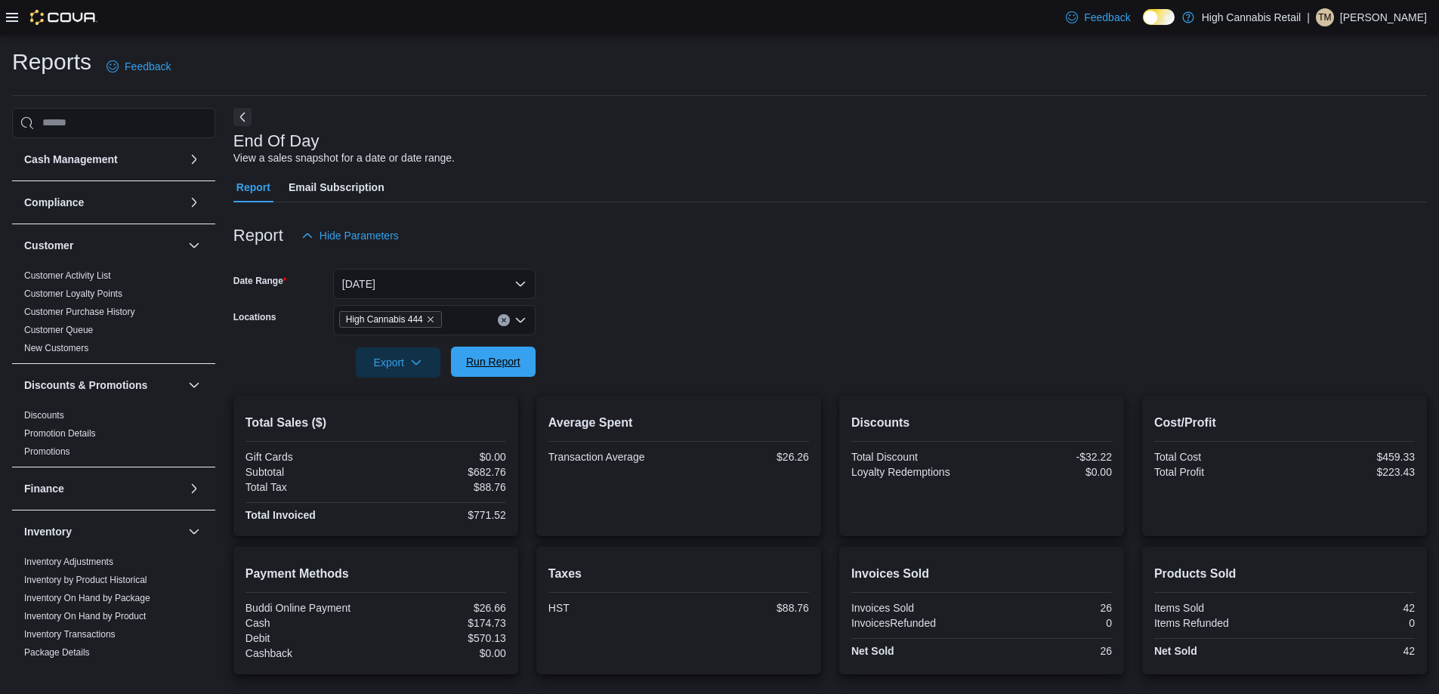
click at [513, 363] on span "Run Report" at bounding box center [493, 361] width 54 height 15
click at [509, 365] on span "Run Report" at bounding box center [493, 361] width 54 height 15
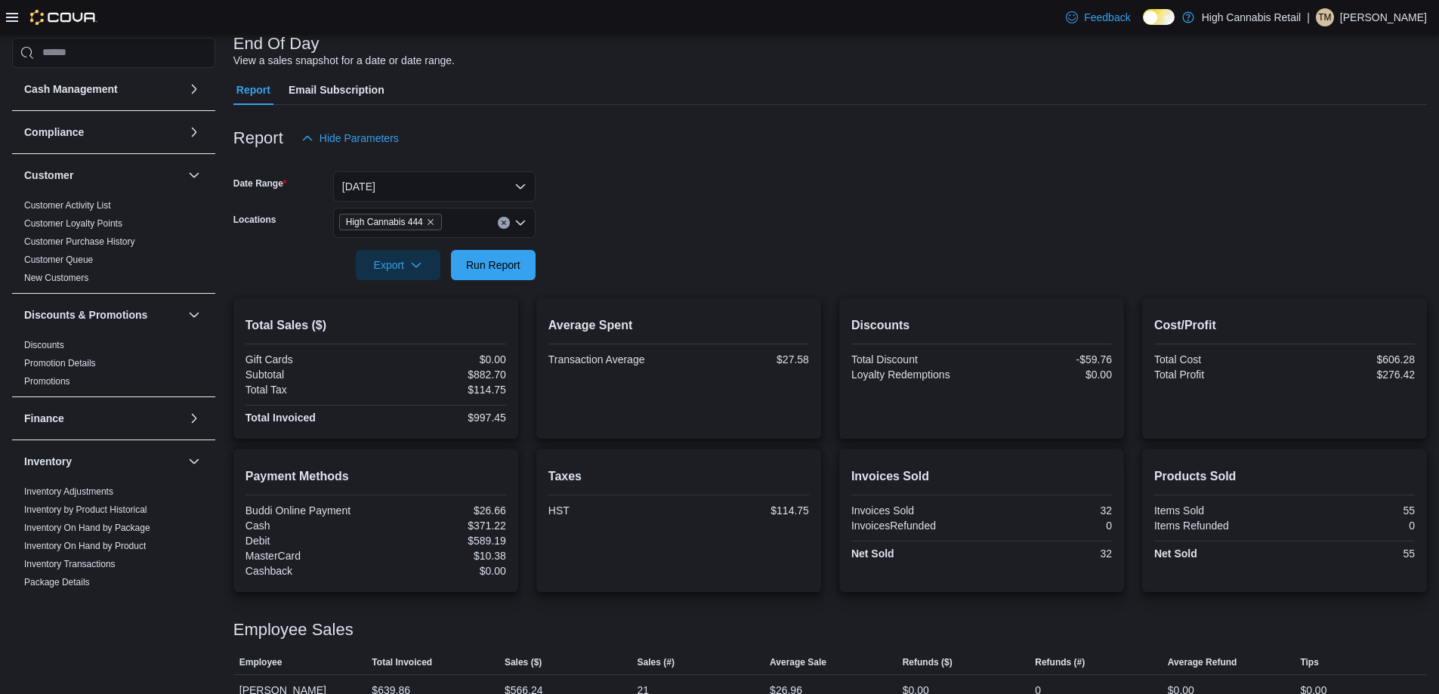
scroll to position [153, 0]
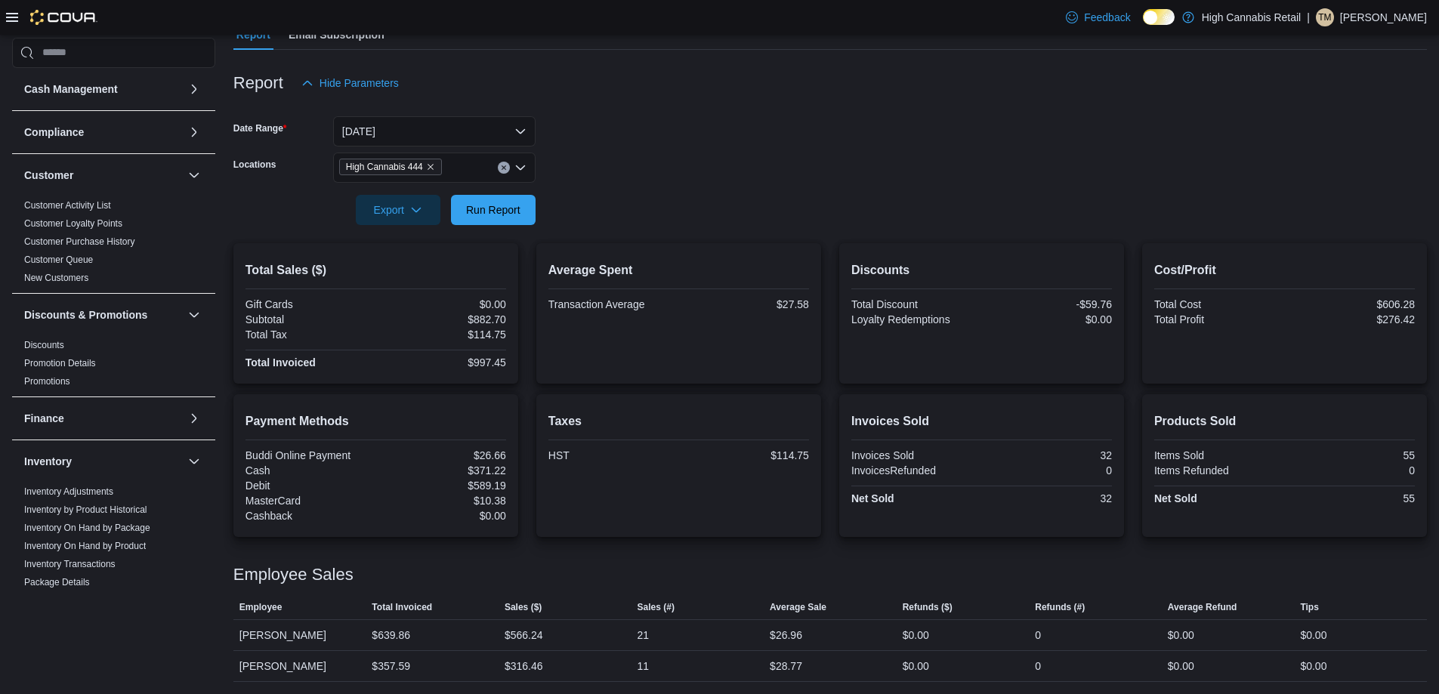
click at [501, 168] on icon "Clear input" at bounding box center [504, 168] width 6 height 6
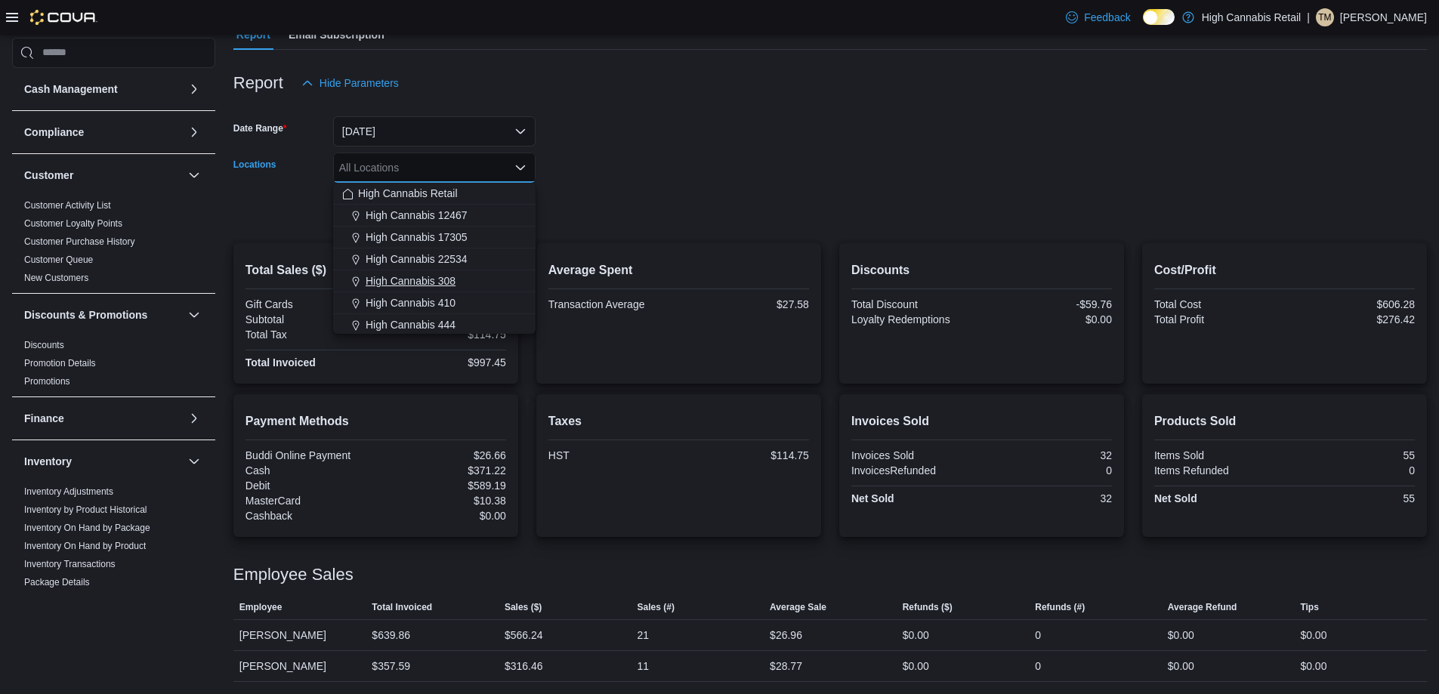
click at [492, 279] on div "High Cannabis 308" at bounding box center [434, 280] width 184 height 15
click at [594, 210] on form "Date Range [DATE] Locations High Cannabis 308 Combo box. Selected. High Cannabi…" at bounding box center [829, 161] width 1193 height 127
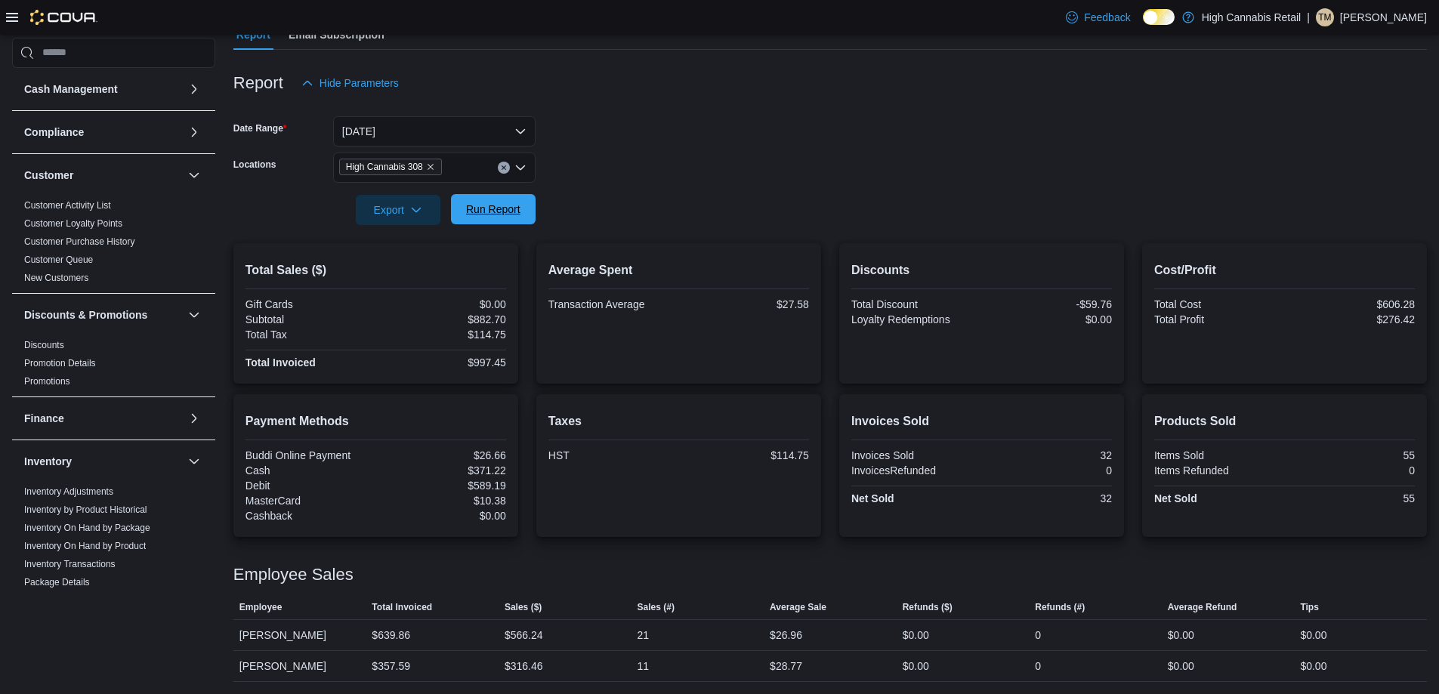
click at [515, 216] on span "Run Report" at bounding box center [493, 209] width 54 height 15
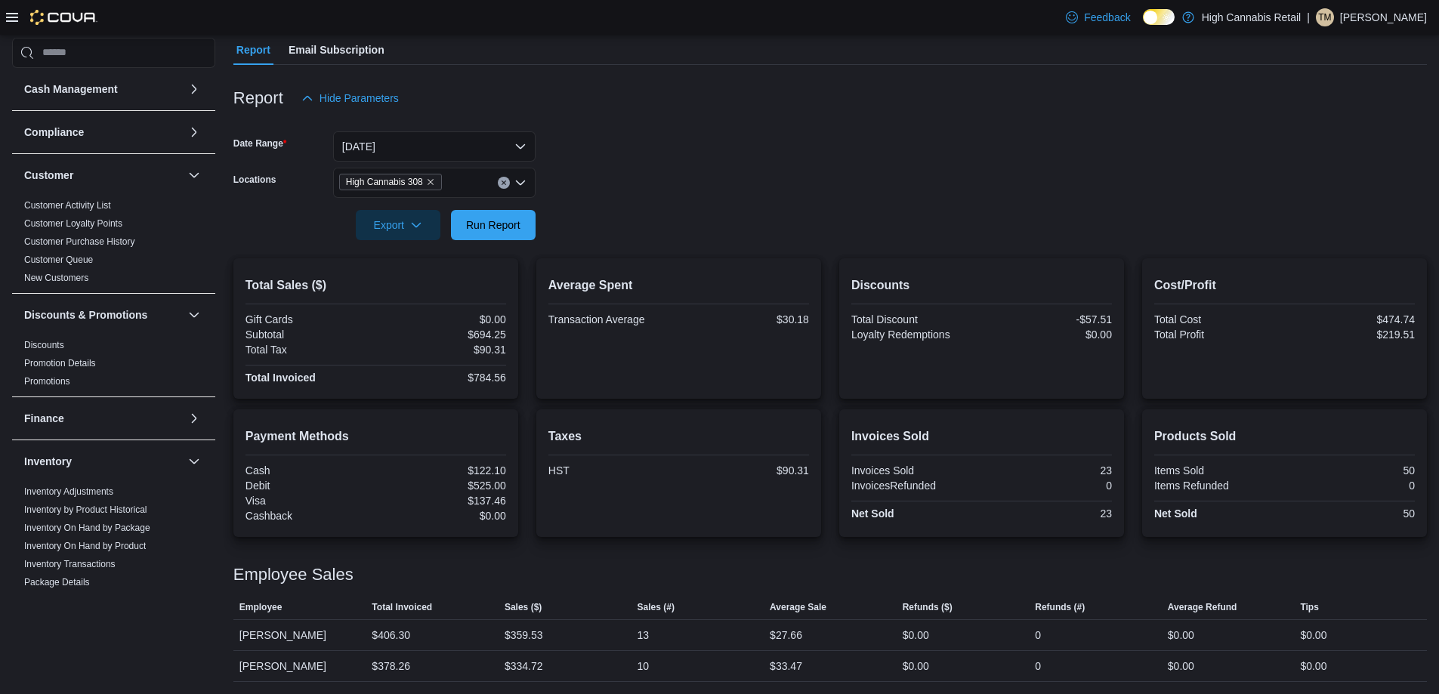
scroll to position [137, 0]
click at [504, 185] on icon "Clear input" at bounding box center [504, 183] width 6 height 6
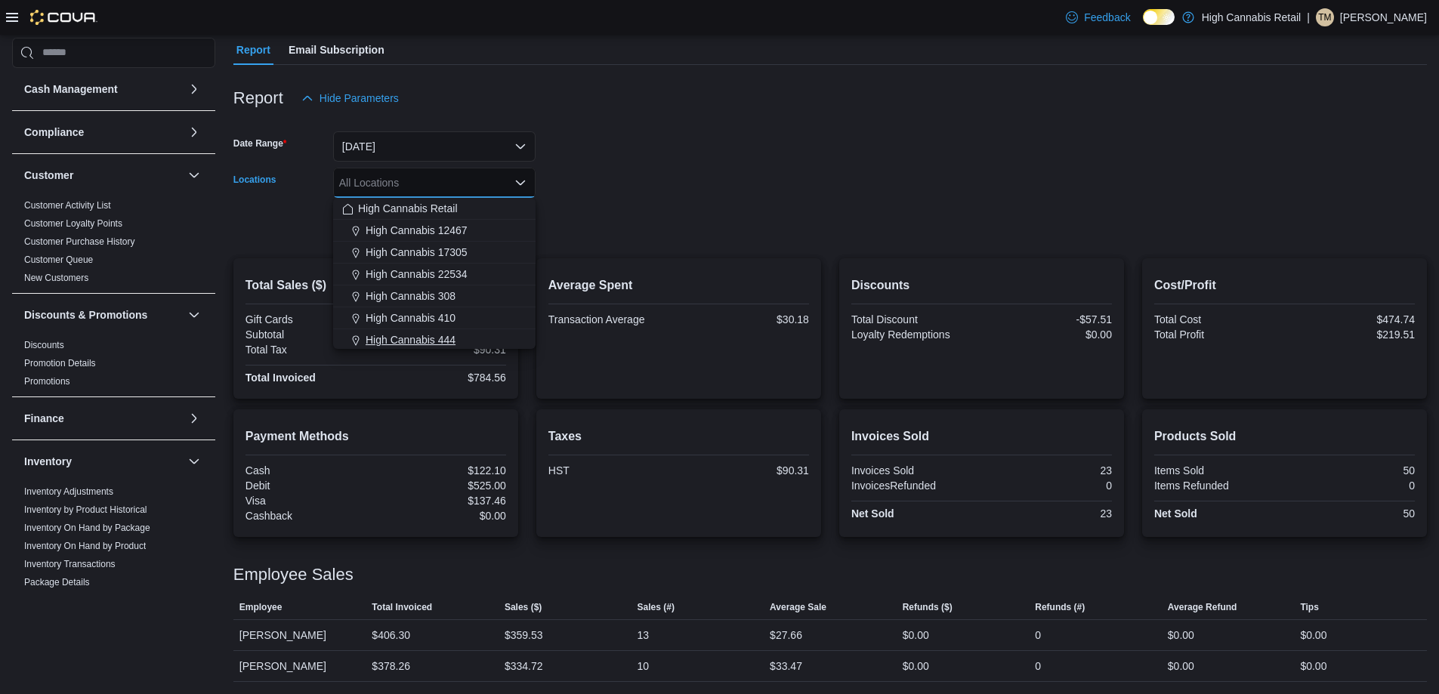
click at [472, 337] on div "High Cannabis 444" at bounding box center [434, 339] width 184 height 15
click at [625, 234] on form "Date Range [DATE] Locations High Cannabis 444 Combo box. Selected. High Cannabi…" at bounding box center [829, 176] width 1193 height 127
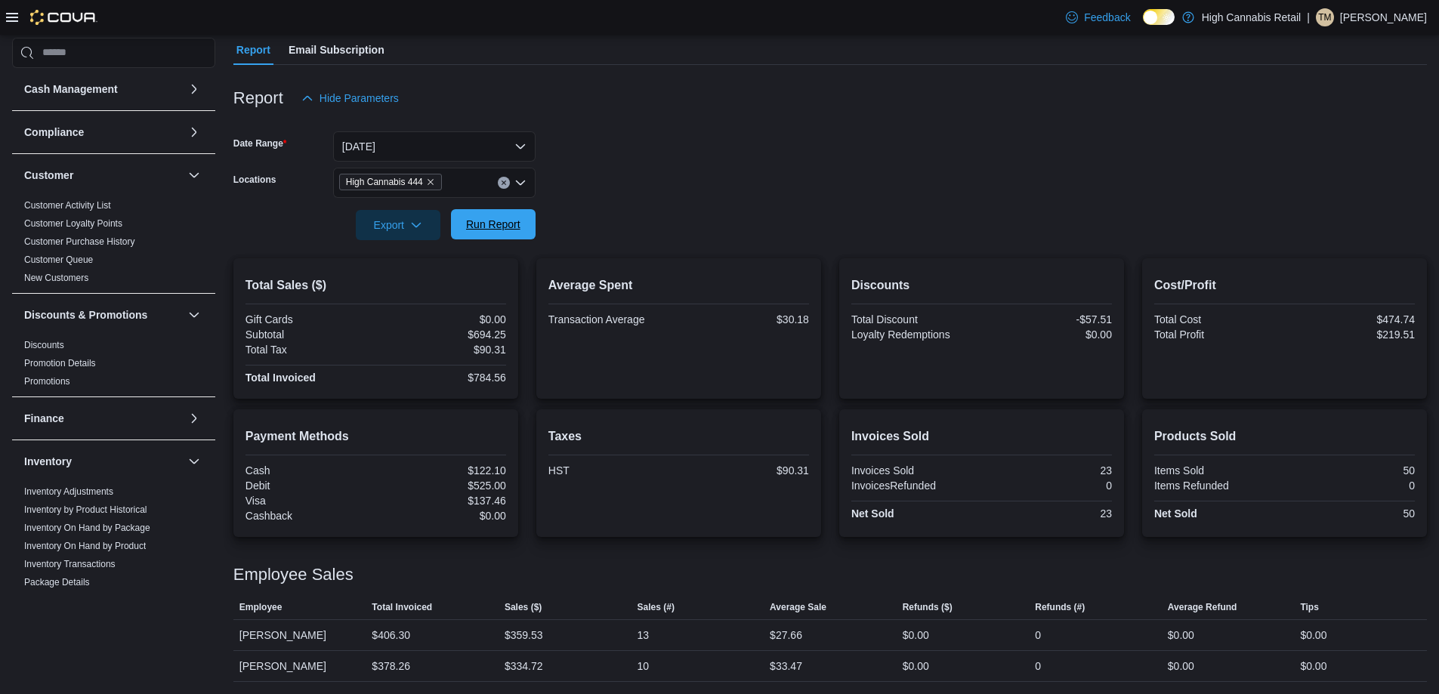
click at [514, 211] on span "Run Report" at bounding box center [493, 224] width 66 height 30
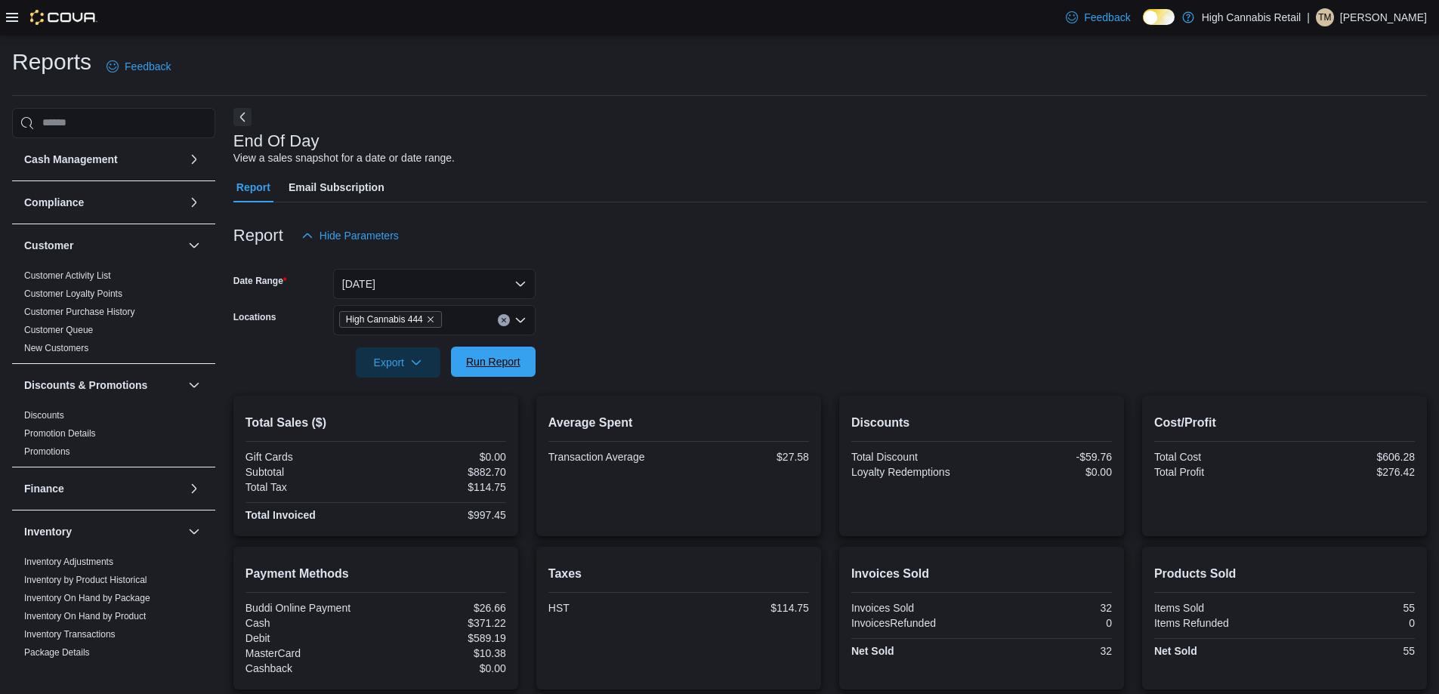
click at [471, 372] on span "Run Report" at bounding box center [493, 362] width 66 height 30
click at [520, 372] on span "Run Report" at bounding box center [493, 362] width 66 height 30
click at [519, 363] on span "Run Report" at bounding box center [493, 361] width 54 height 15
click at [509, 360] on span "Run Report" at bounding box center [493, 361] width 54 height 15
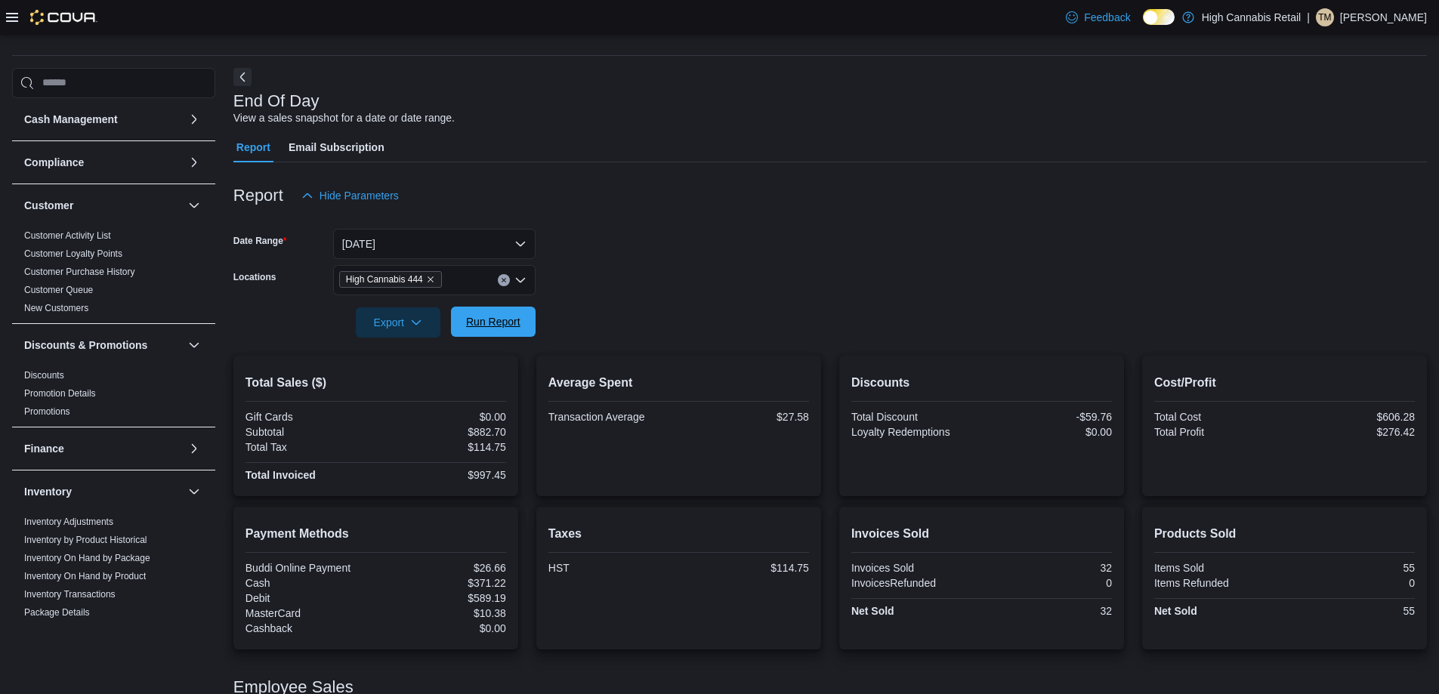
scroll to position [76, 0]
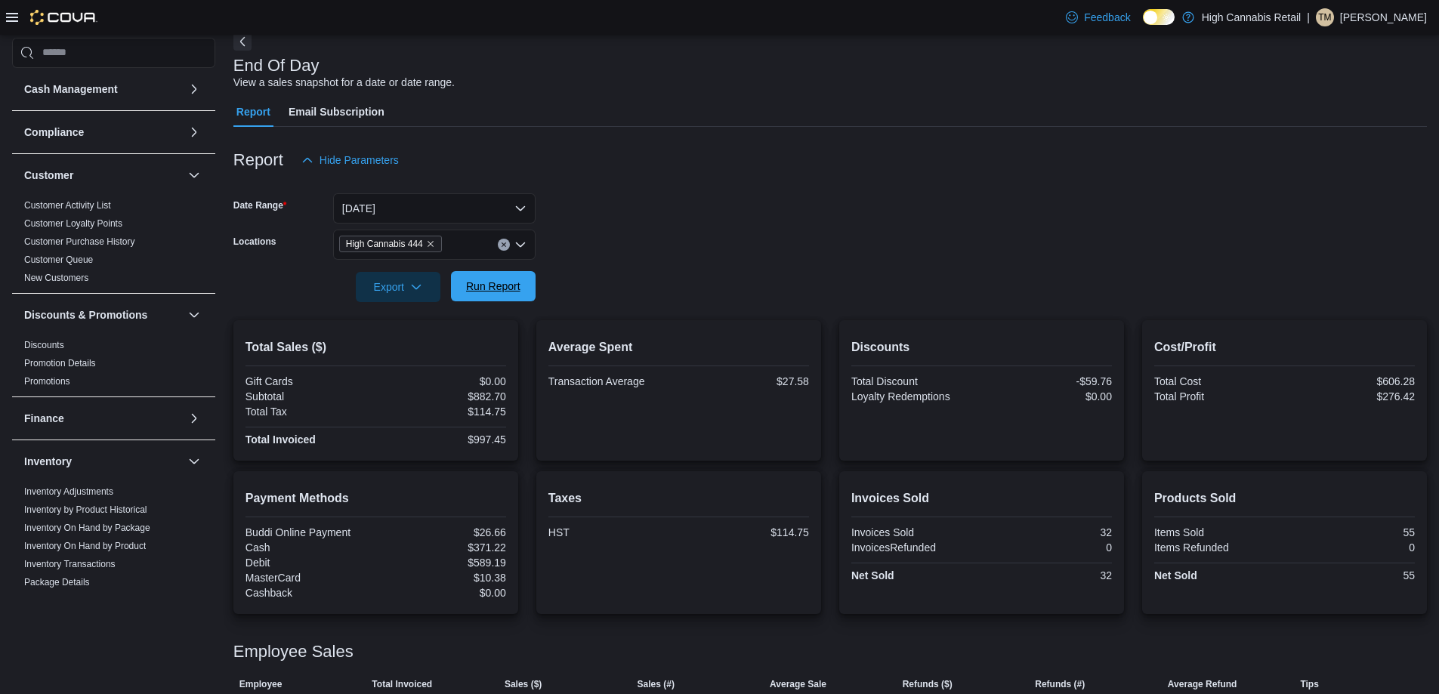
click at [514, 294] on span "Run Report" at bounding box center [493, 286] width 54 height 15
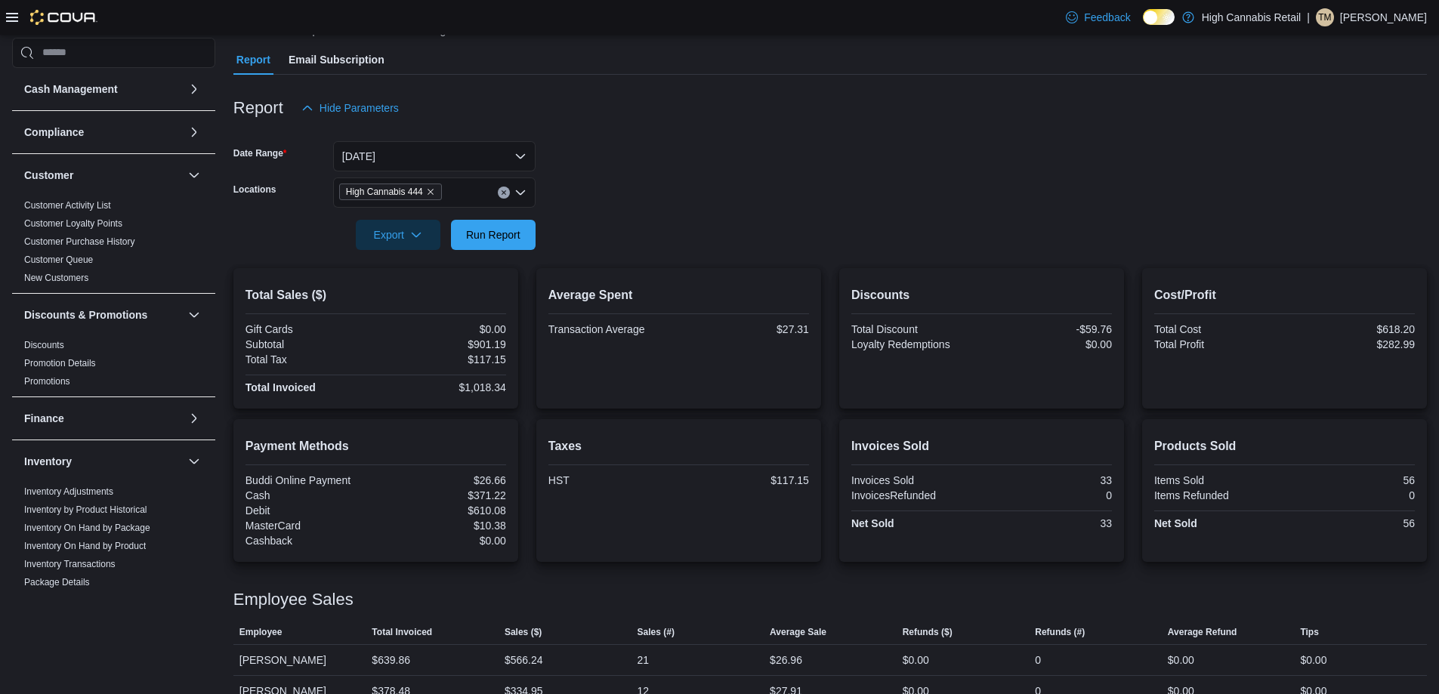
scroll to position [153, 0]
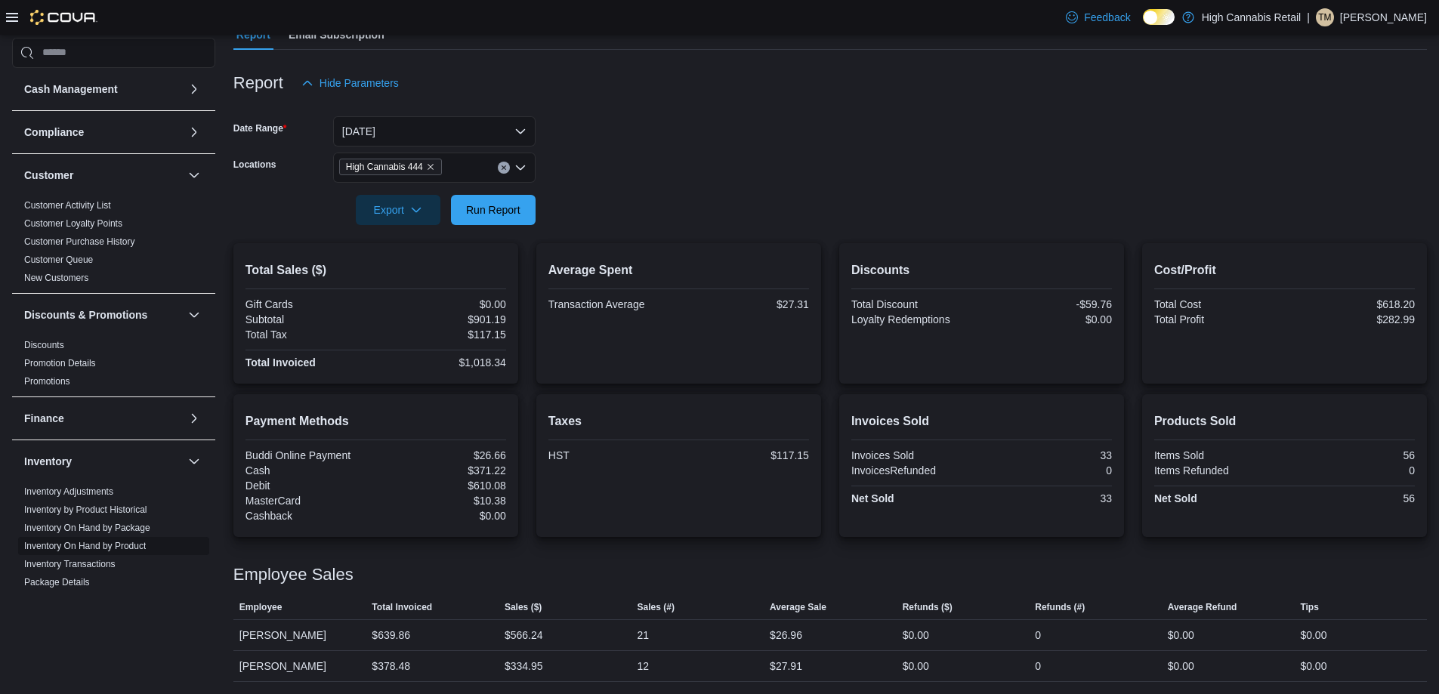
click at [101, 541] on link "Inventory On Hand by Product" at bounding box center [85, 546] width 122 height 11
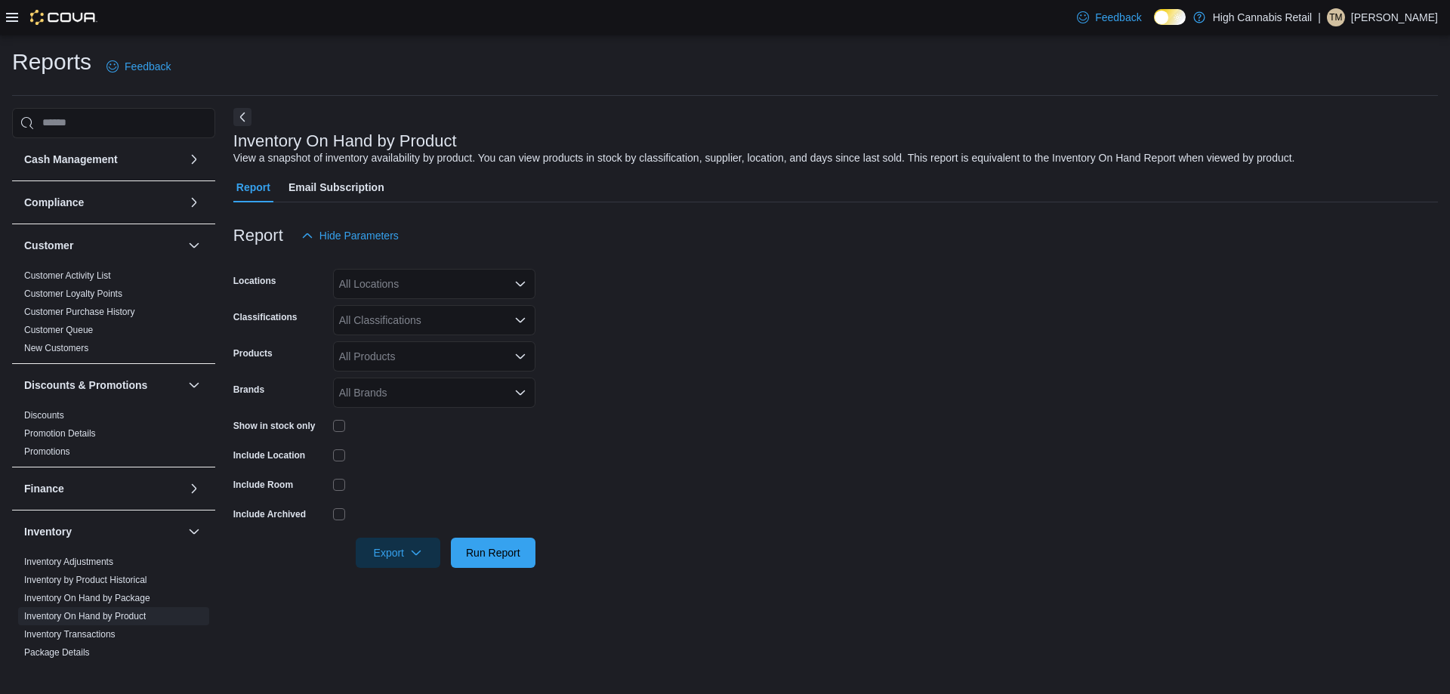
click at [435, 294] on div "All Locations" at bounding box center [434, 284] width 202 height 30
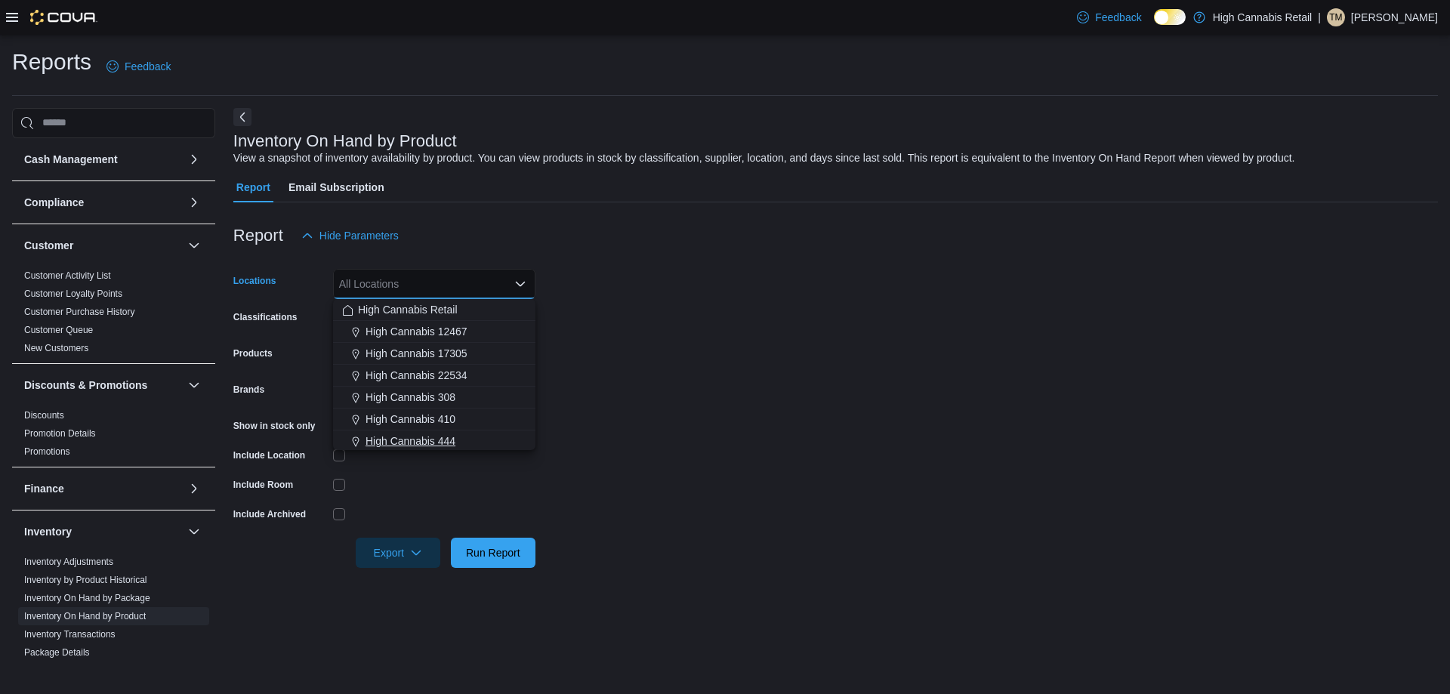
click at [444, 436] on span "High Cannabis 444" at bounding box center [410, 440] width 90 height 15
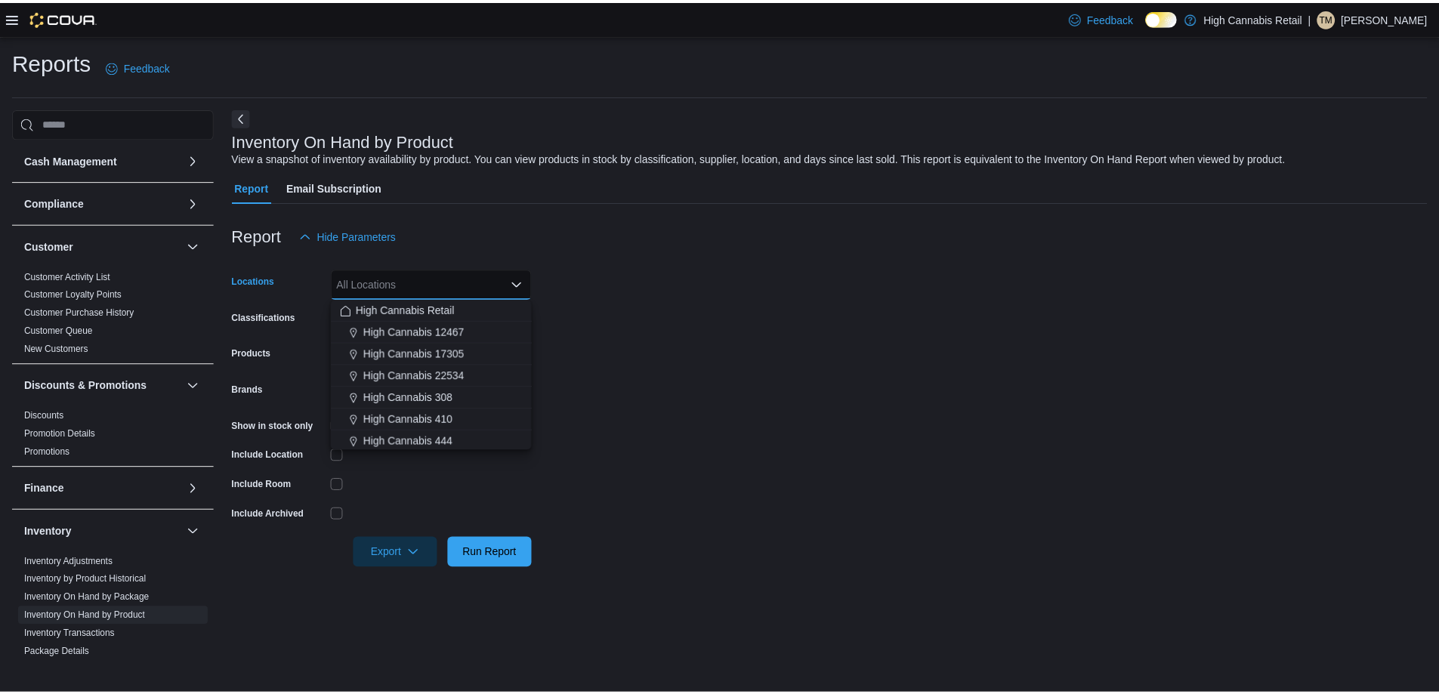
scroll to position [2, 0]
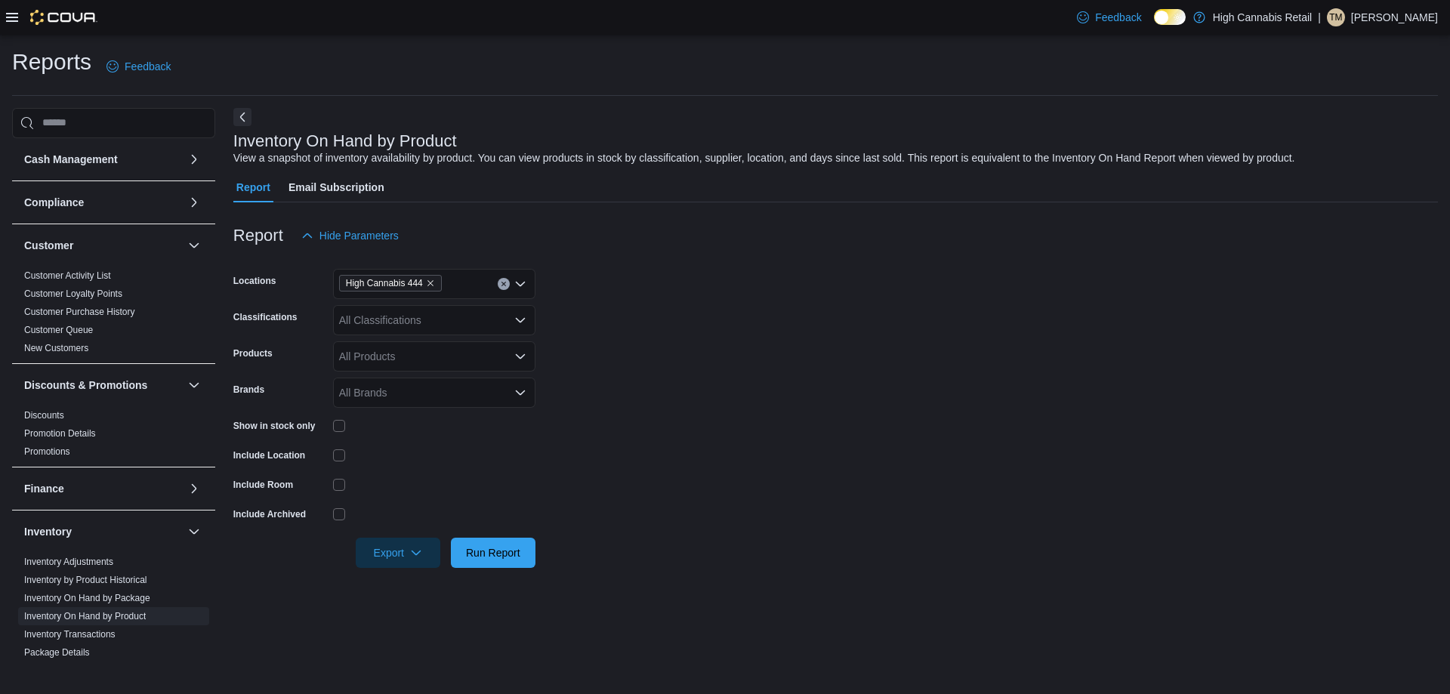
click at [609, 417] on form "Locations High Cannabis 444 Classifications All Classifications Products All Pr…" at bounding box center [835, 409] width 1204 height 317
click at [353, 313] on div "All Classifications" at bounding box center [434, 320] width 202 height 30
type input "*********"
click at [665, 366] on form "Locations High Cannabis 444 Classifications Beverages Products All Products Bra…" at bounding box center [835, 409] width 1204 height 317
click at [520, 561] on span "Run Report" at bounding box center [493, 552] width 66 height 30
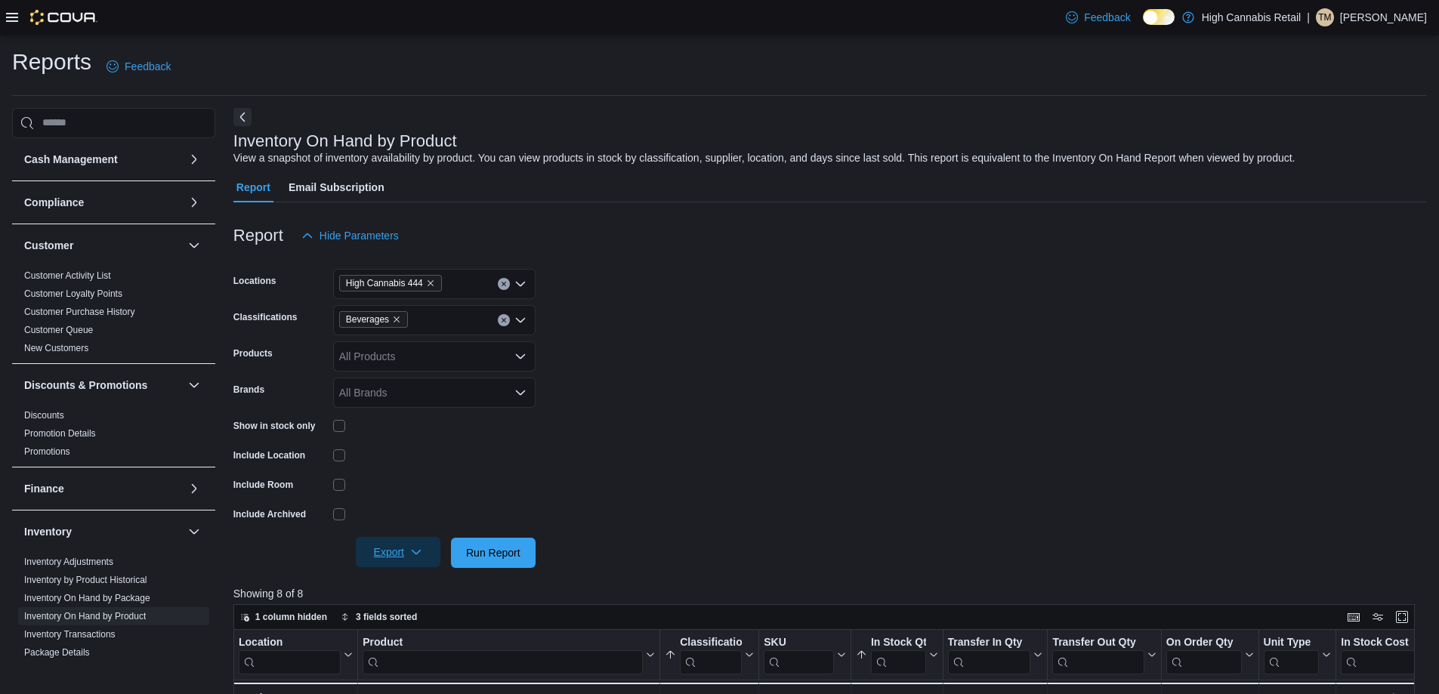
click at [399, 557] on span "Export" at bounding box center [398, 552] width 66 height 30
click at [404, 591] on button "Export to Excel" at bounding box center [400, 583] width 86 height 30
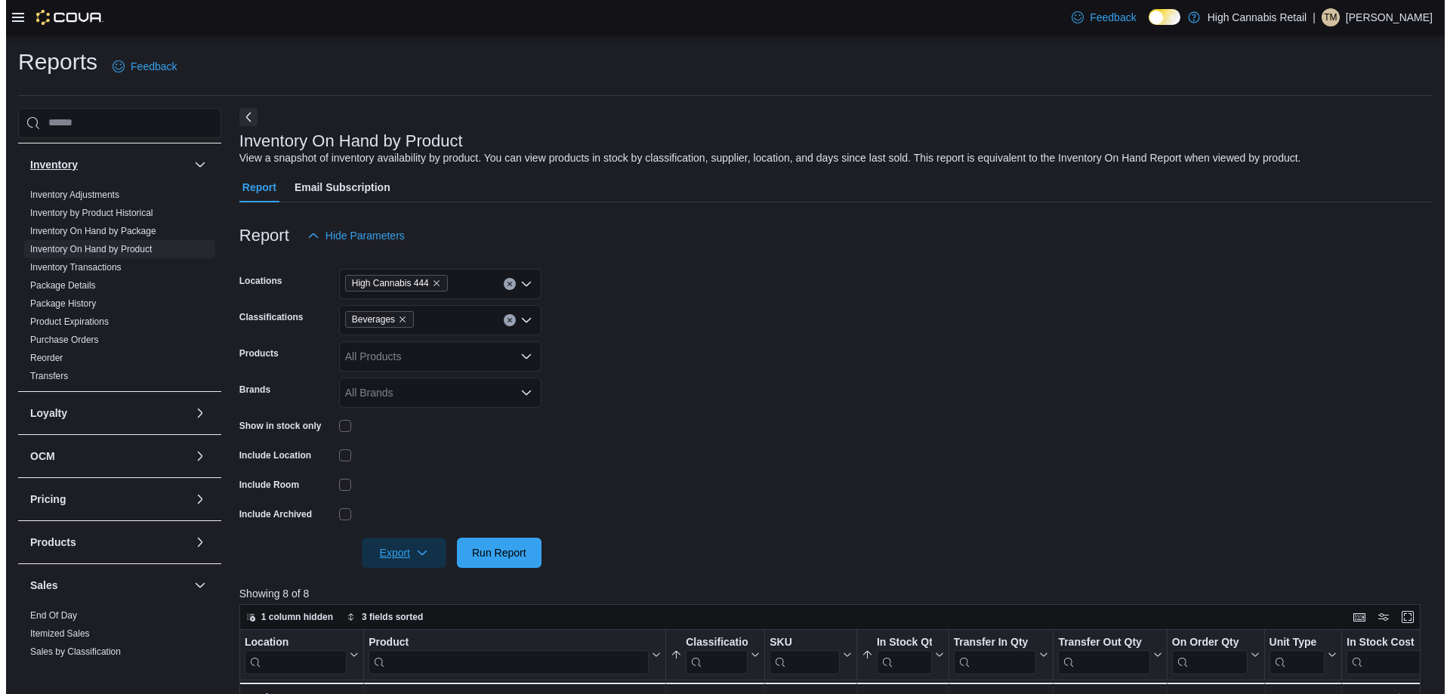
scroll to position [529, 0]
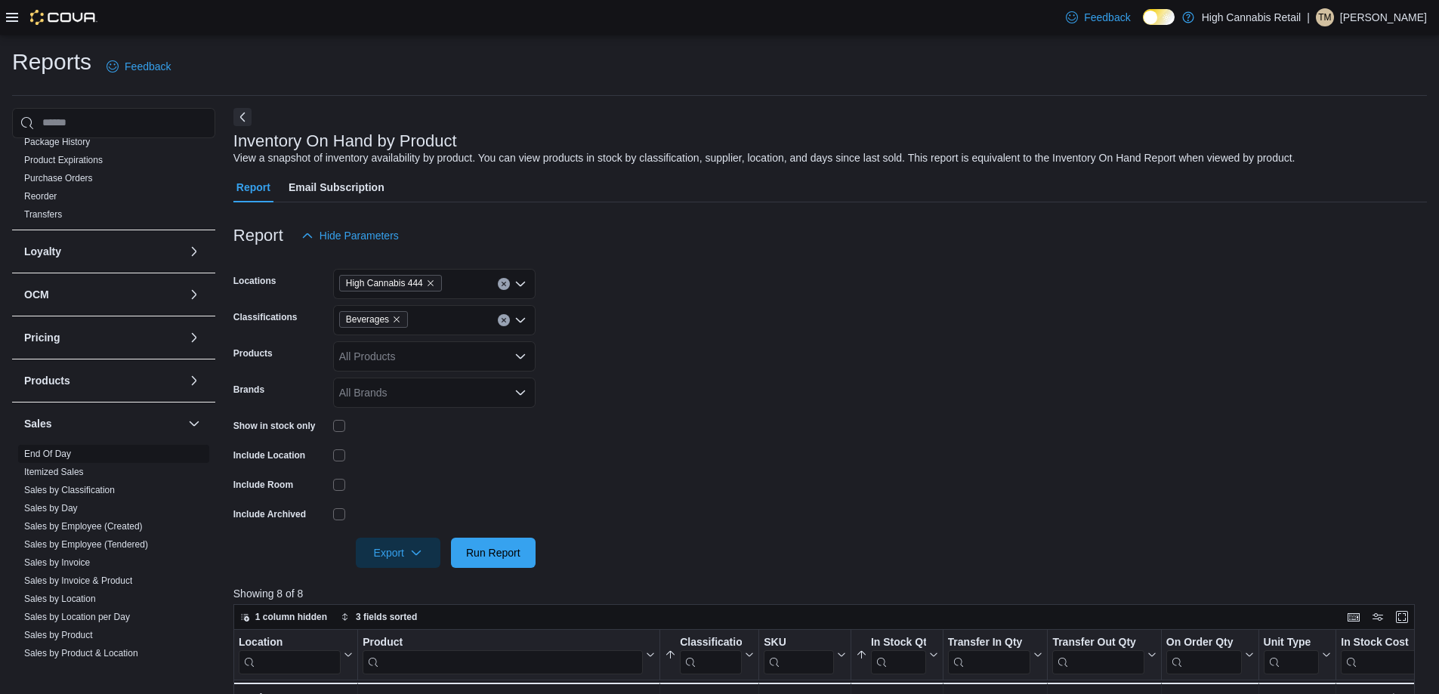
click at [50, 455] on link "End Of Day" at bounding box center [47, 454] width 47 height 11
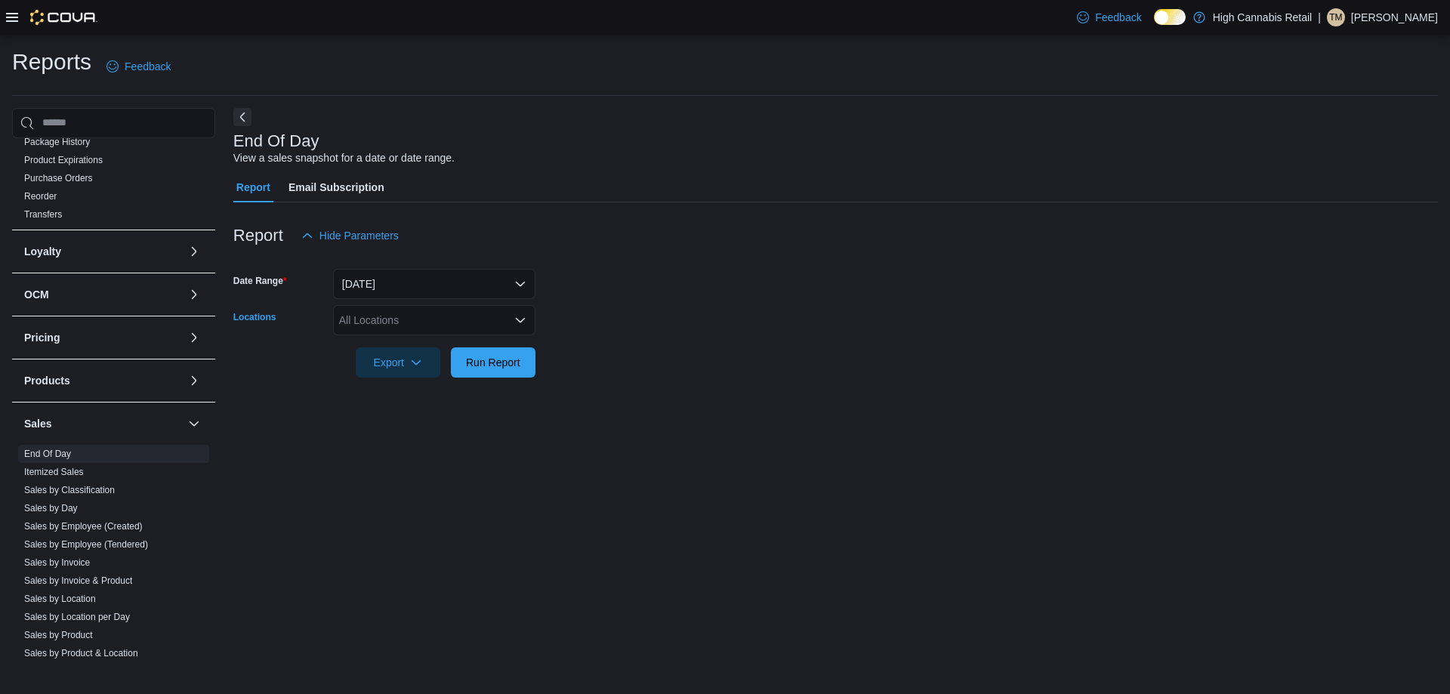
click at [413, 326] on div "All Locations" at bounding box center [434, 320] width 202 height 30
click at [448, 488] on div "End Of Day View a sales snapshot for a date or date range. Report Email Subscri…" at bounding box center [835, 383] width 1204 height 551
click at [501, 323] on div "All Locations" at bounding box center [434, 320] width 202 height 30
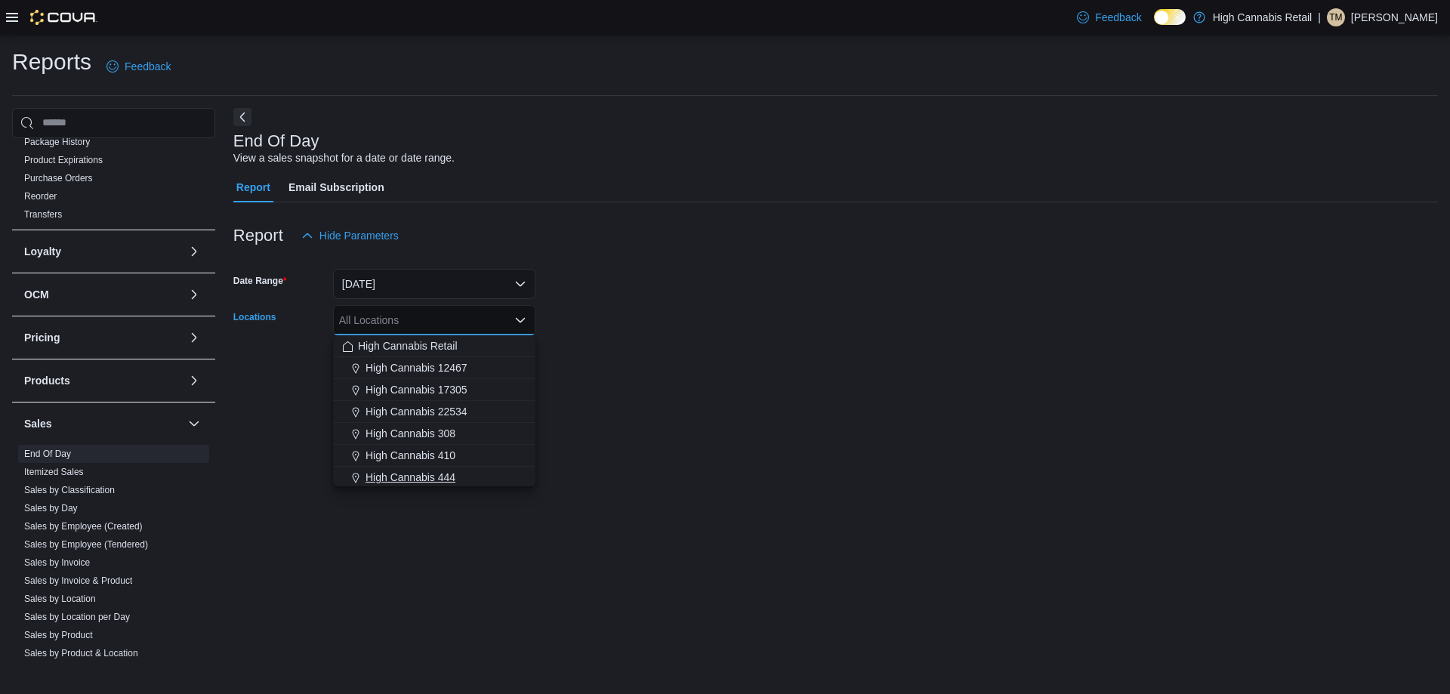
click at [468, 474] on div "High Cannabis 444" at bounding box center [434, 477] width 184 height 15
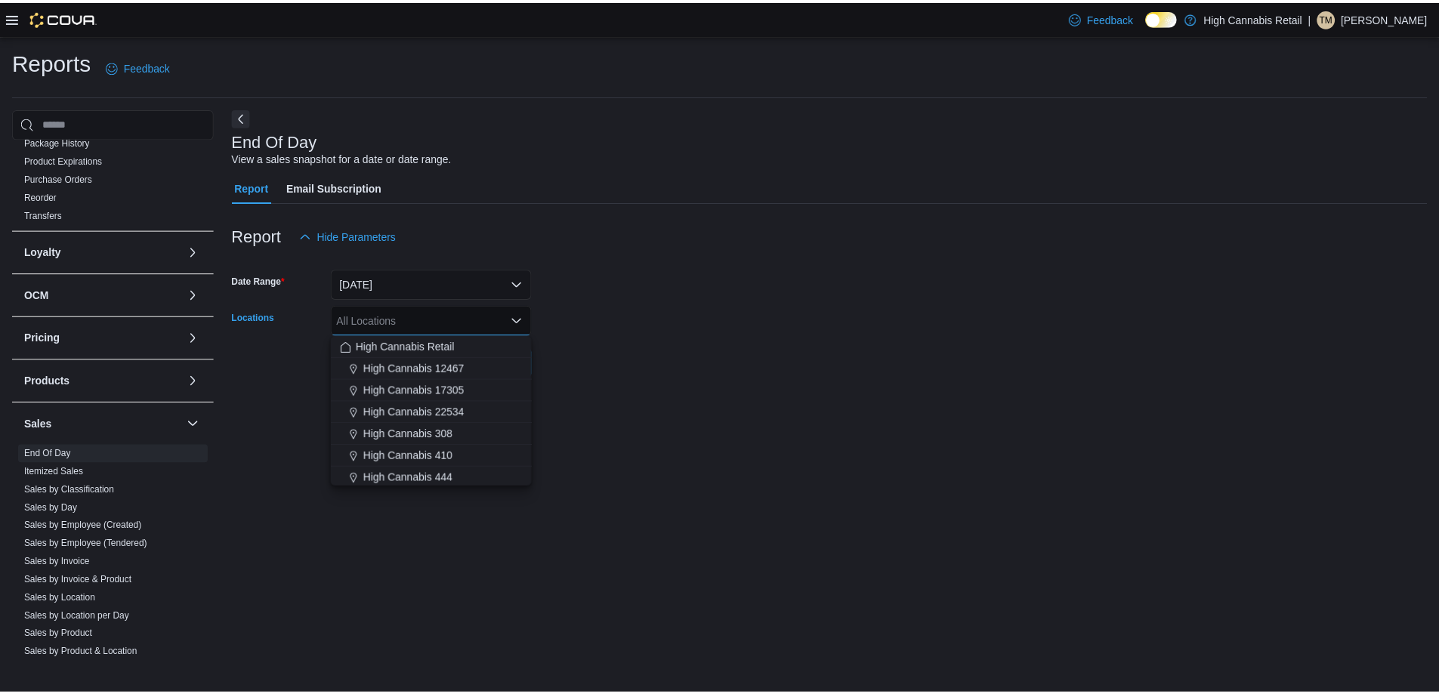
scroll to position [2, 0]
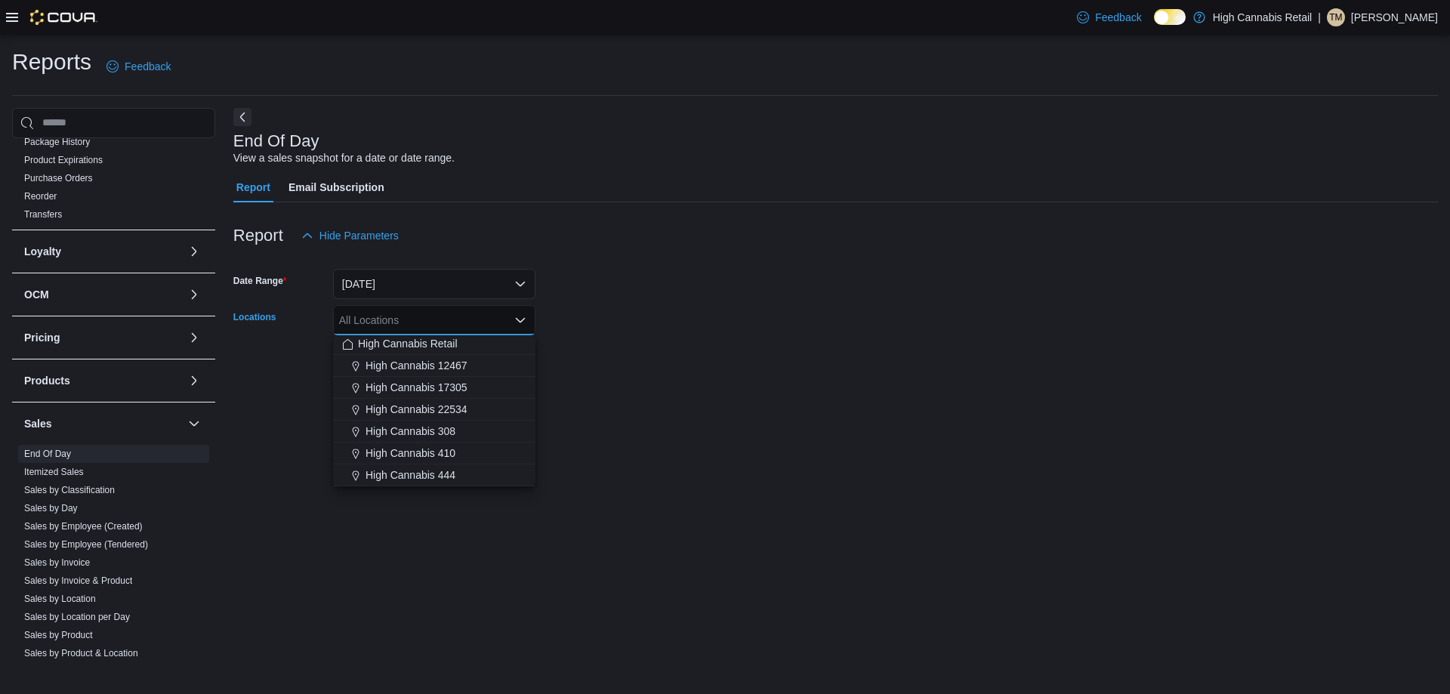
drag, startPoint x: 624, startPoint y: 392, endPoint x: 610, endPoint y: 383, distance: 16.3
click at [624, 390] on div at bounding box center [835, 387] width 1204 height 18
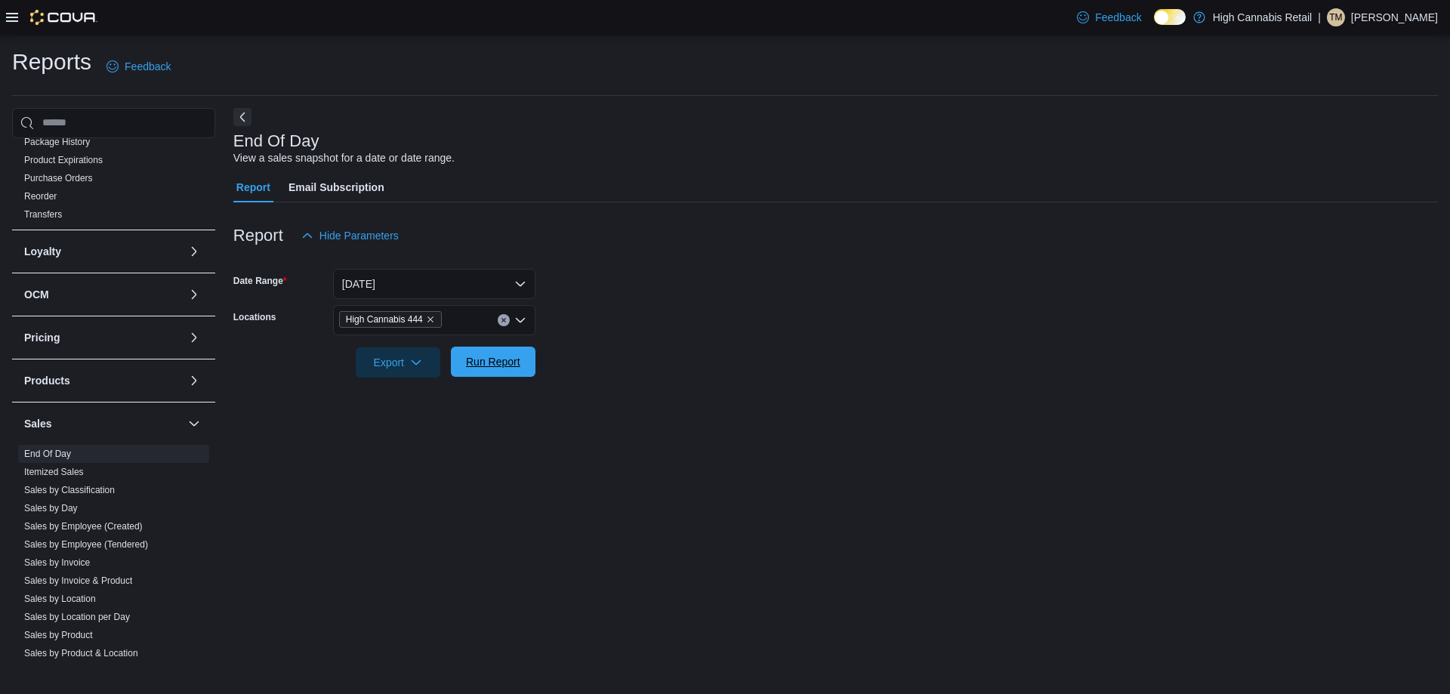
click at [509, 369] on span "Run Report" at bounding box center [493, 361] width 54 height 15
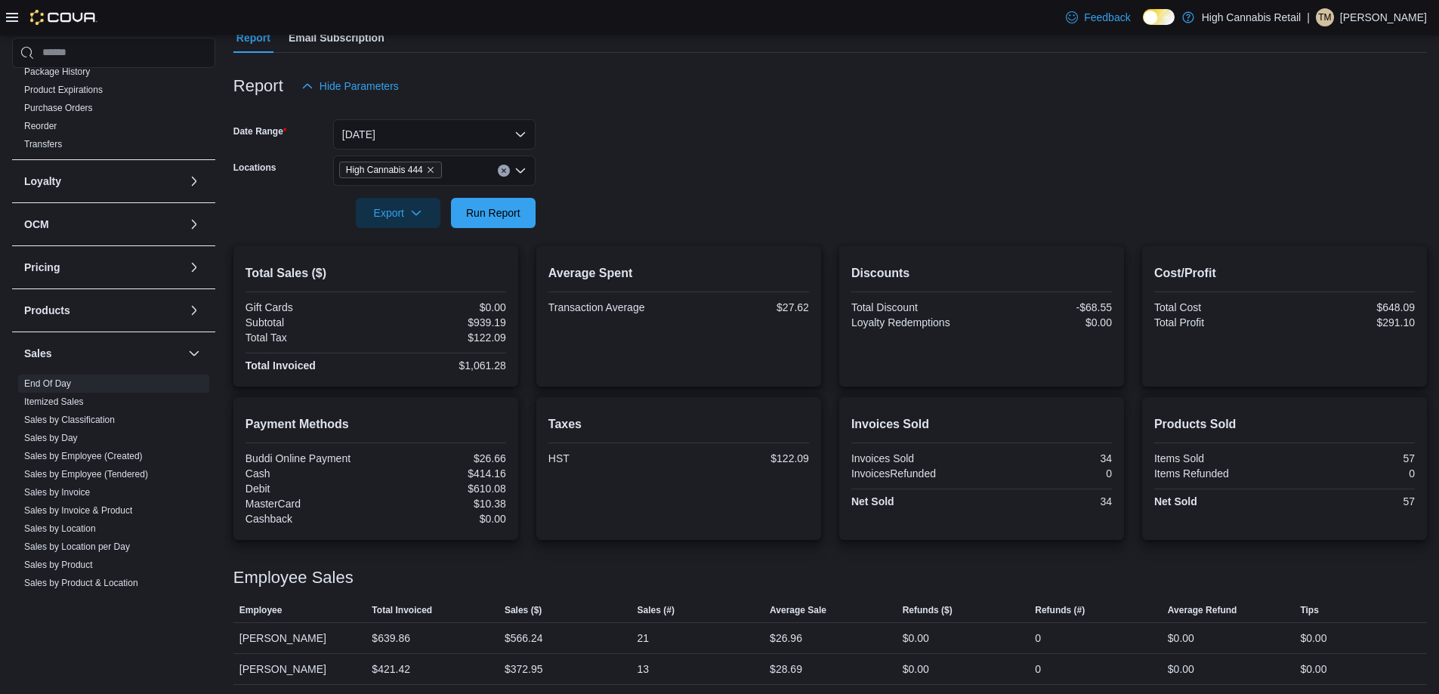
scroll to position [153, 0]
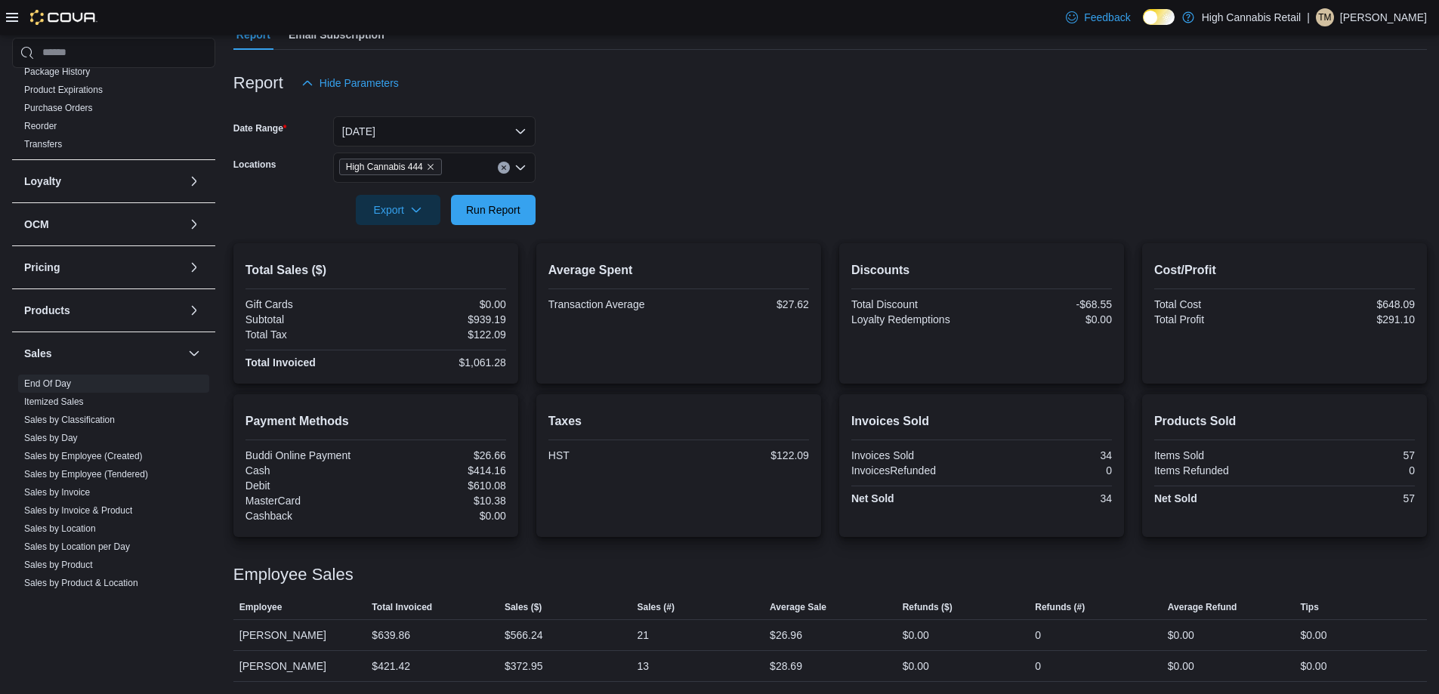
click at [501, 165] on icon "Clear input" at bounding box center [504, 168] width 6 height 6
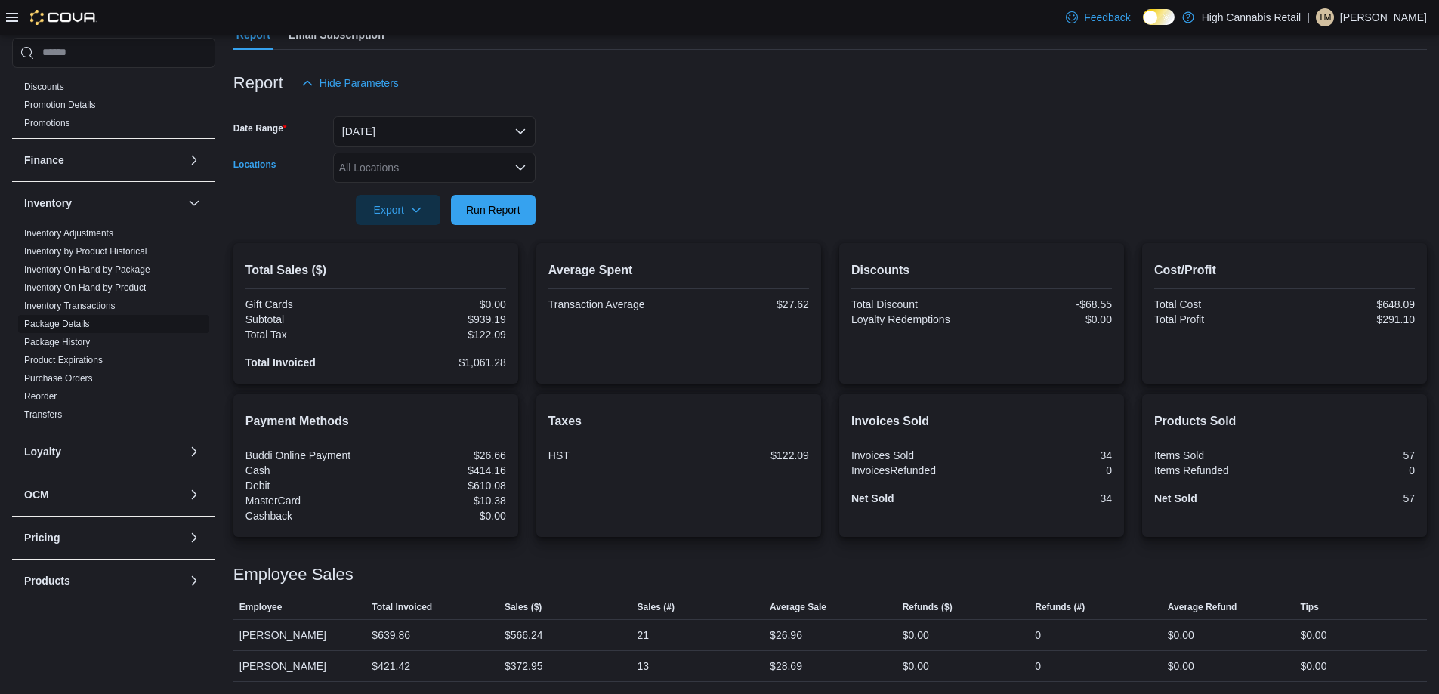
scroll to position [227, 0]
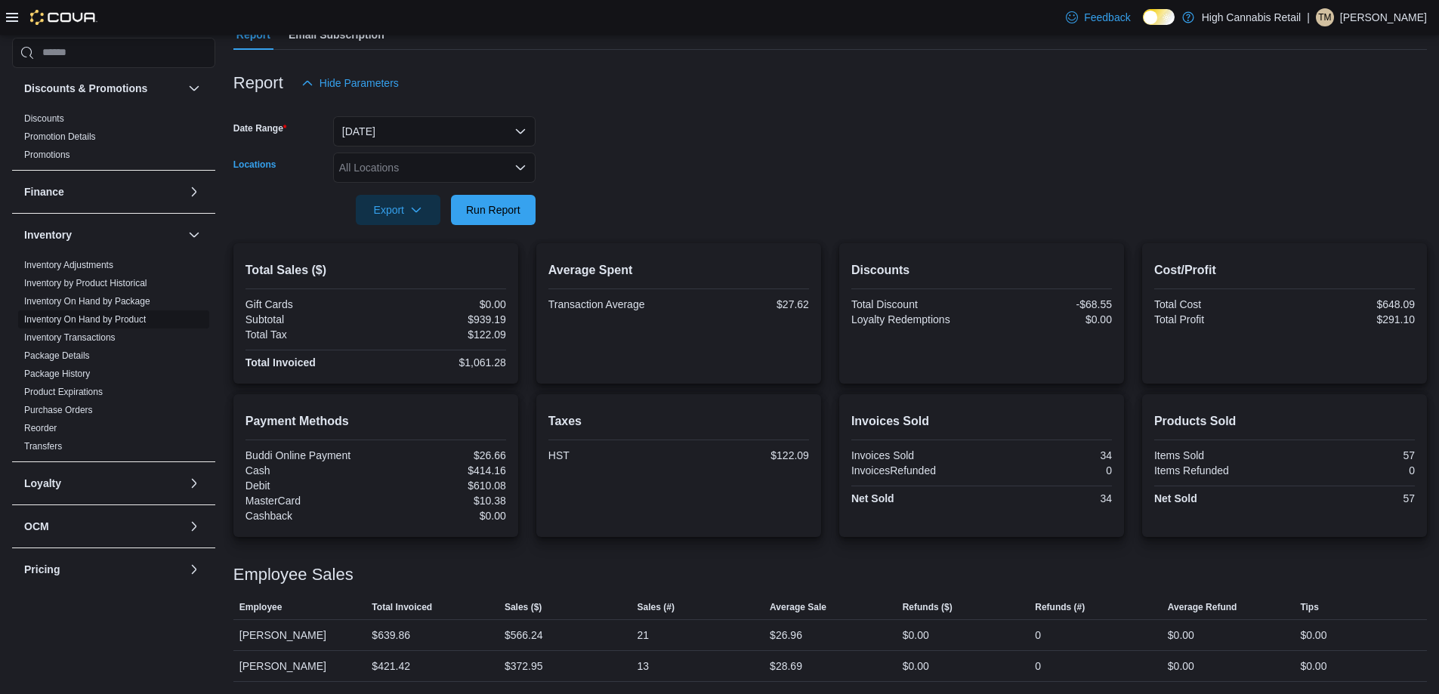
click at [127, 315] on link "Inventory On Hand by Product" at bounding box center [85, 319] width 122 height 11
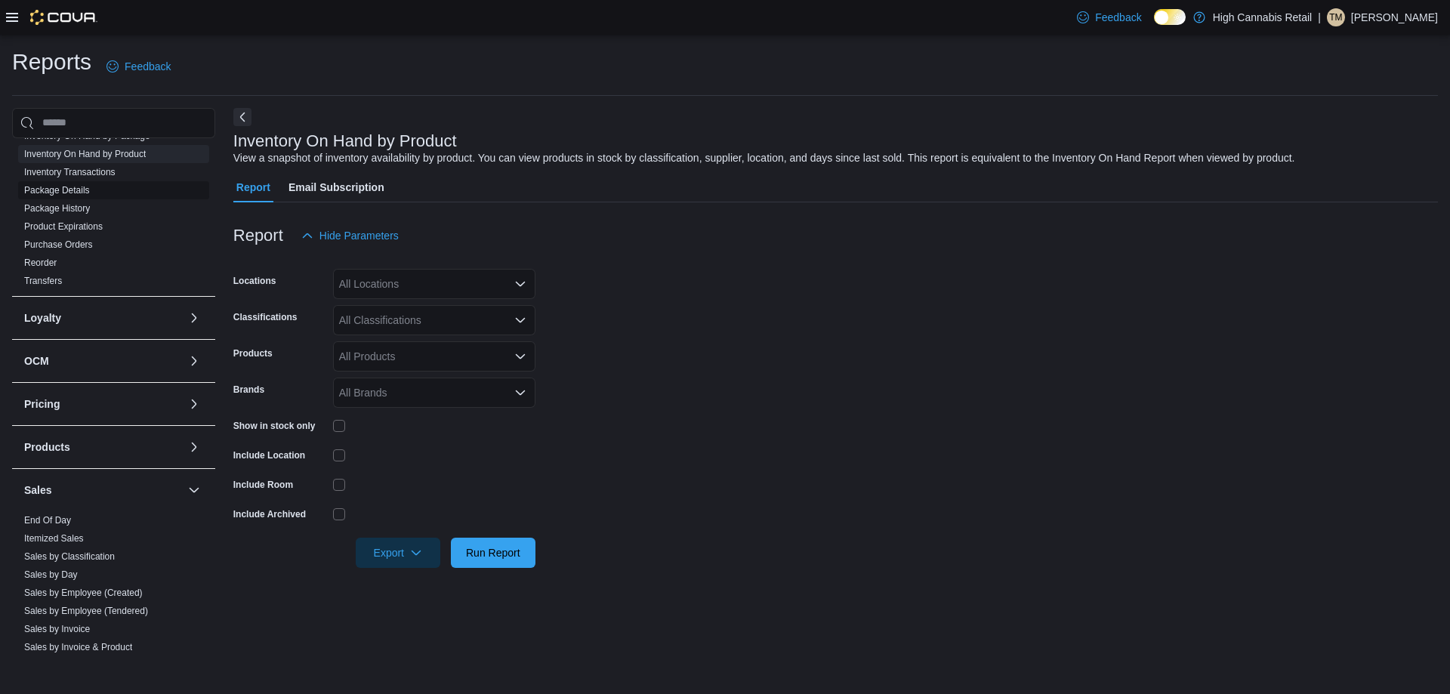
scroll to position [604, 0]
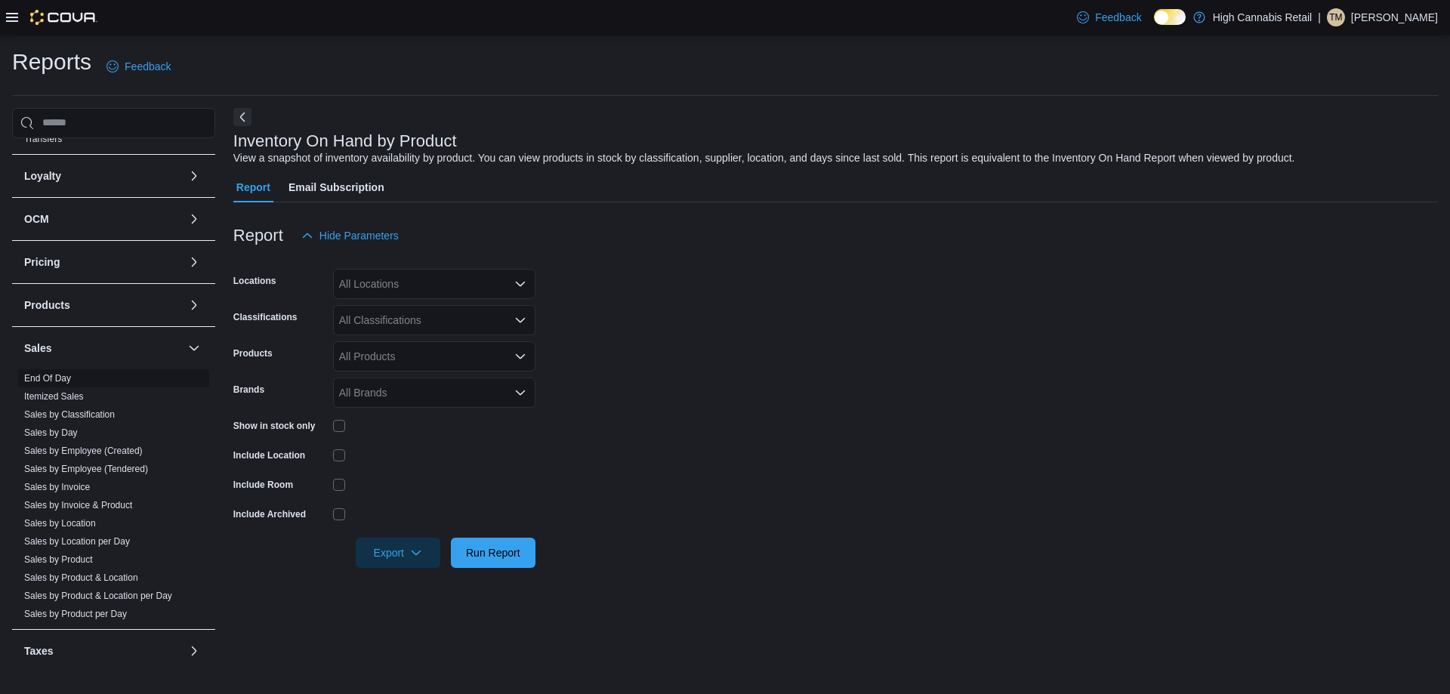
click at [52, 379] on link "End Of Day" at bounding box center [47, 378] width 47 height 11
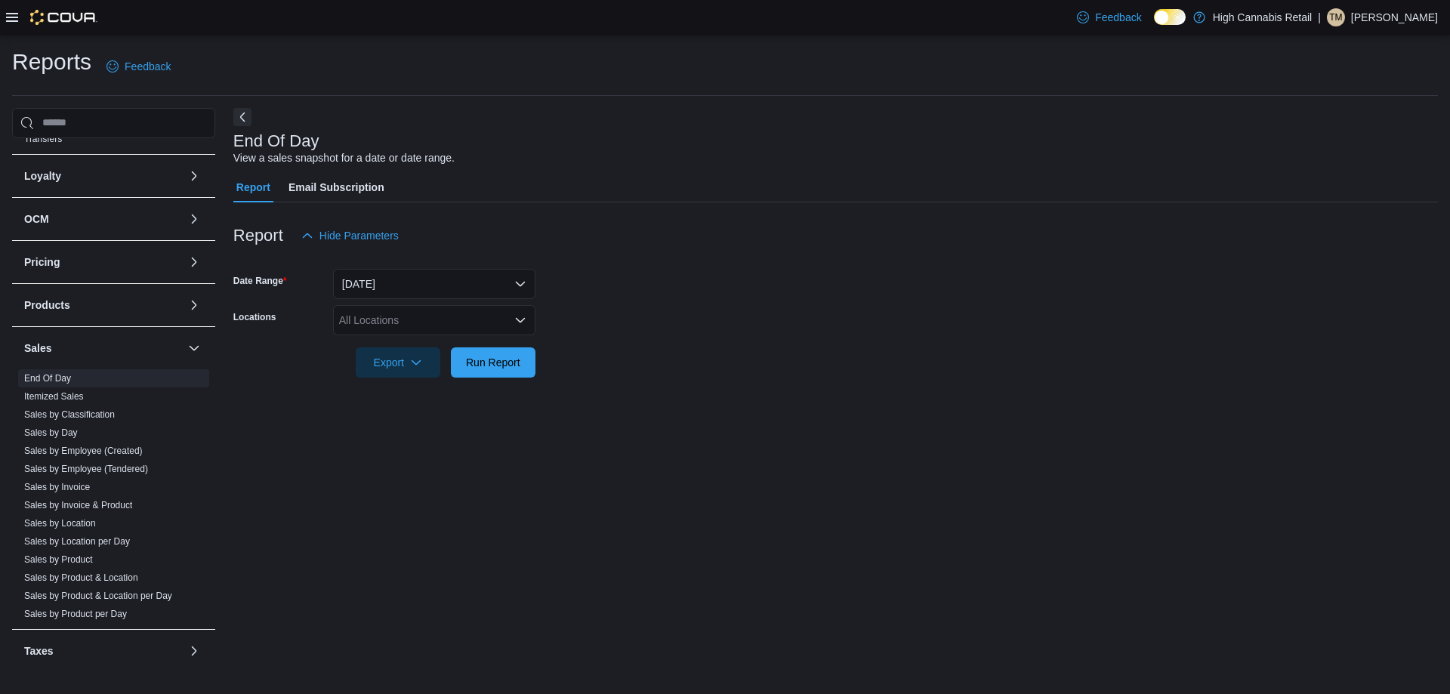
click at [427, 333] on div "All Locations" at bounding box center [434, 320] width 202 height 30
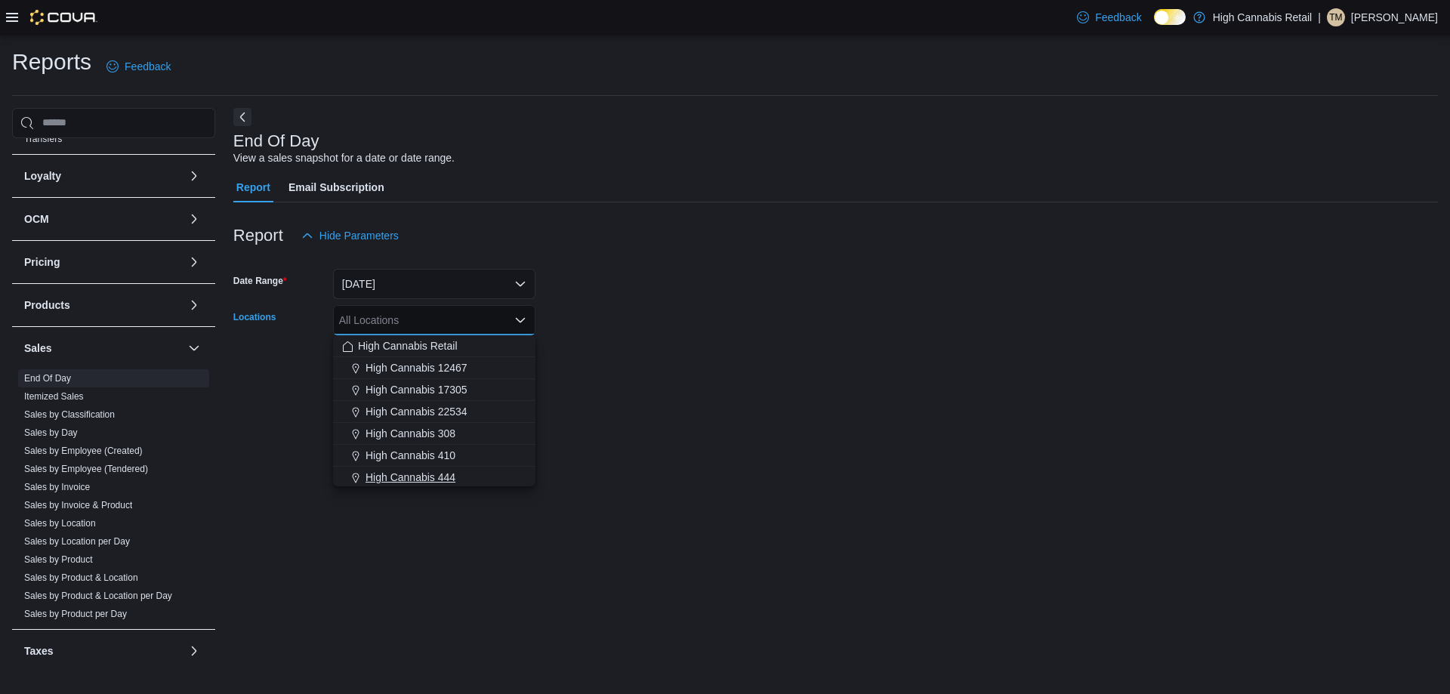
click at [461, 477] on div "High Cannabis 444" at bounding box center [434, 477] width 184 height 15
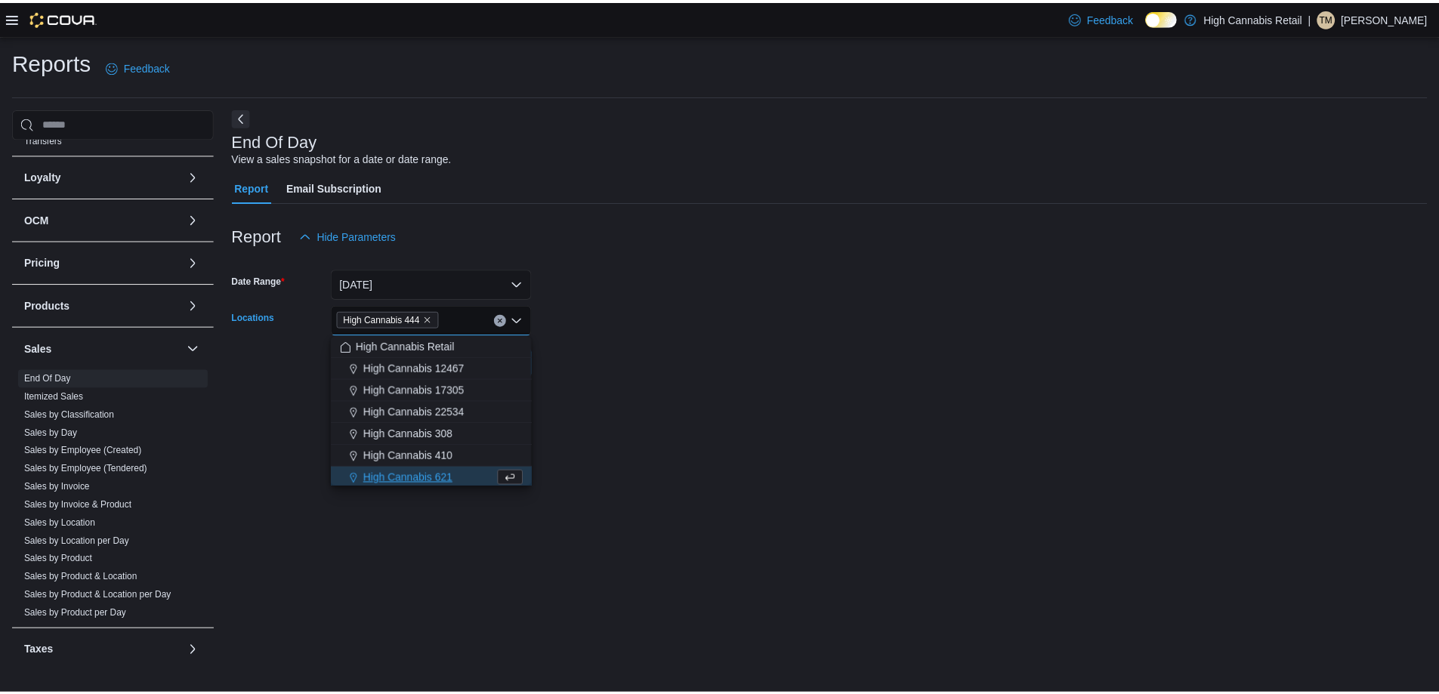
scroll to position [2, 0]
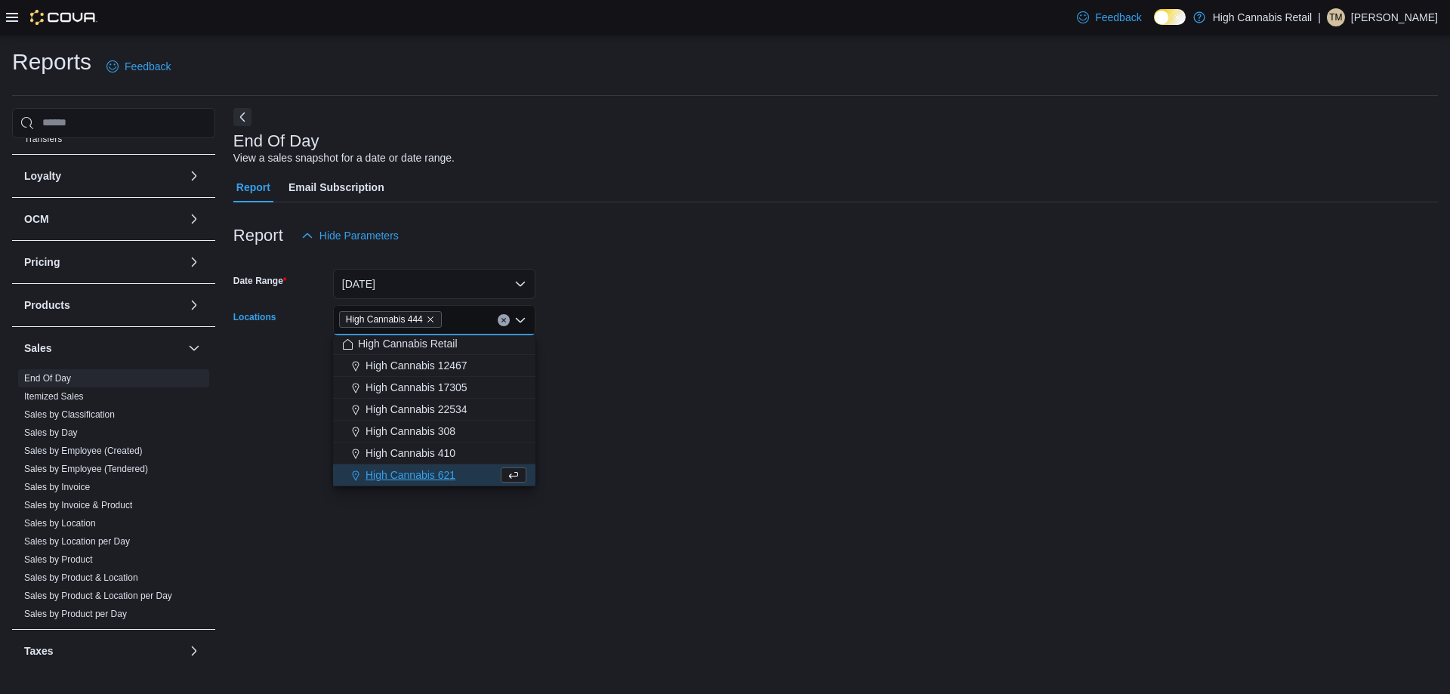
click at [564, 368] on form "Date Range [DATE] Locations High Cannabis 444 Combo box. Selected. High Cannabi…" at bounding box center [835, 314] width 1204 height 127
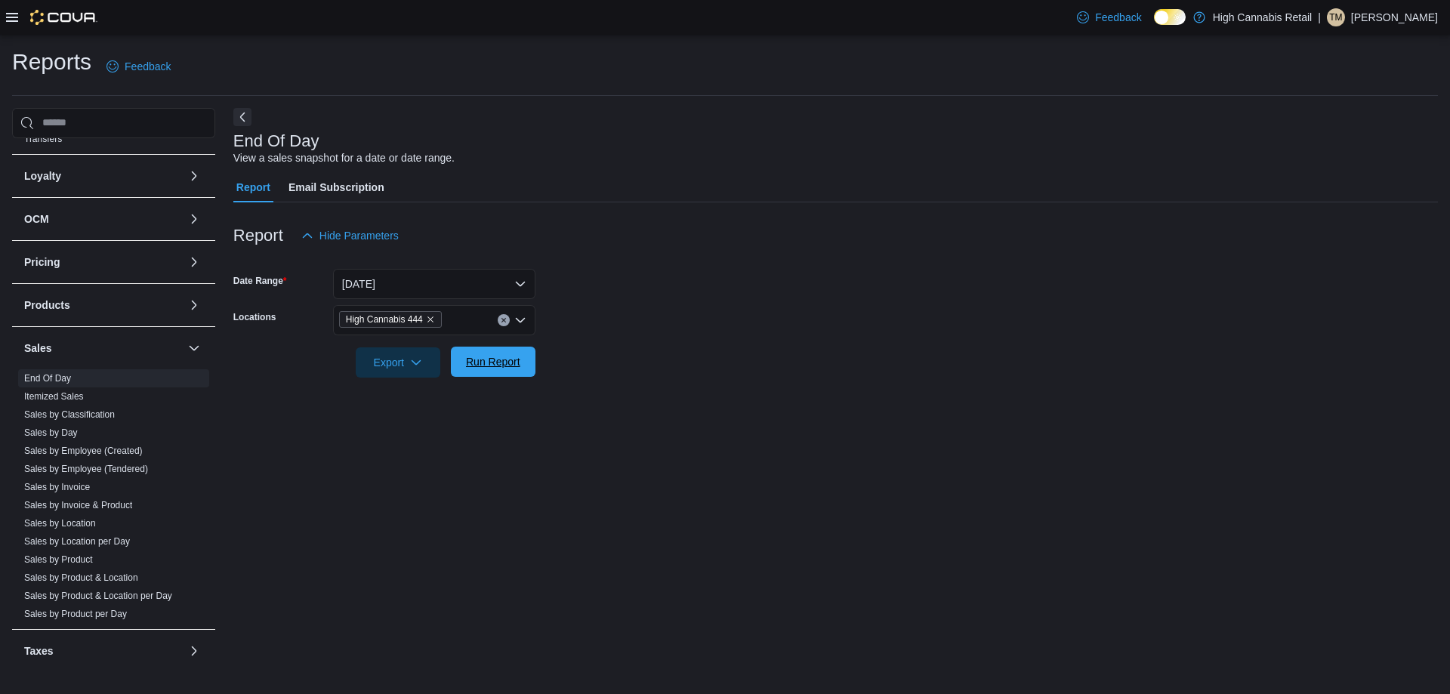
click at [507, 358] on span "Run Report" at bounding box center [493, 361] width 54 height 15
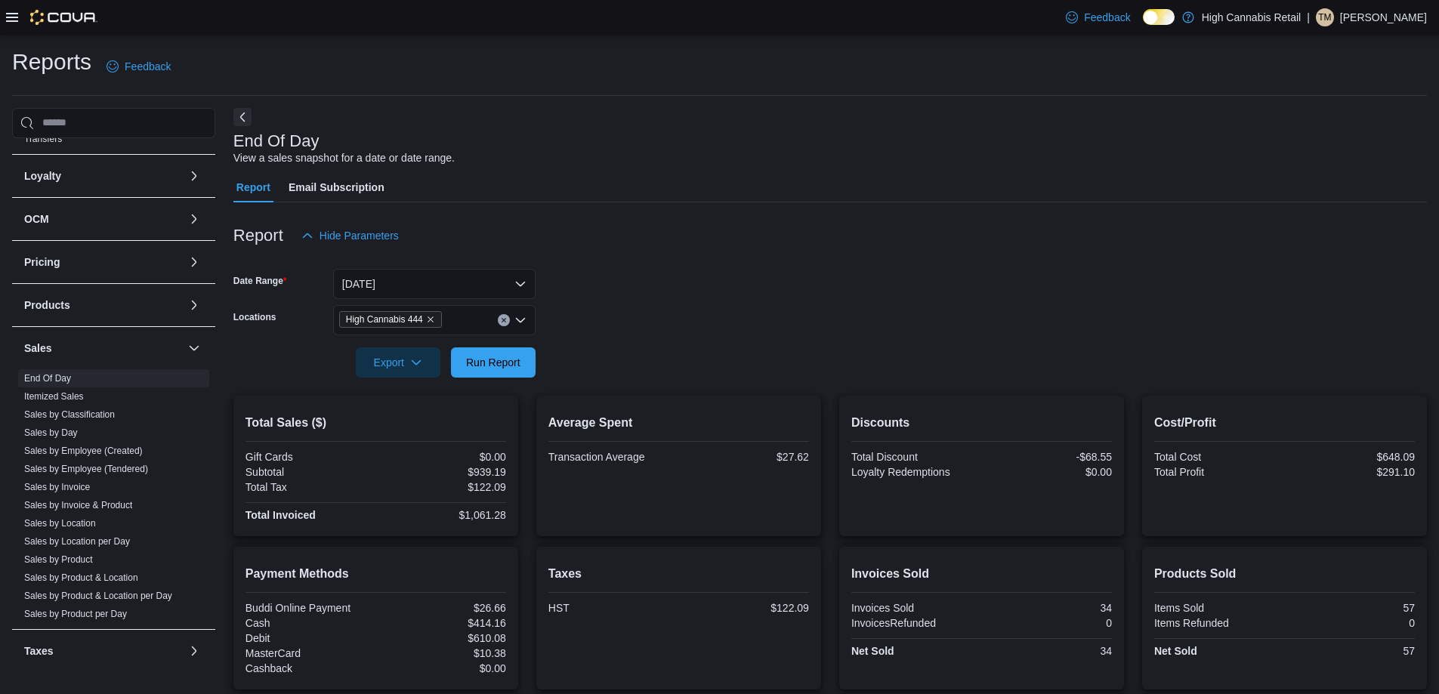
scroll to position [153, 0]
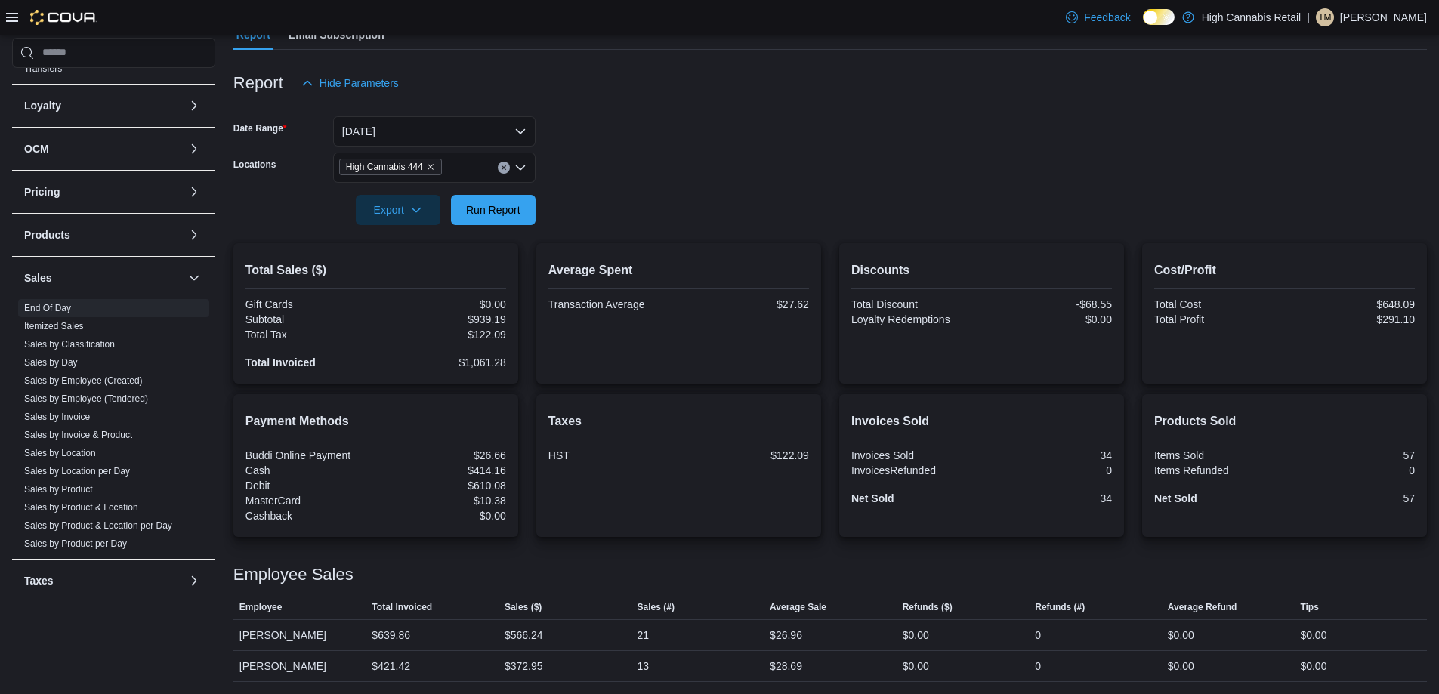
click at [503, 166] on icon "Clear input" at bounding box center [504, 168] width 6 height 6
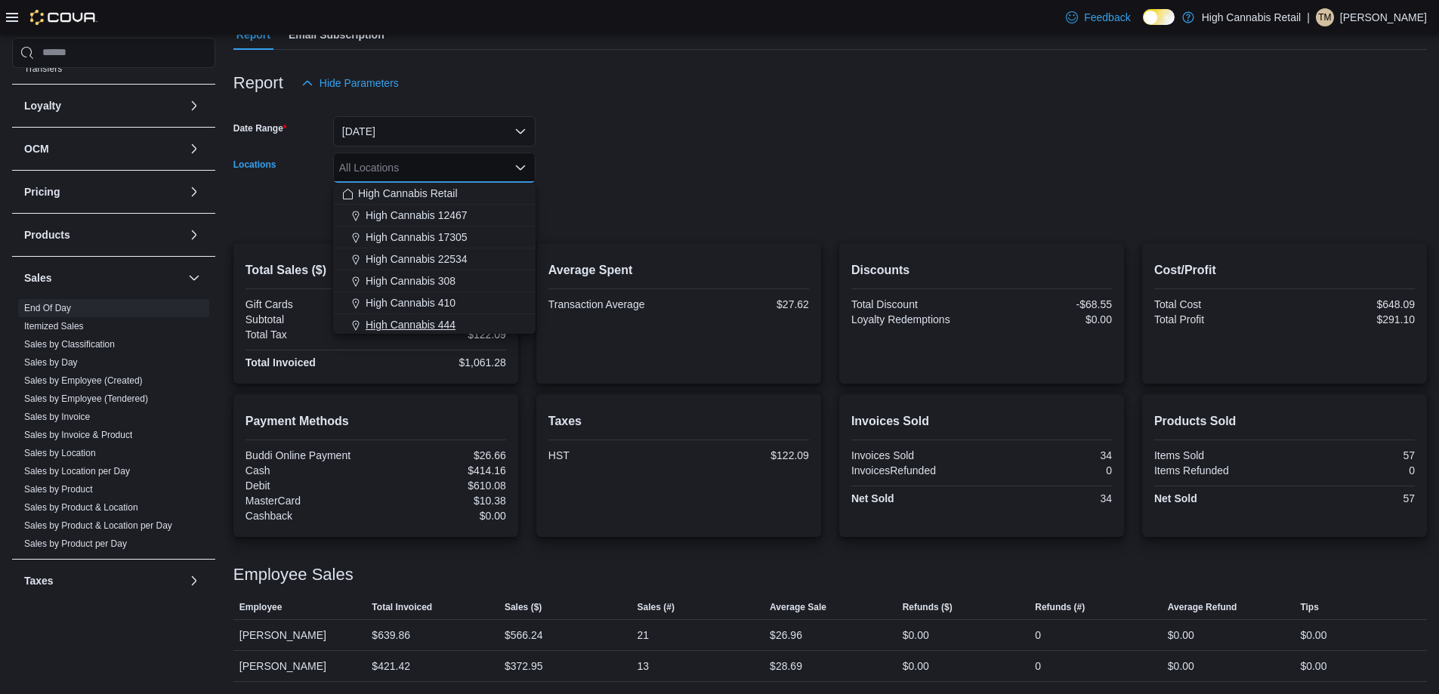
click at [476, 323] on div "High Cannabis 444" at bounding box center [434, 324] width 184 height 15
click at [501, 165] on icon "Clear input" at bounding box center [504, 168] width 6 height 6
click at [452, 271] on span "High Cannabis 308" at bounding box center [410, 278] width 90 height 15
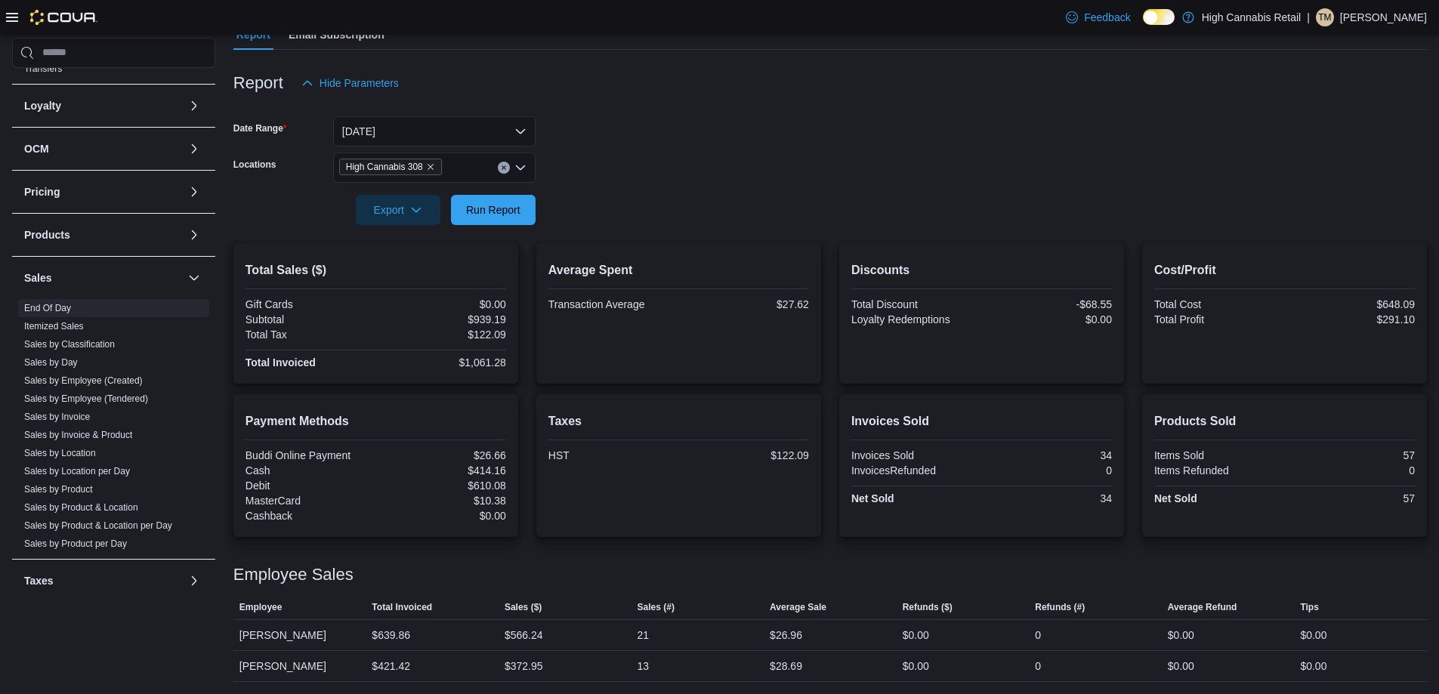
click at [580, 188] on div at bounding box center [829, 189] width 1193 height 12
click at [461, 206] on span "Run Report" at bounding box center [493, 209] width 66 height 30
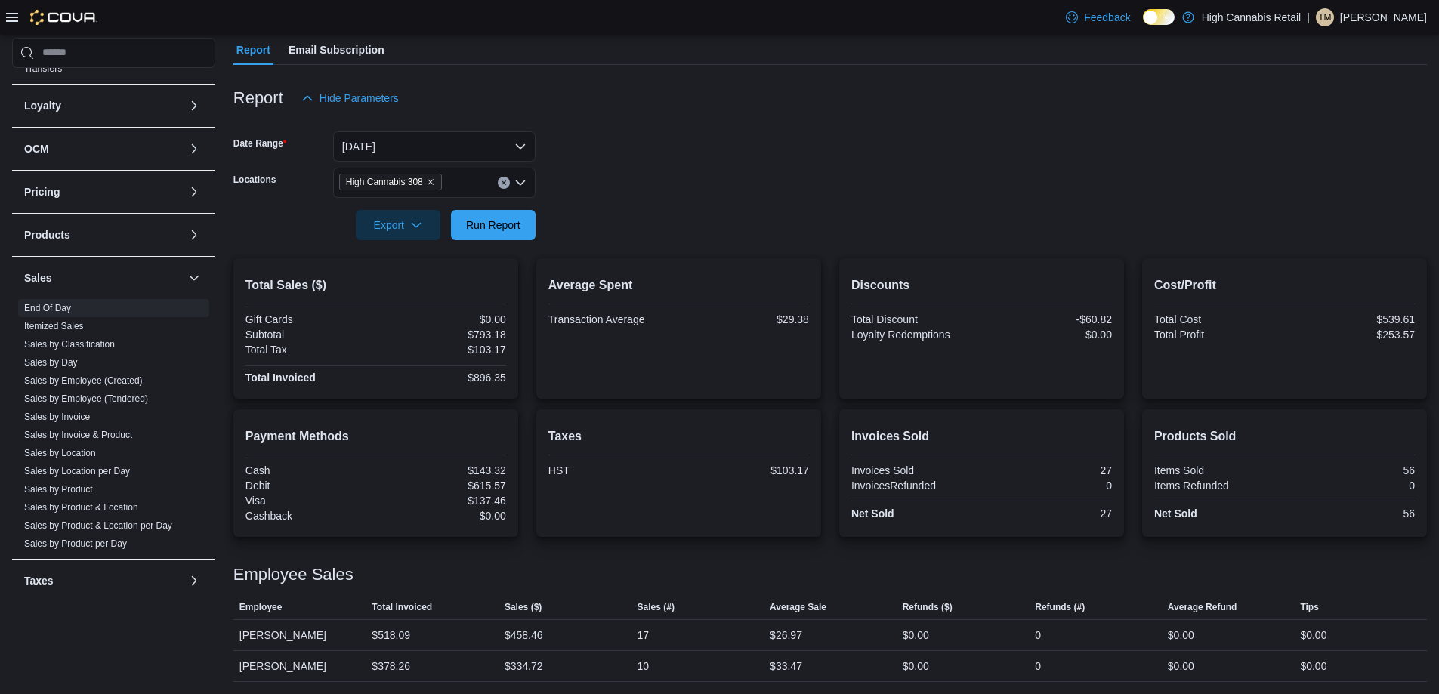
scroll to position [137, 0]
click at [507, 183] on button "Clear input" at bounding box center [504, 183] width 12 height 12
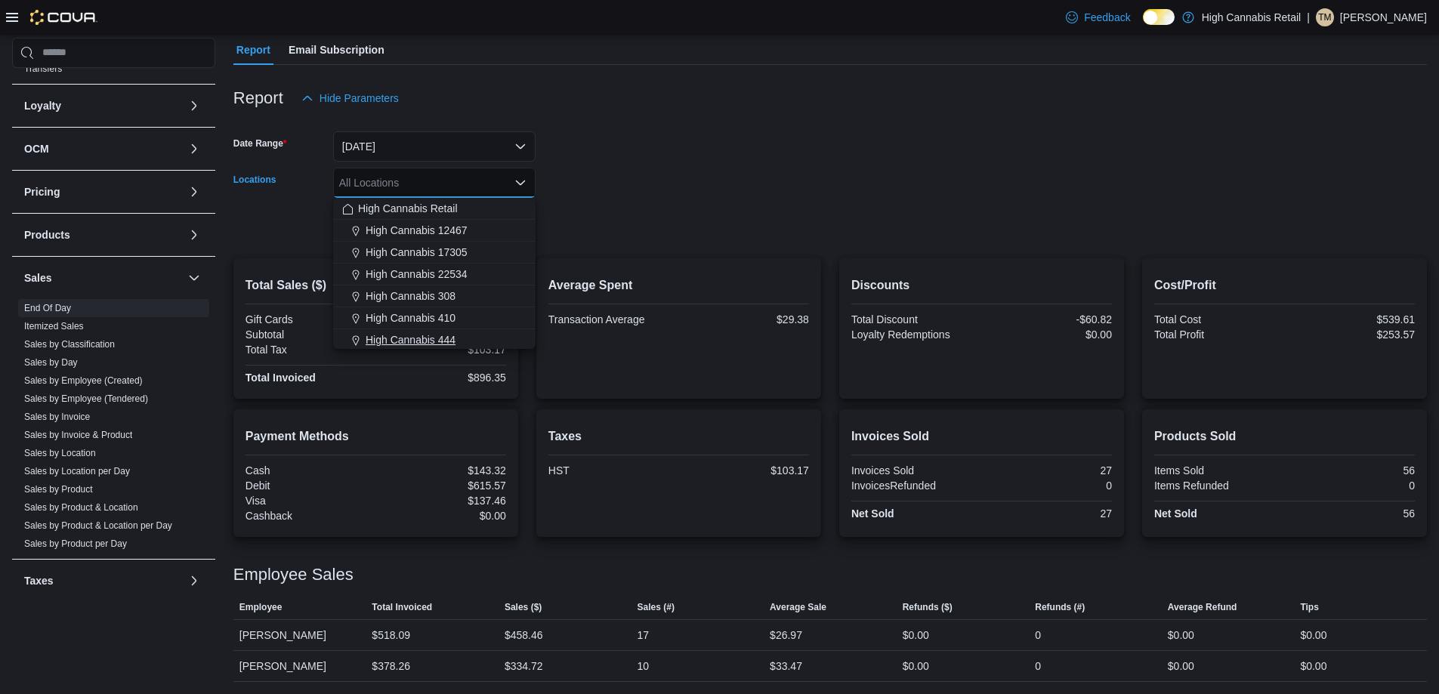
click at [481, 335] on div "High Cannabis 444" at bounding box center [434, 339] width 184 height 15
click at [584, 252] on div at bounding box center [829, 249] width 1193 height 18
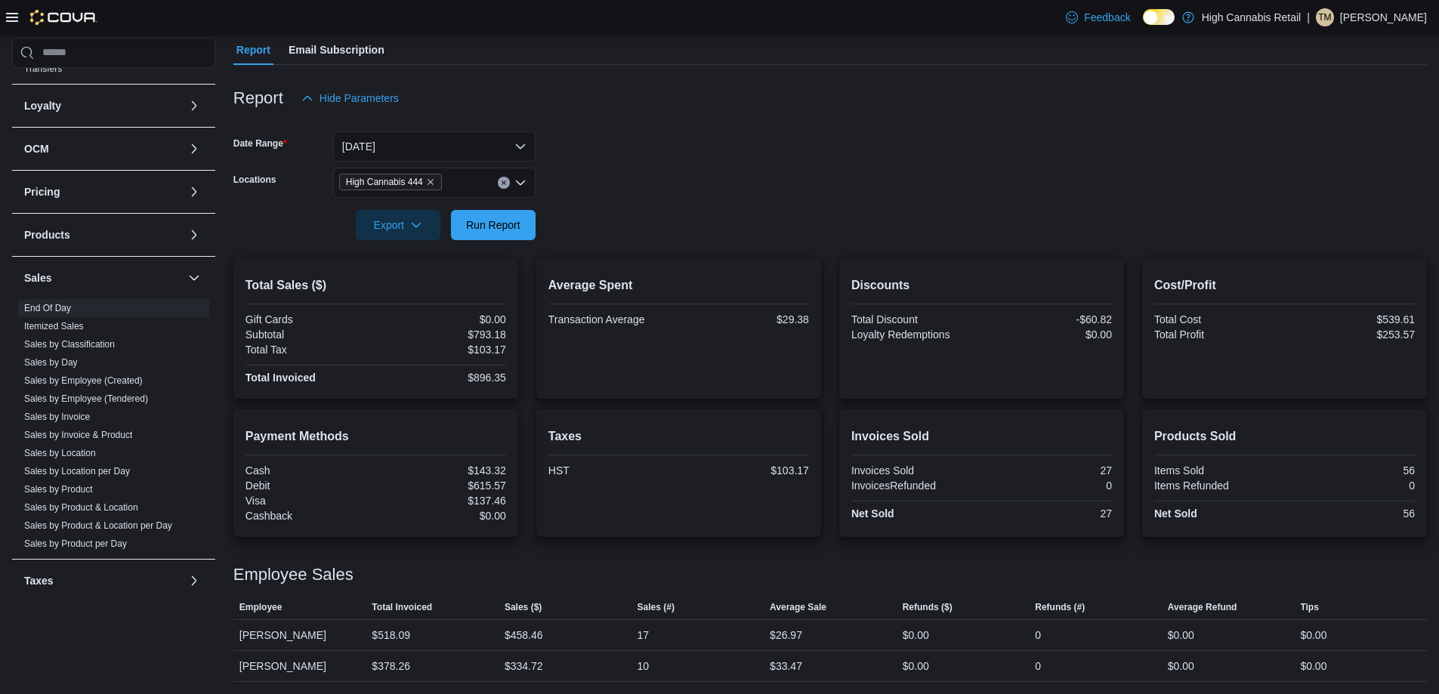
click at [518, 246] on div at bounding box center [829, 249] width 1193 height 18
click at [516, 202] on div at bounding box center [829, 204] width 1193 height 12
click at [517, 221] on span "Run Report" at bounding box center [493, 224] width 54 height 15
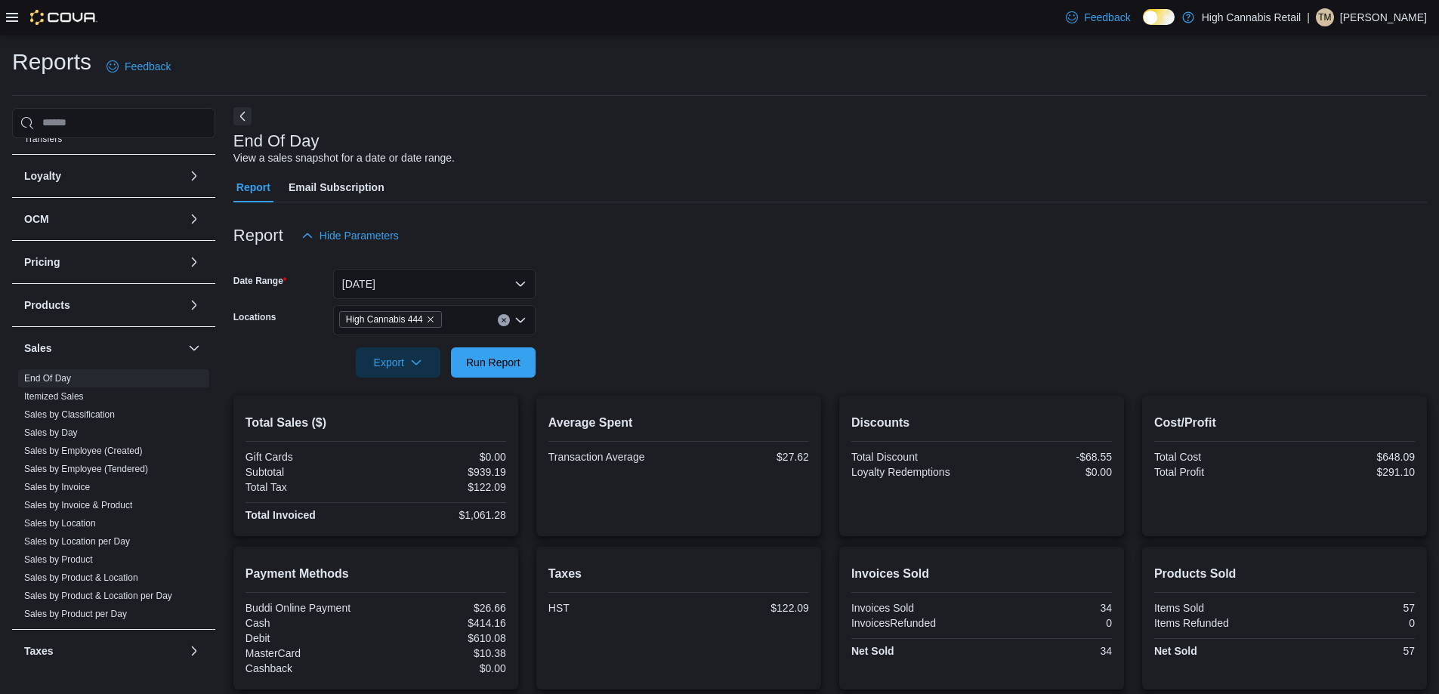
click at [239, 124] on button "Next" at bounding box center [242, 116] width 18 height 18
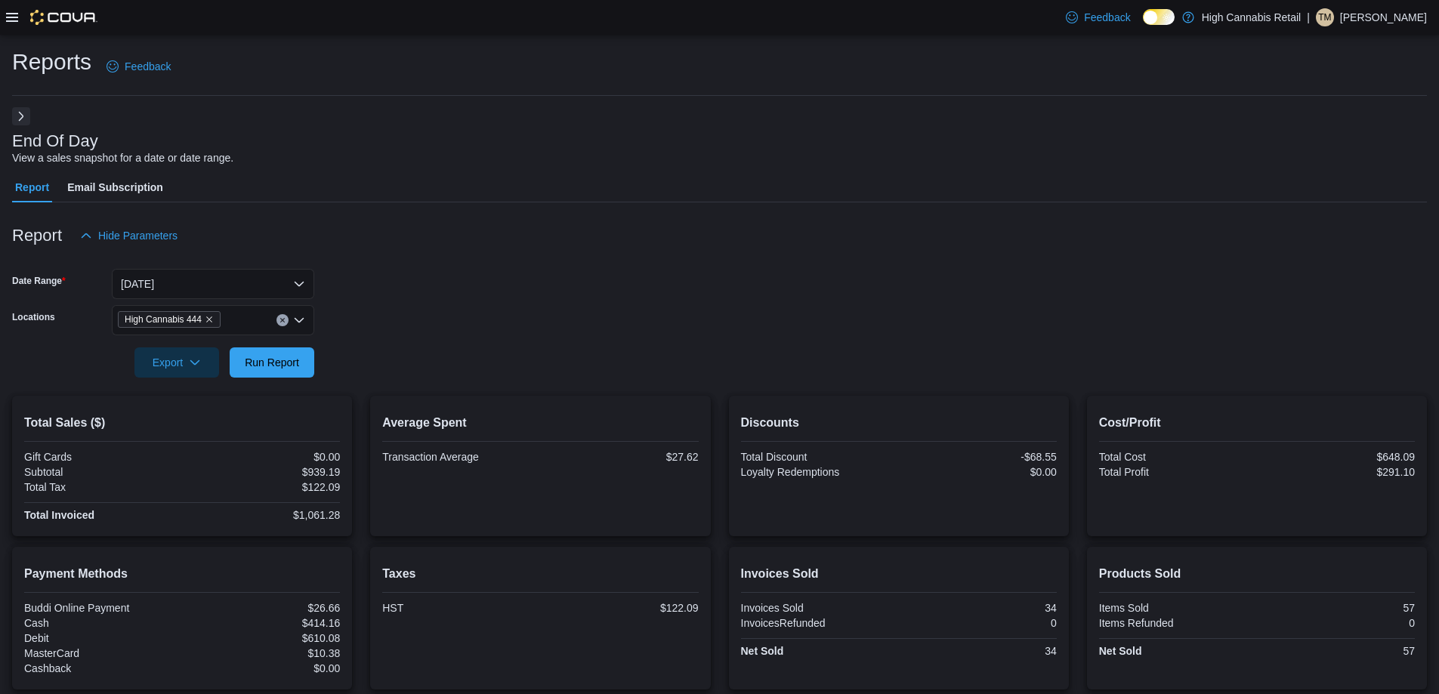
click at [20, 114] on button "Next" at bounding box center [21, 116] width 18 height 18
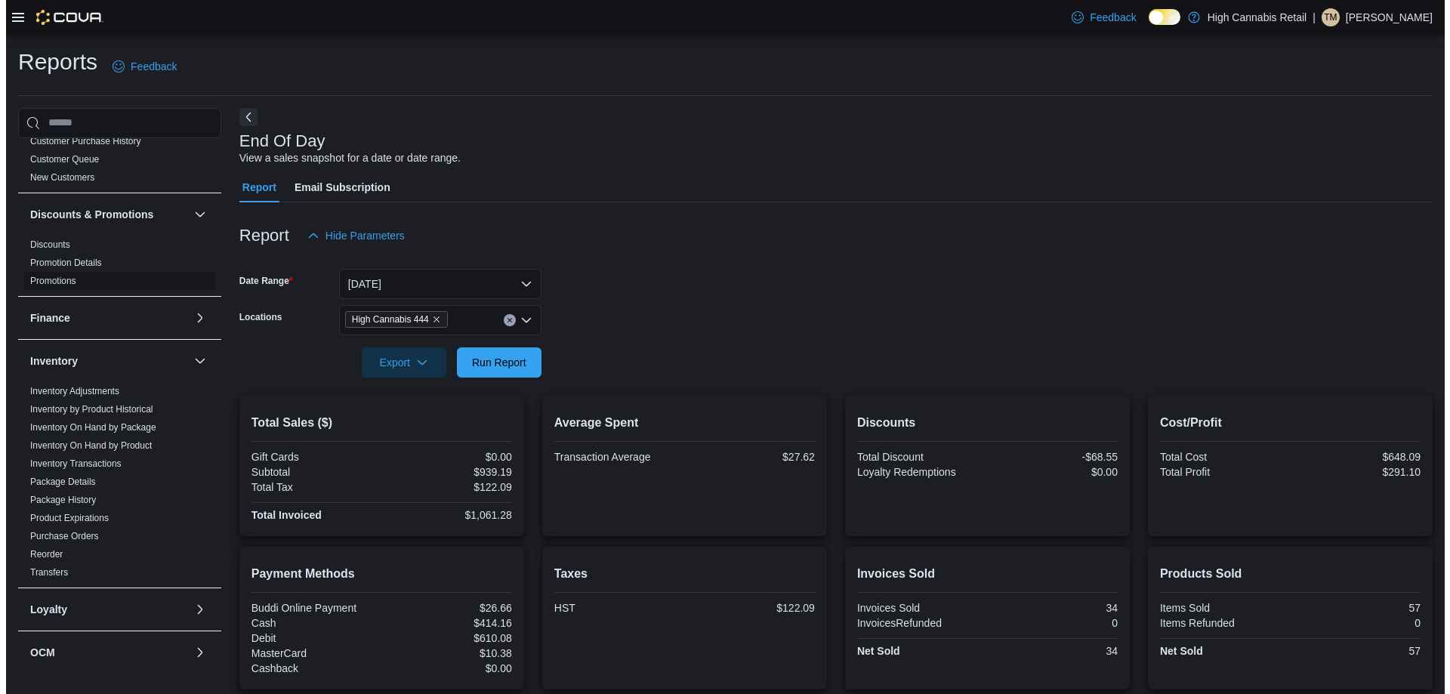
scroll to position [227, 0]
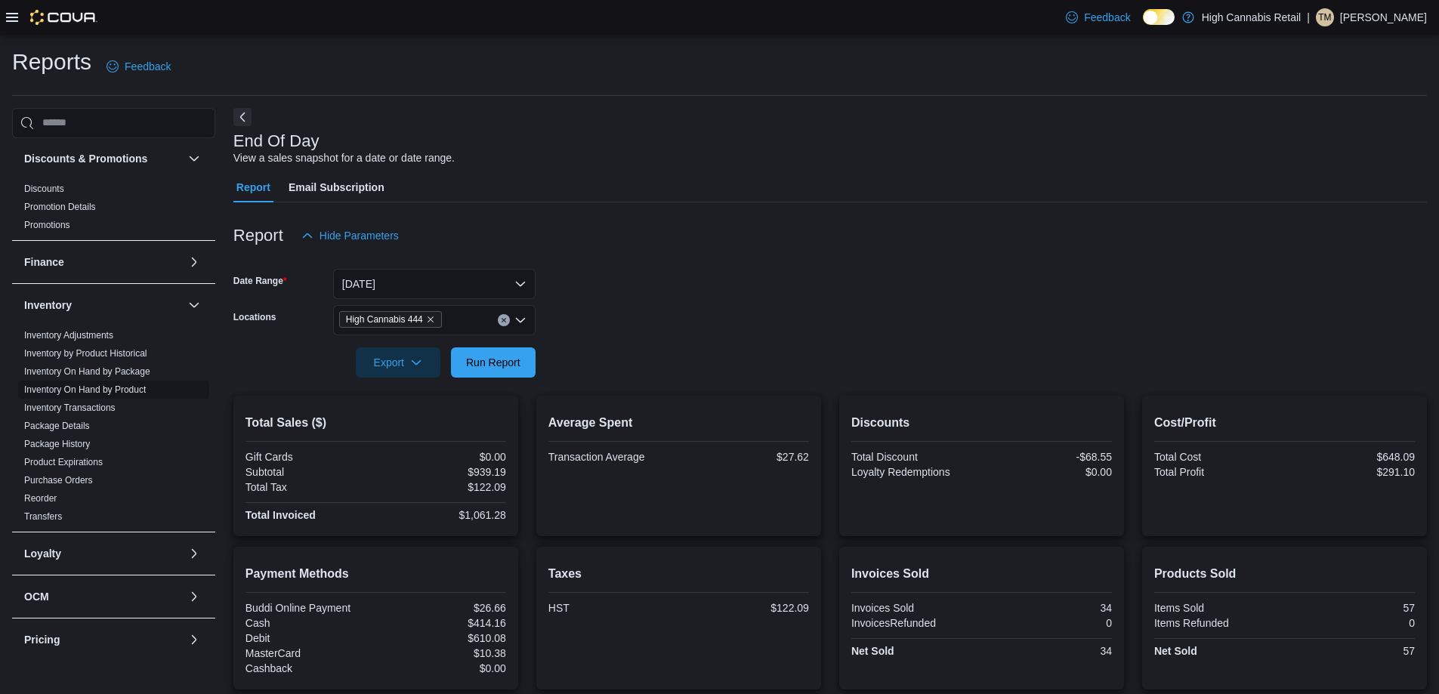
click at [128, 392] on link "Inventory On Hand by Product" at bounding box center [85, 389] width 122 height 11
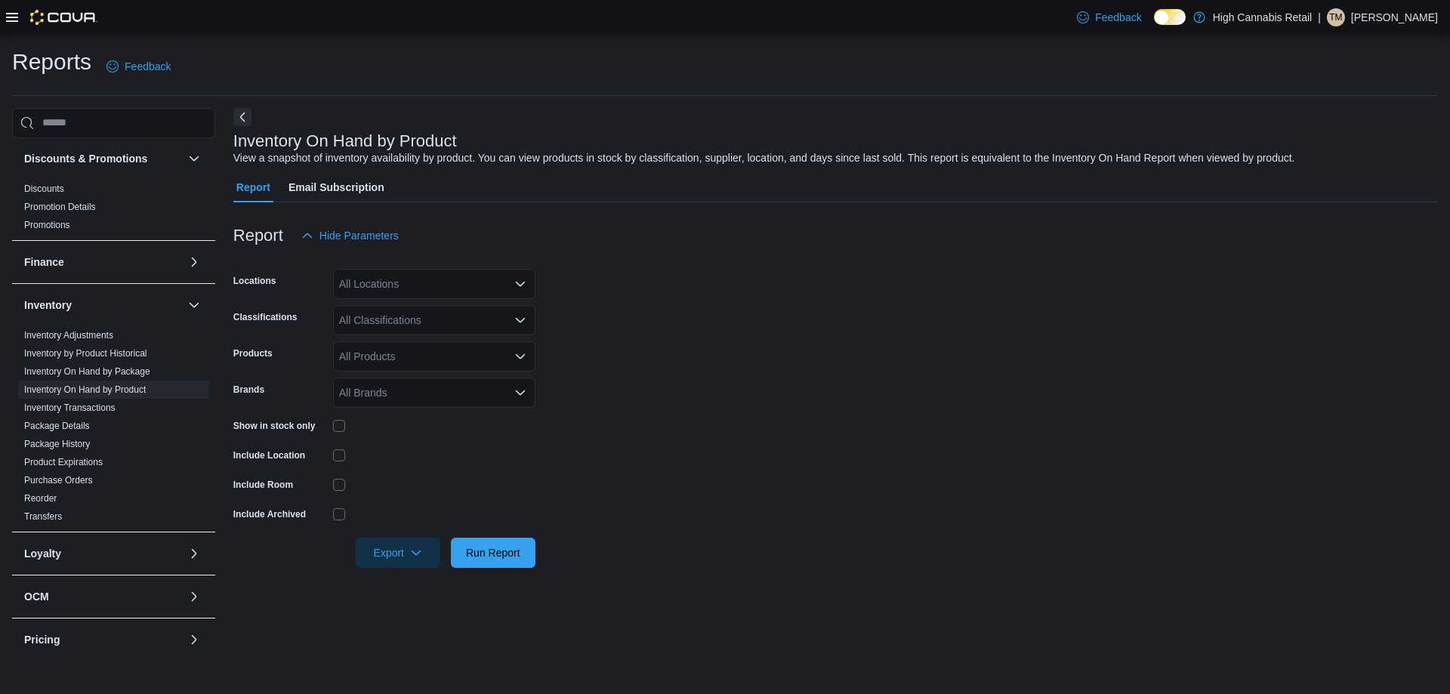
click at [467, 277] on div "All Locations" at bounding box center [434, 284] width 202 height 30
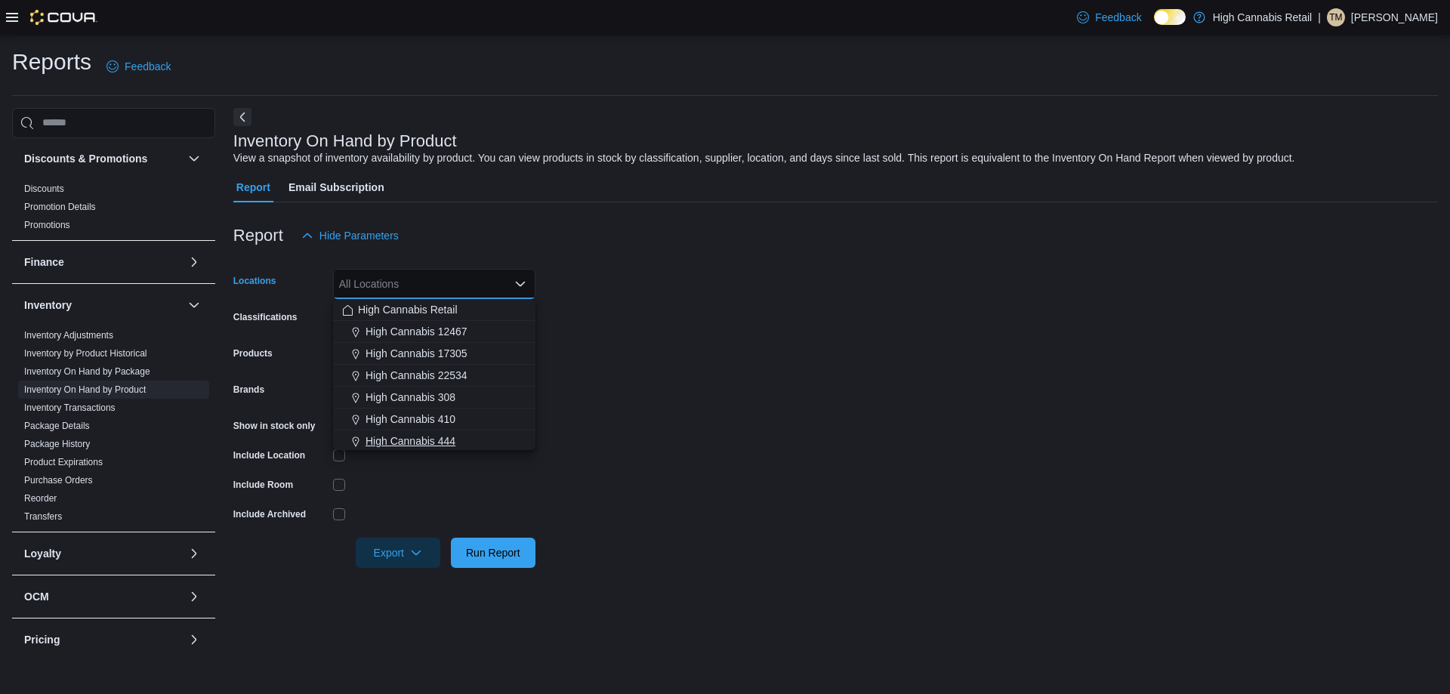
click at [455, 435] on span "High Cannabis 444" at bounding box center [410, 440] width 90 height 15
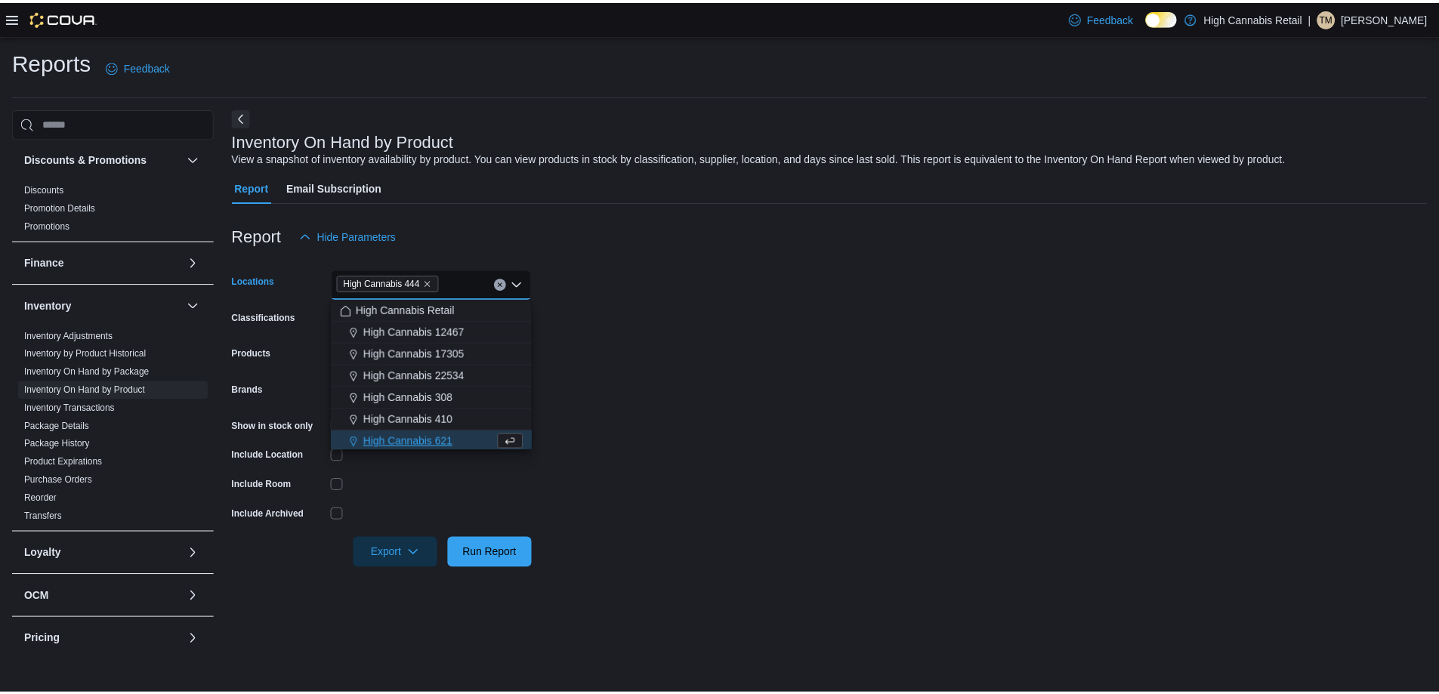
scroll to position [2, 0]
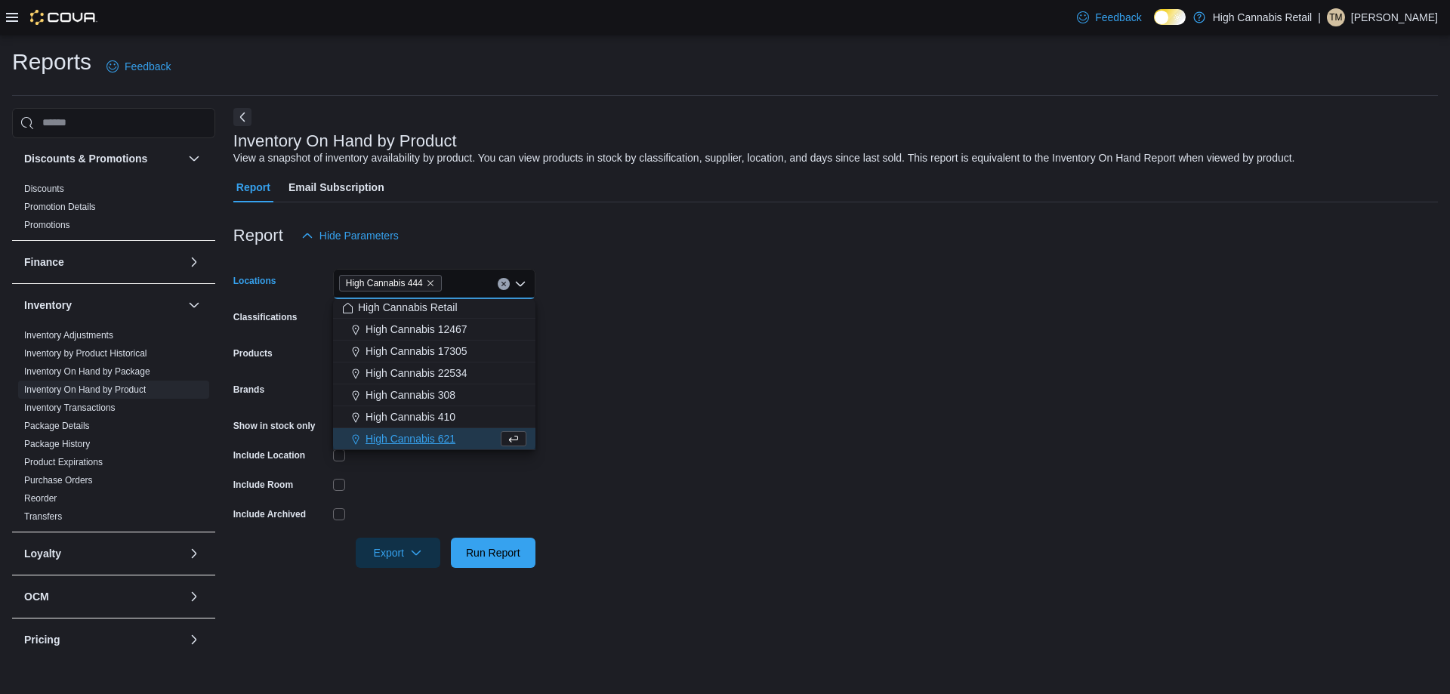
click at [640, 386] on form "Locations High Cannabis 444 Combo box. Selected. High Cannabis 444. Press Backs…" at bounding box center [835, 409] width 1204 height 317
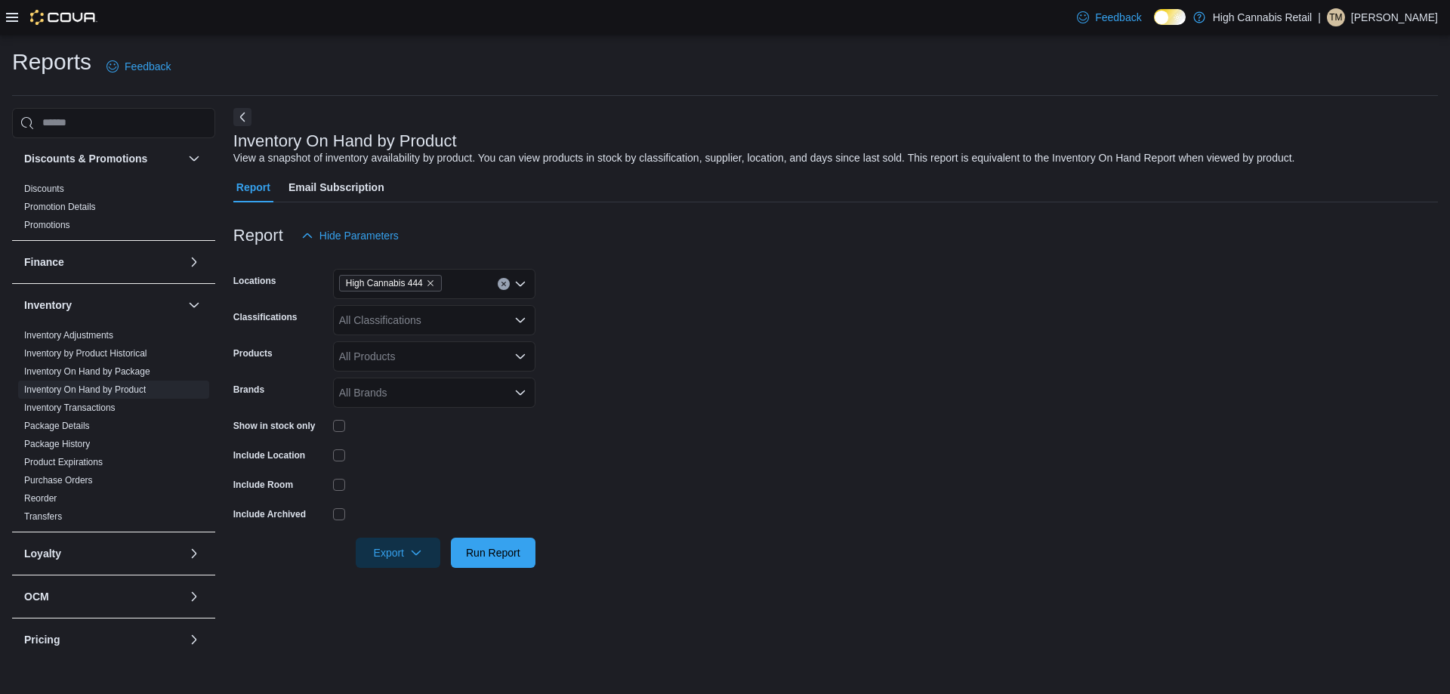
click at [407, 316] on div "All Classifications" at bounding box center [434, 320] width 202 height 30
type input "**********"
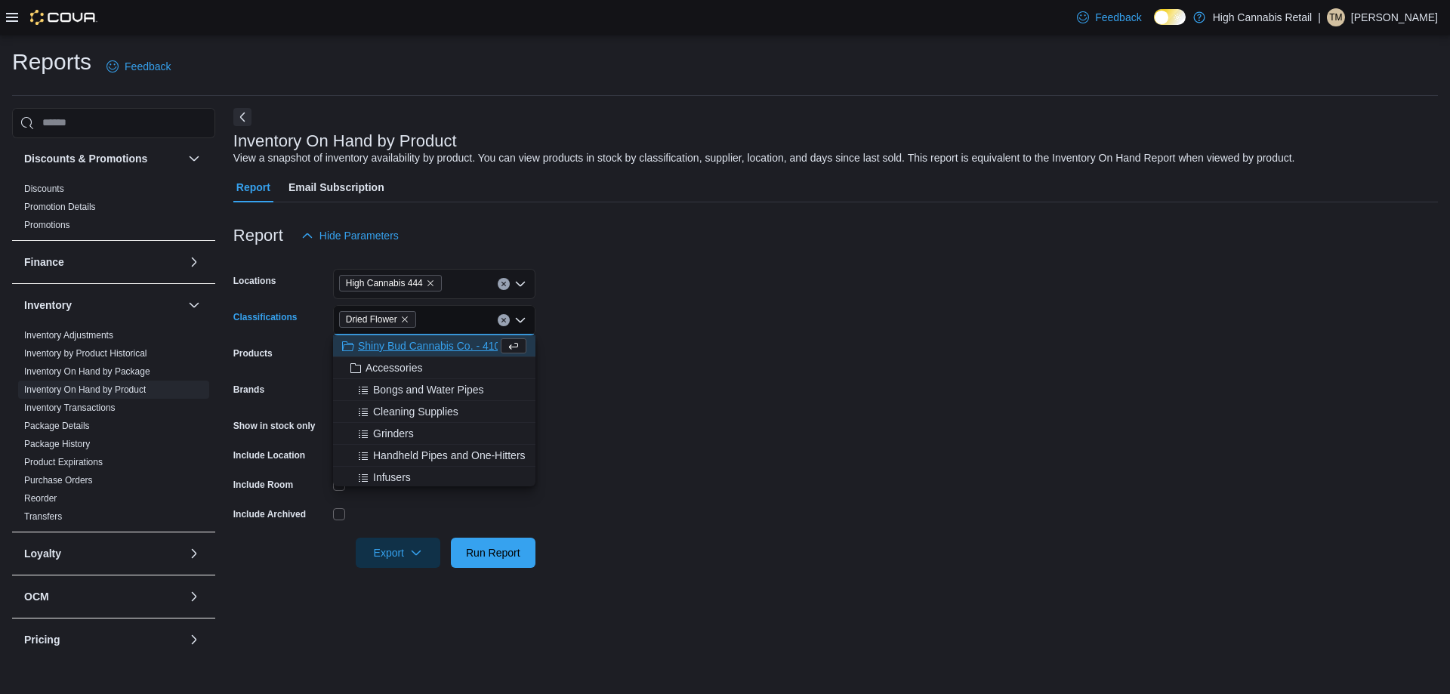
click at [628, 304] on form "Locations High Cannabis 444 Classifications Dried Flower Combo box. Selected. D…" at bounding box center [835, 409] width 1204 height 317
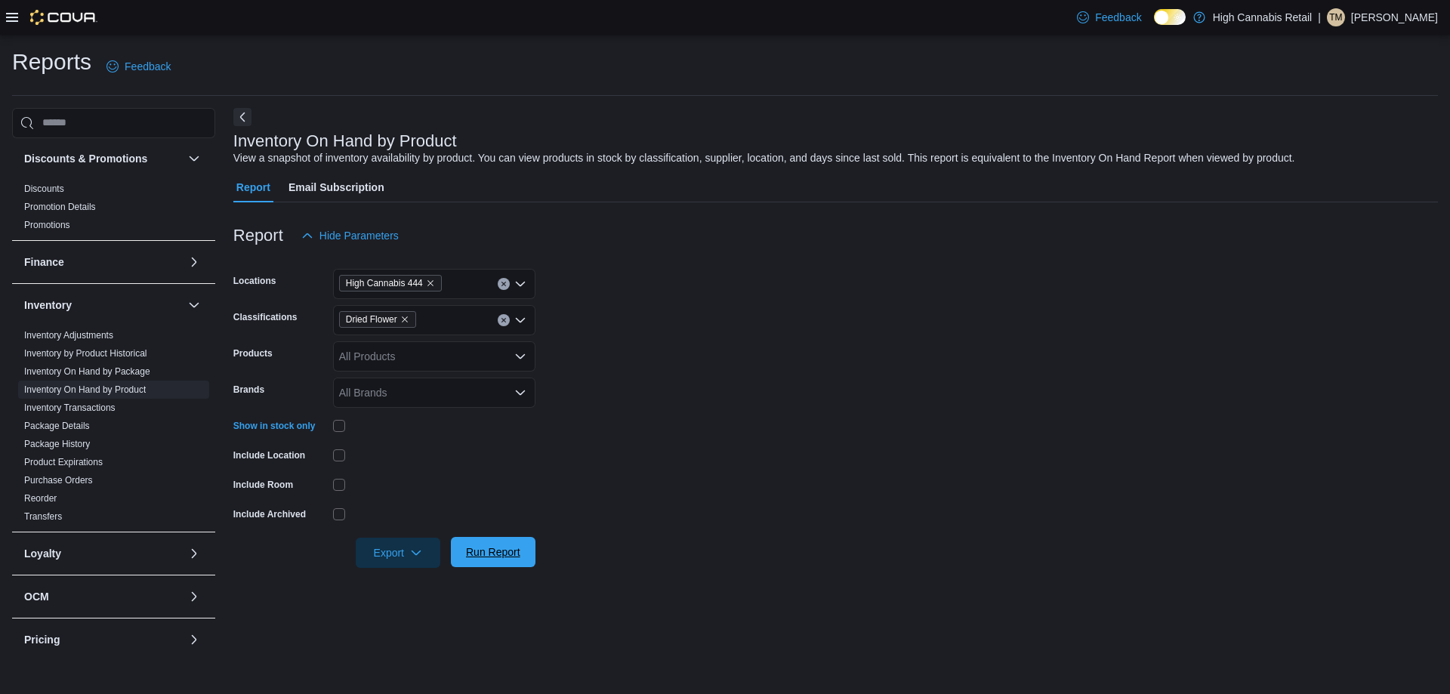
click at [517, 564] on span "Run Report" at bounding box center [493, 552] width 66 height 30
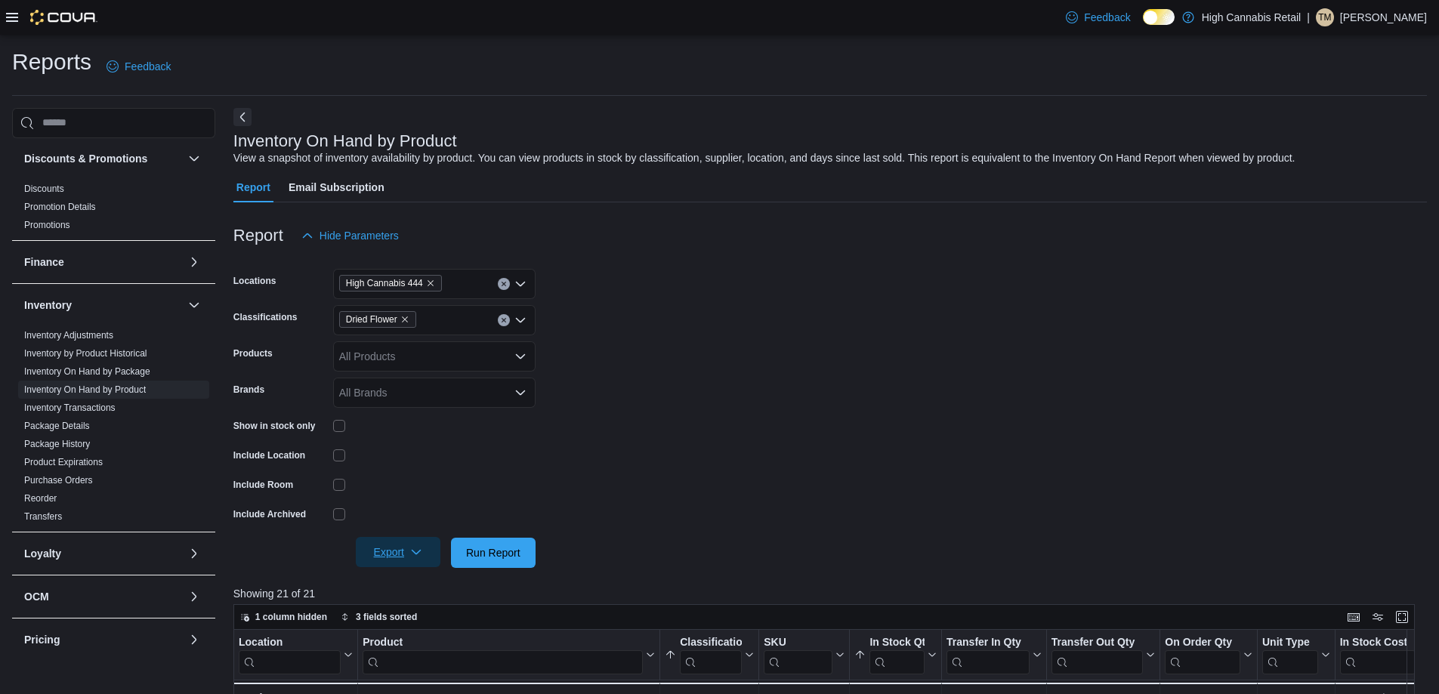
click at [402, 552] on span "Export" at bounding box center [398, 552] width 66 height 30
click at [407, 588] on span "Export to Excel" at bounding box center [400, 583] width 68 height 12
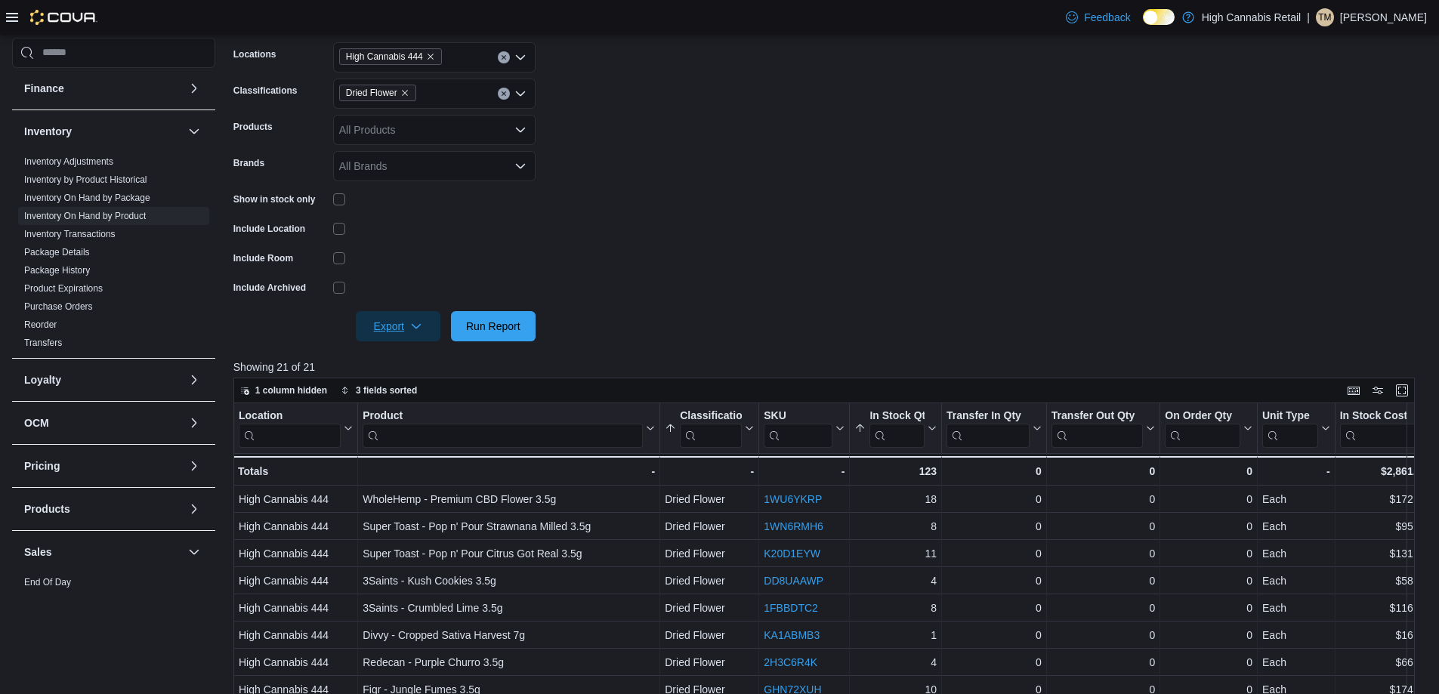
scroll to position [378, 0]
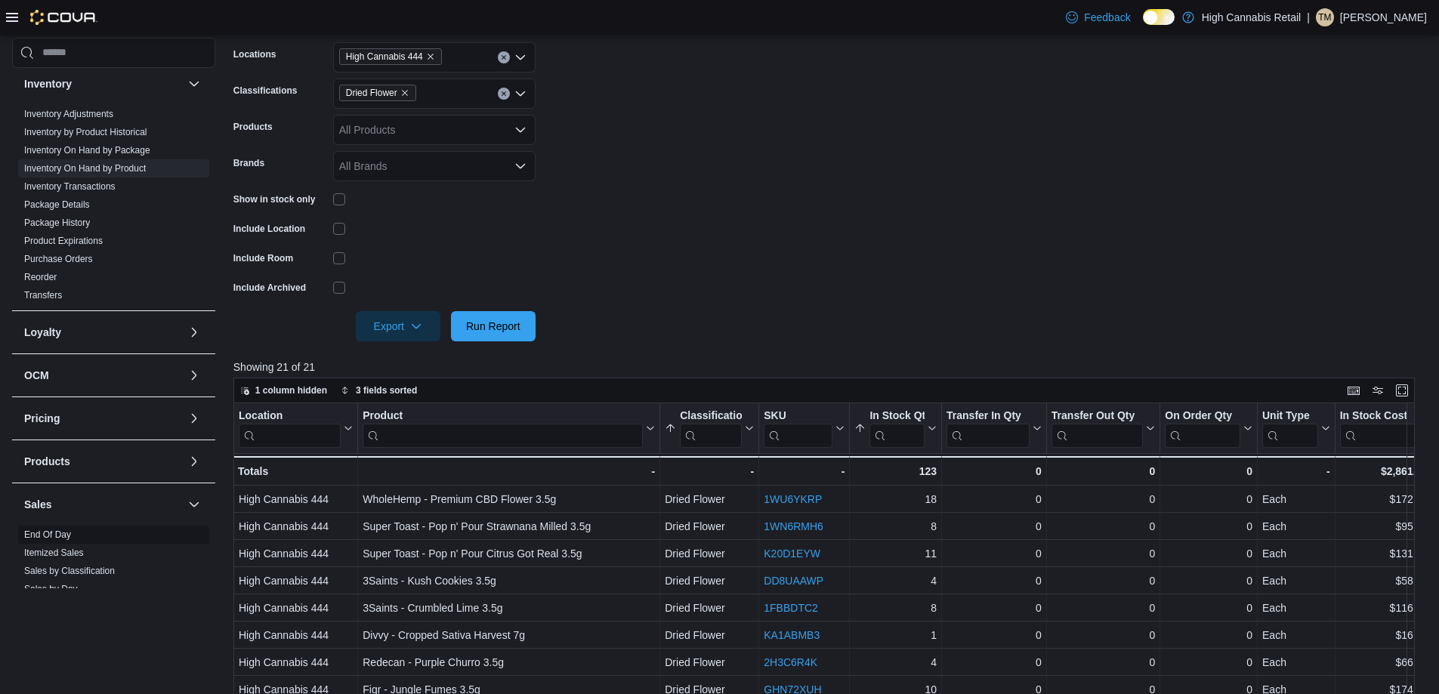
click at [67, 536] on link "End Of Day" at bounding box center [47, 534] width 47 height 11
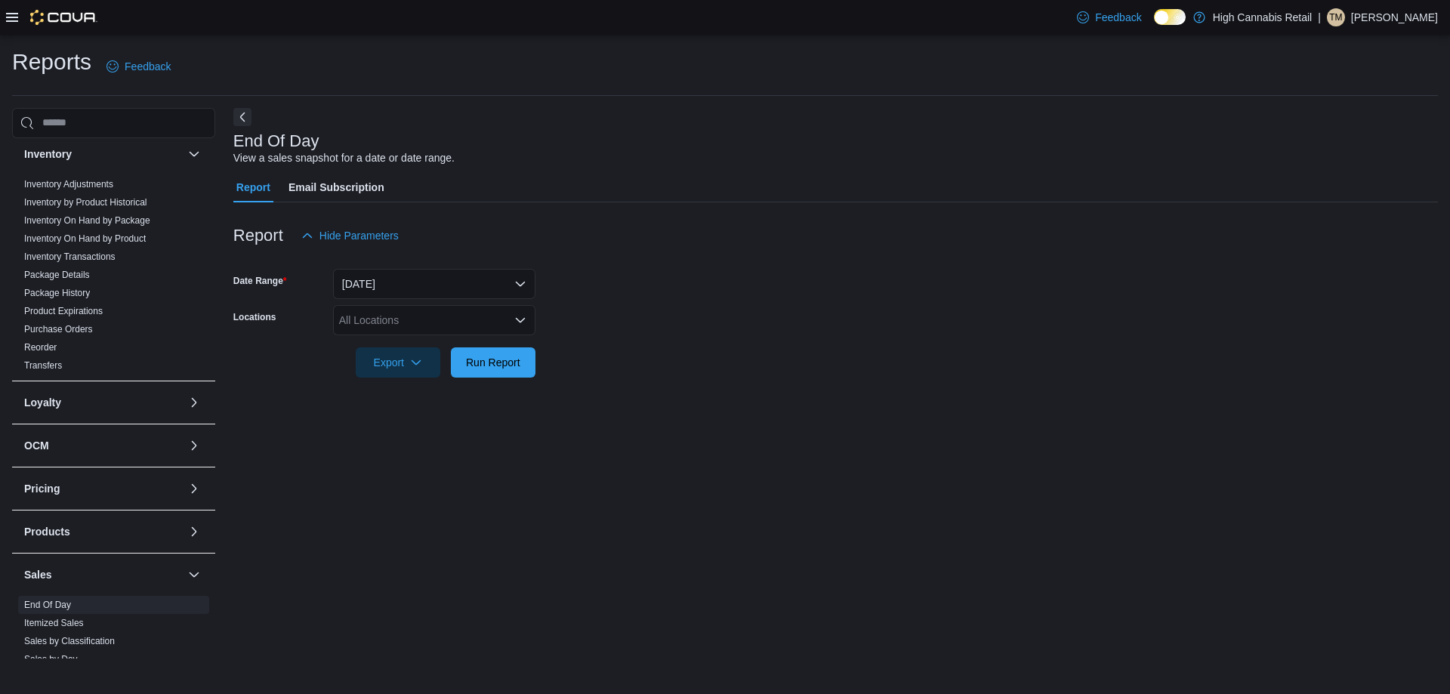
click at [413, 327] on div "All Locations" at bounding box center [434, 320] width 202 height 30
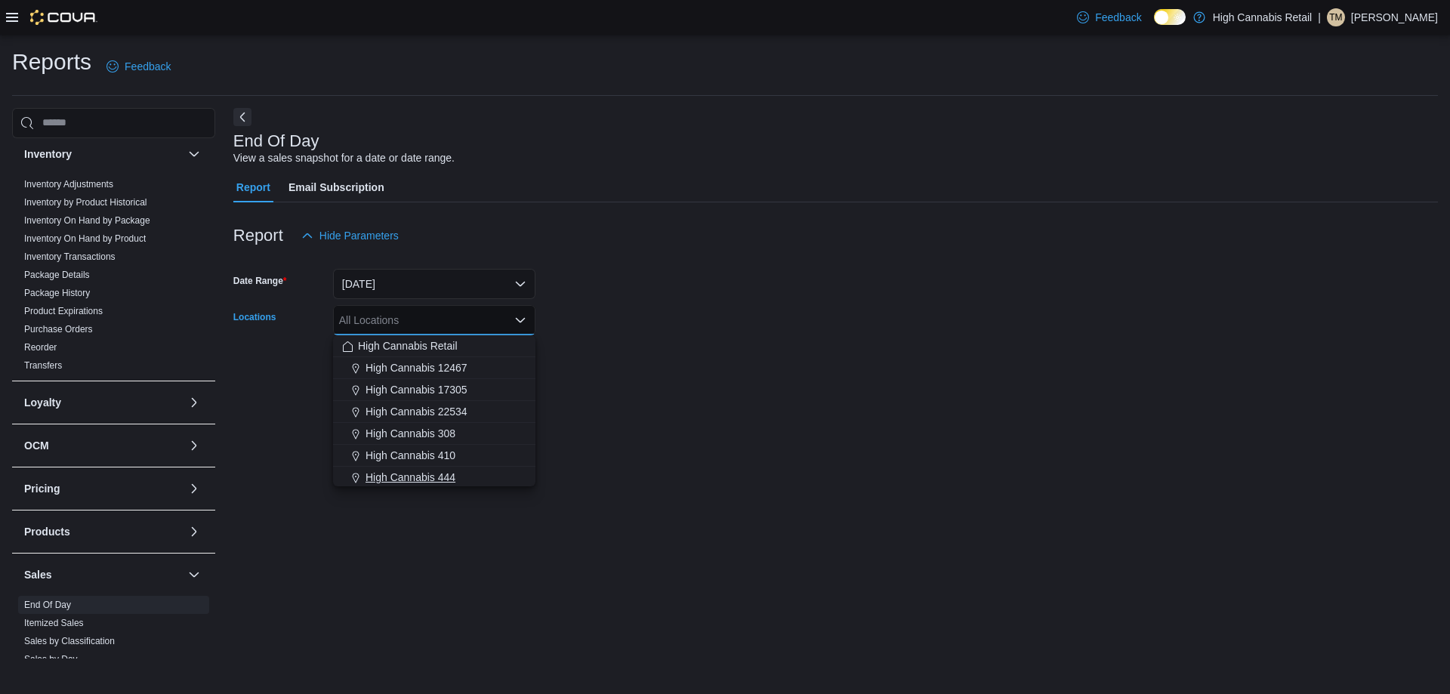
click at [484, 477] on div "High Cannabis 444" at bounding box center [434, 477] width 184 height 15
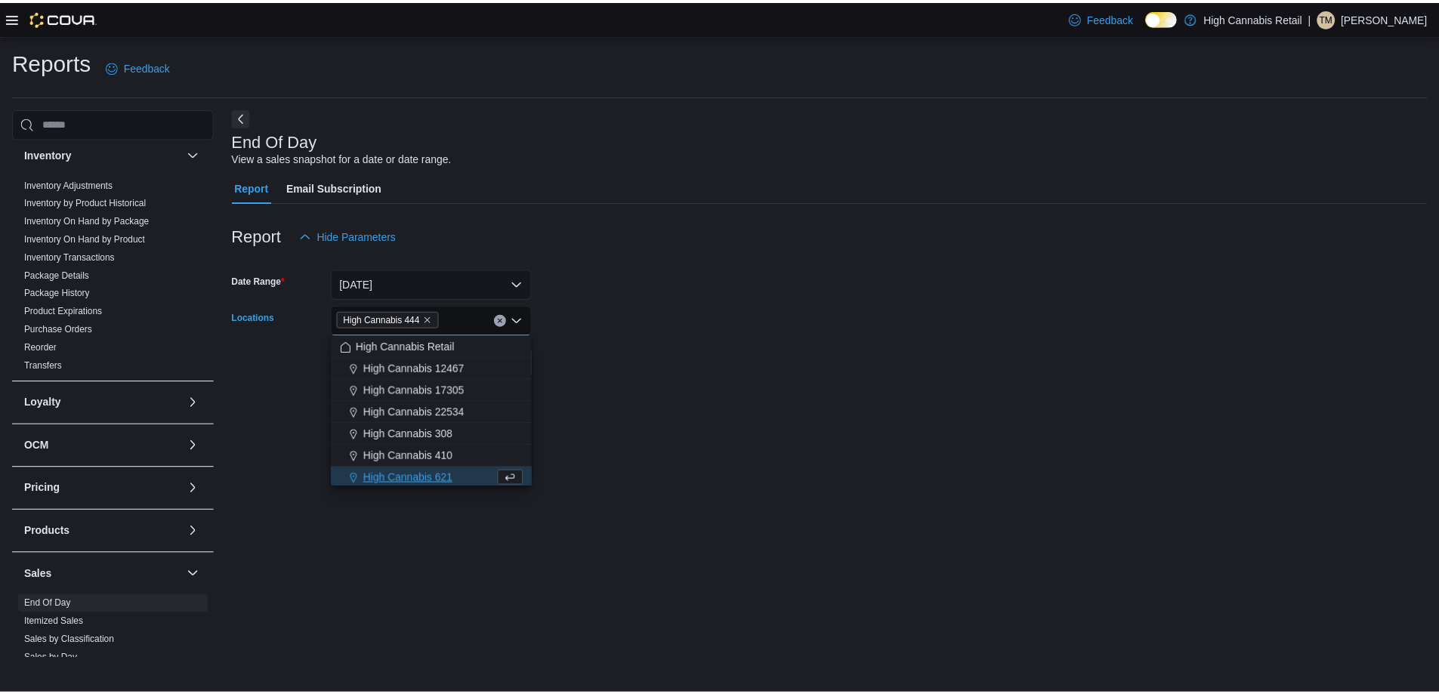
scroll to position [2, 0]
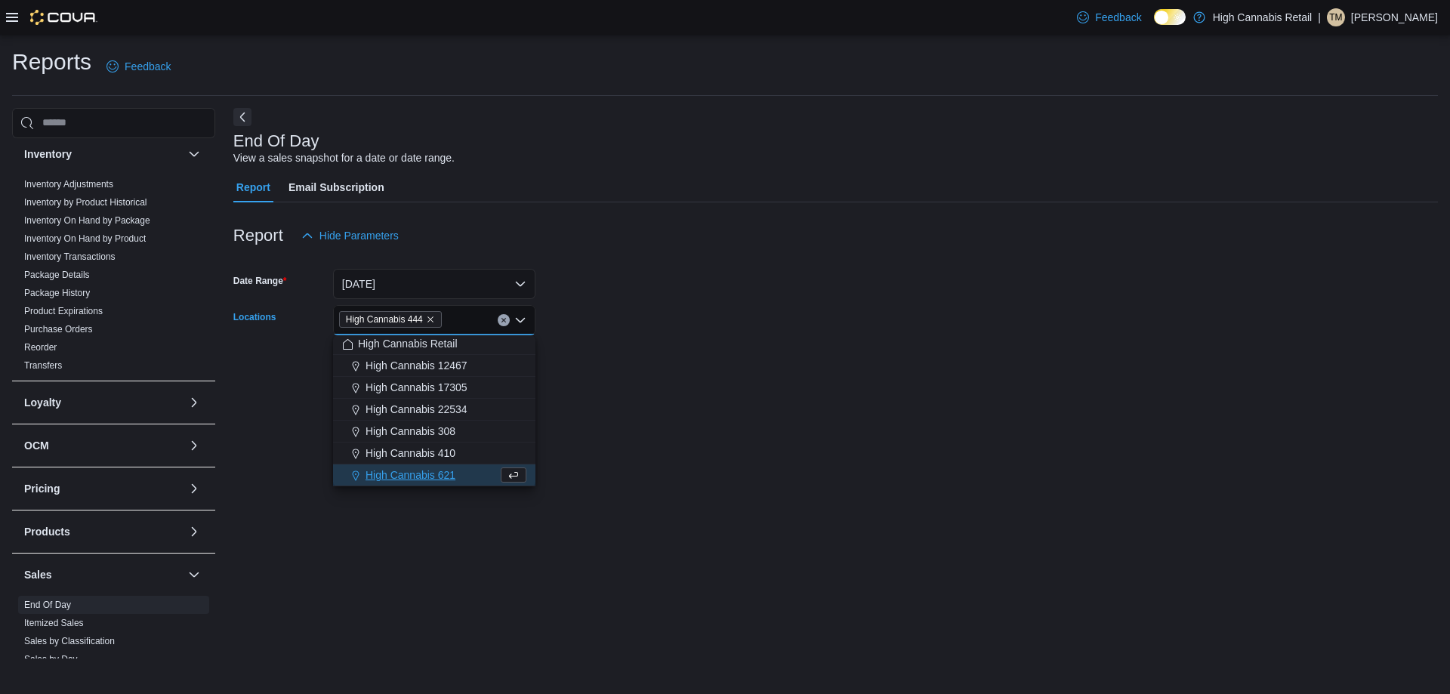
click at [594, 435] on div "End Of Day View a sales snapshot for a date or date range. Report Email Subscri…" at bounding box center [835, 383] width 1204 height 551
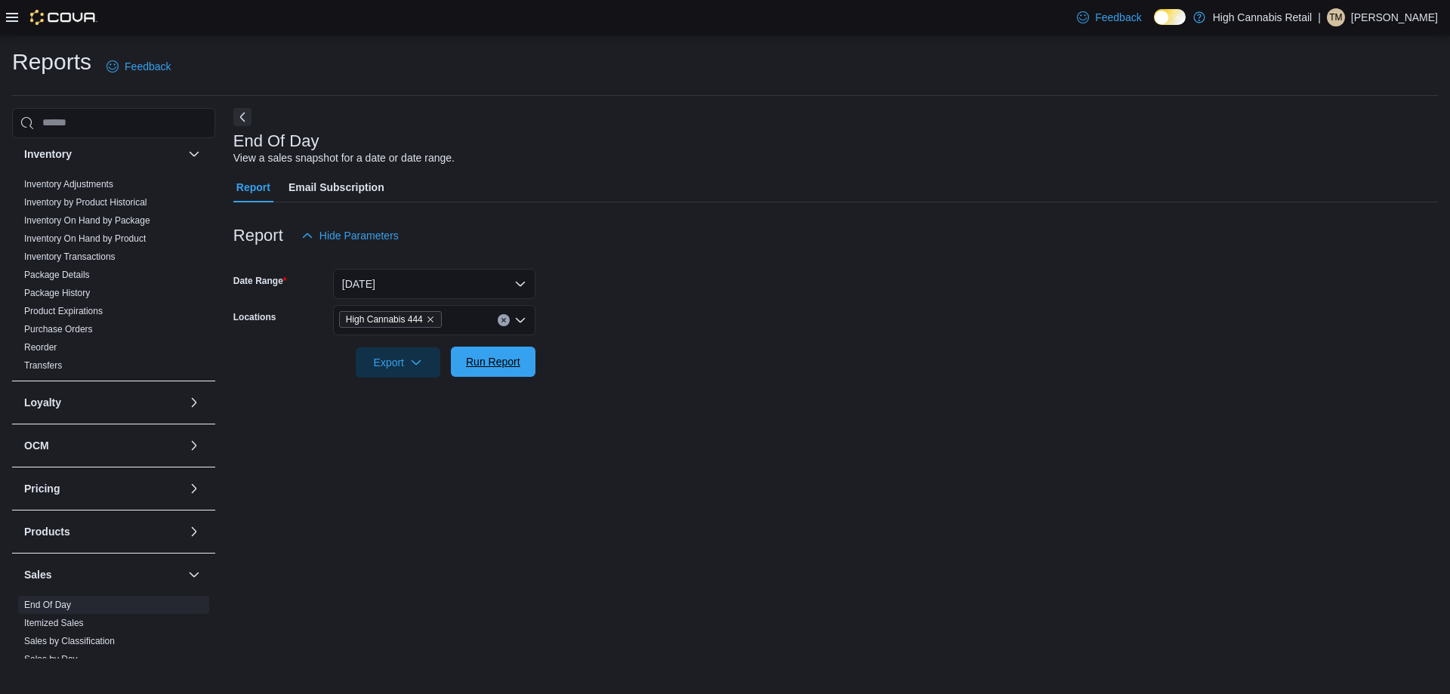
click at [514, 359] on span "Run Report" at bounding box center [493, 361] width 54 height 15
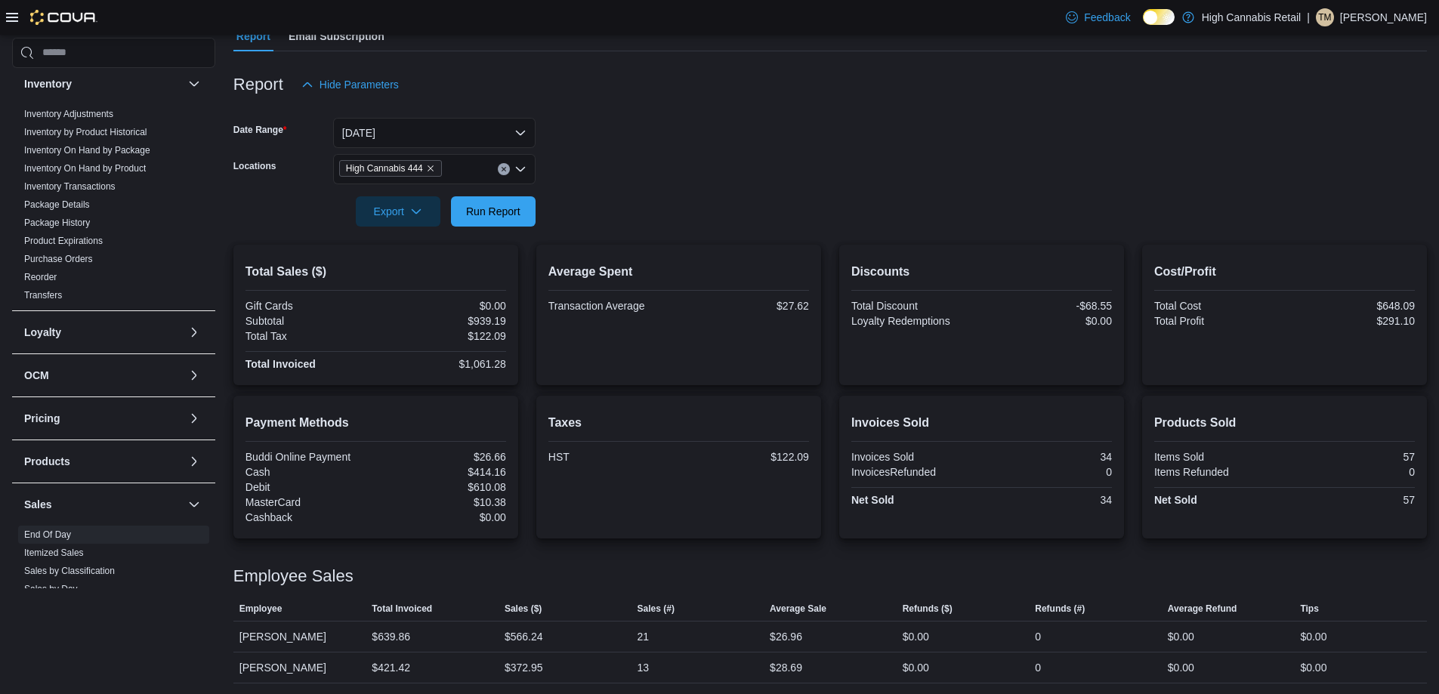
scroll to position [153, 0]
click at [518, 209] on span "Run Report" at bounding box center [493, 209] width 54 height 15
click at [126, 165] on link "Inventory On Hand by Product" at bounding box center [85, 168] width 122 height 11
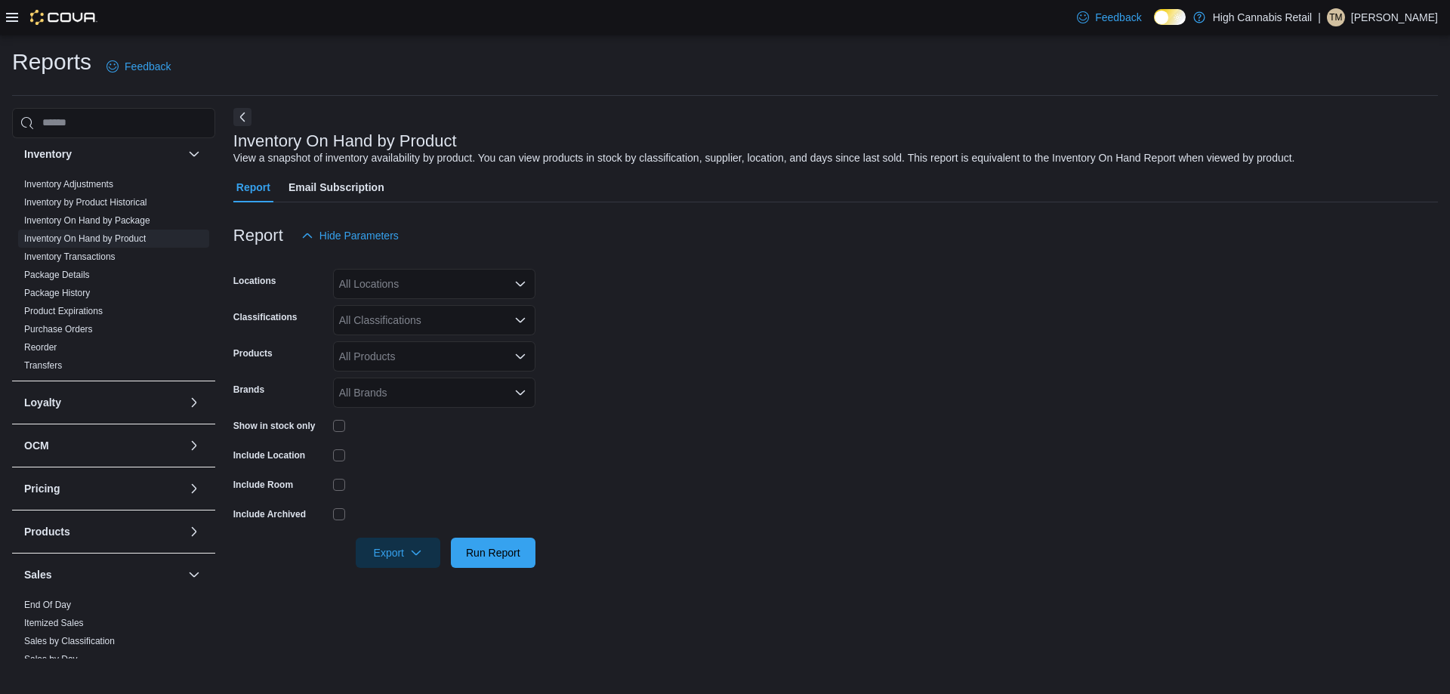
click at [419, 279] on div "All Locations" at bounding box center [434, 284] width 202 height 30
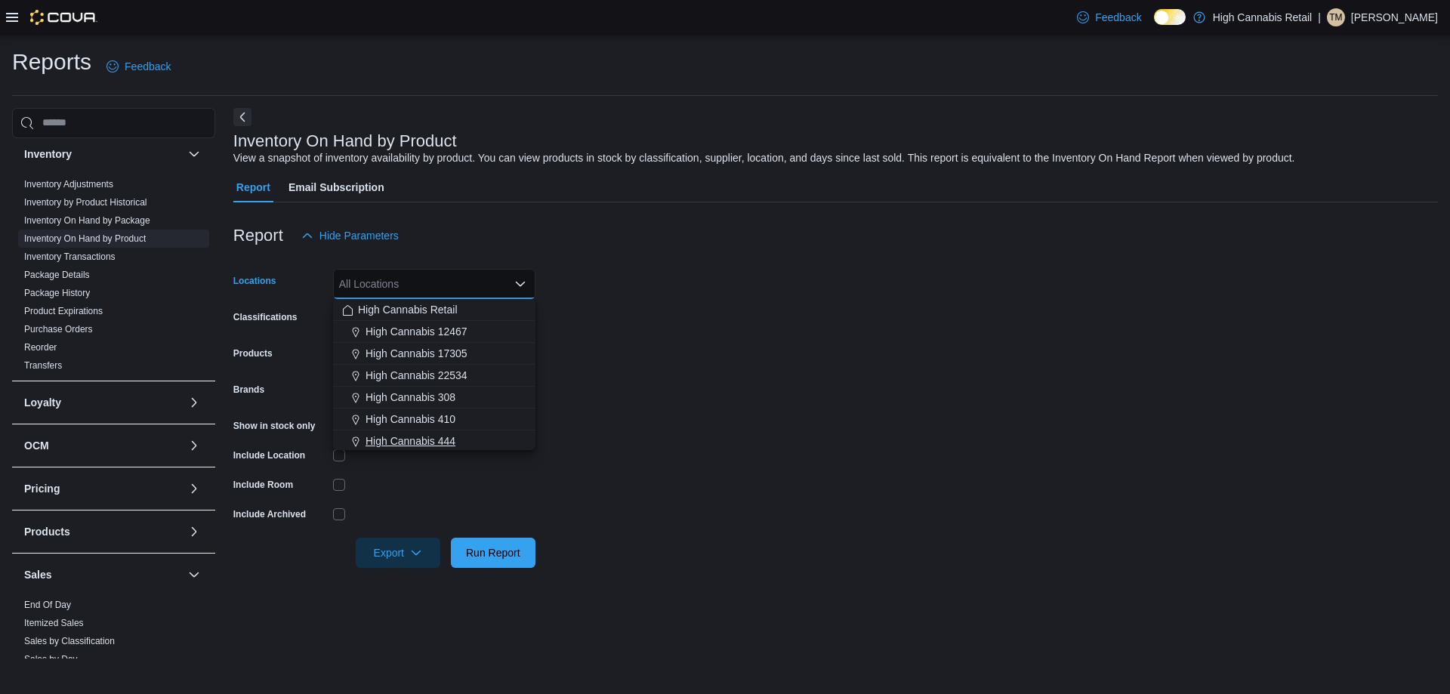
click at [441, 443] on span "High Cannabis 444" at bounding box center [410, 440] width 90 height 15
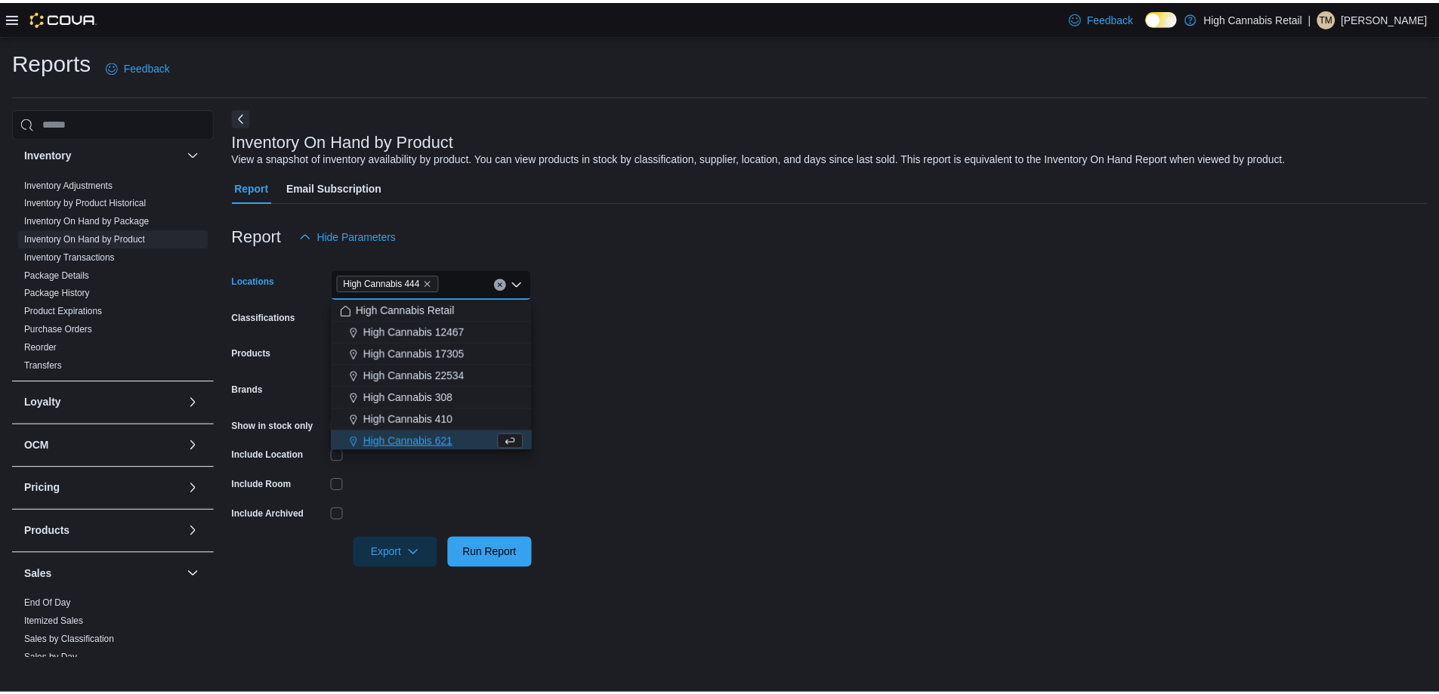
scroll to position [2, 0]
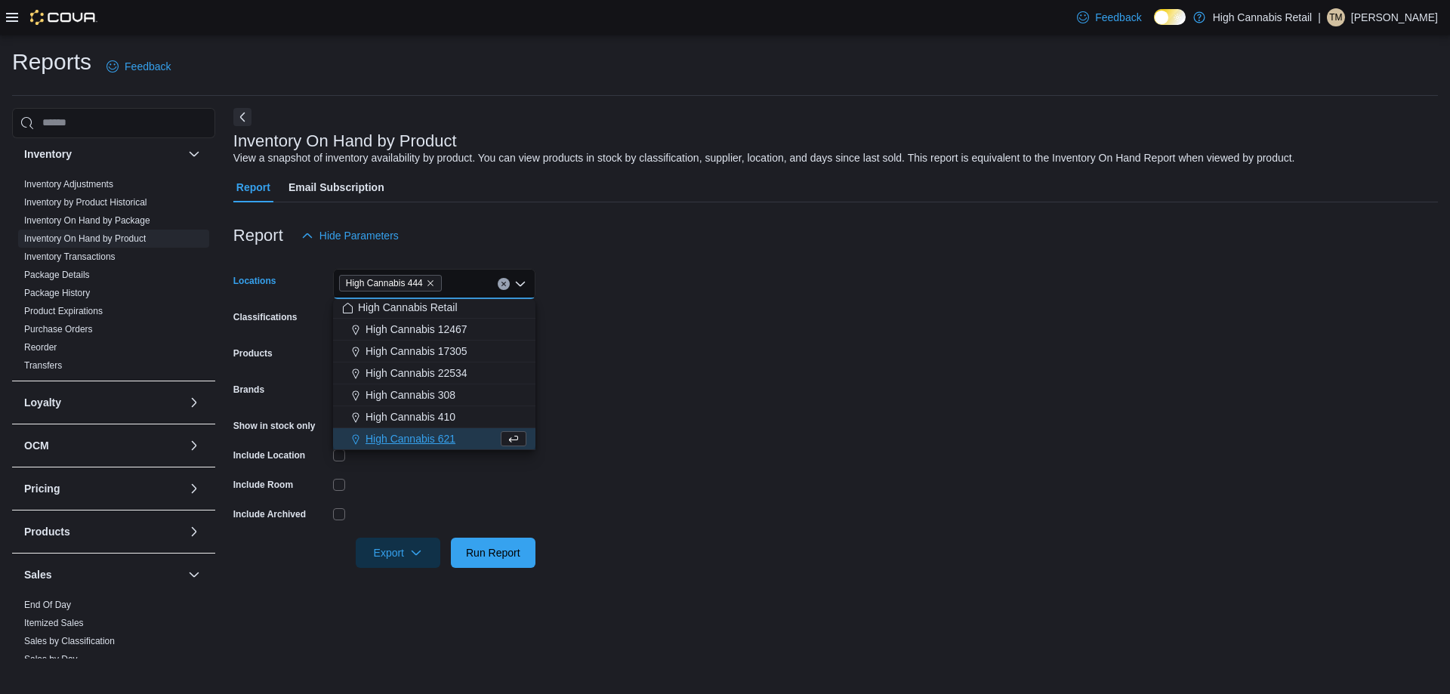
click at [619, 412] on form "Locations High Cannabis 444 Combo box. Selected. High Cannabis 444. Press Backs…" at bounding box center [835, 409] width 1204 height 317
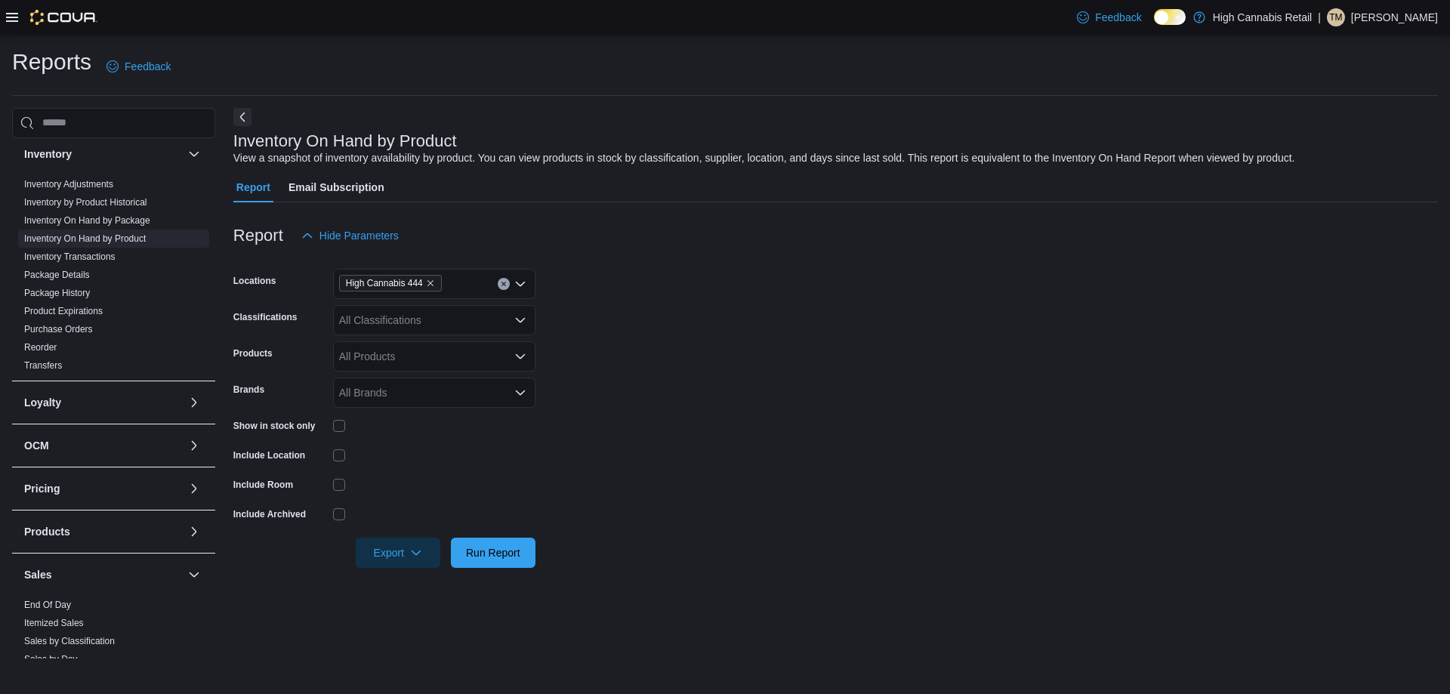
click at [384, 318] on div "All Classifications" at bounding box center [434, 320] width 202 height 30
type input "**********"
type input "*******"
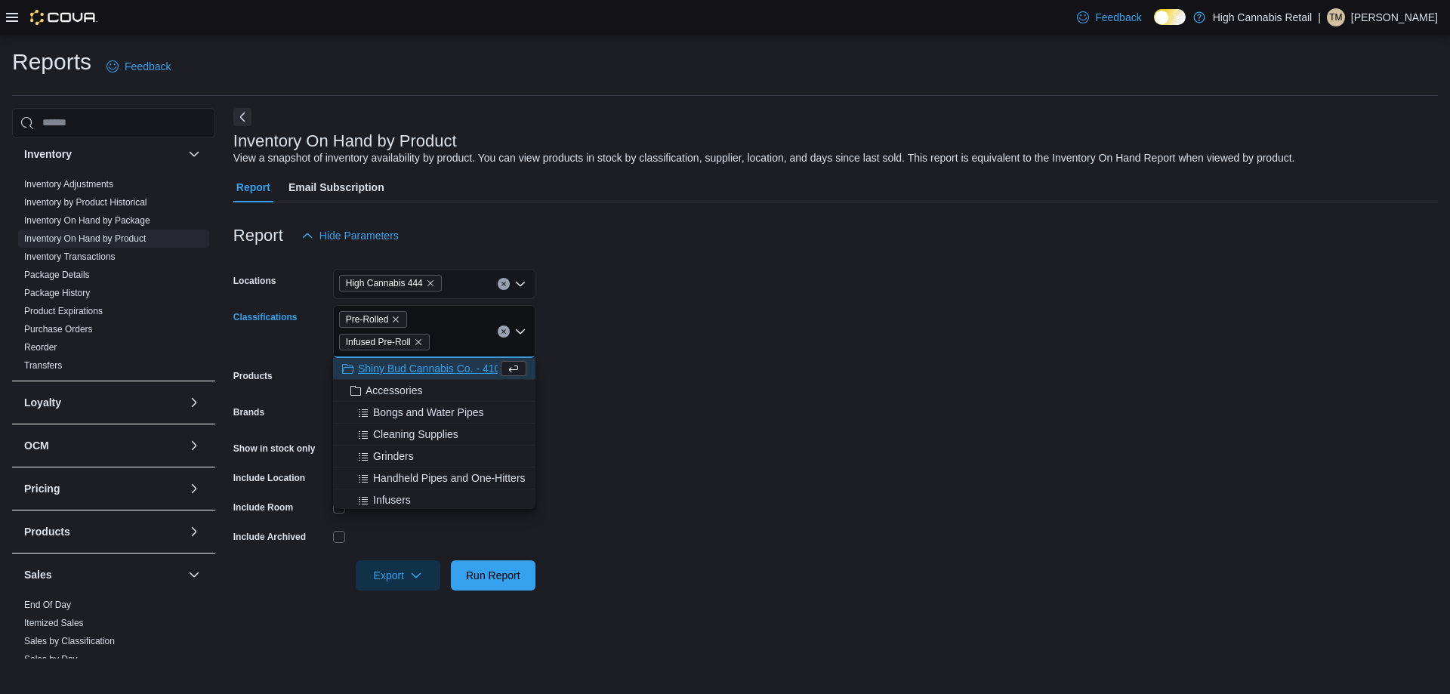
click at [739, 384] on form "Locations High Cannabis 444 Classifications Pre-Rolled Infused Pre-Roll Combo b…" at bounding box center [835, 421] width 1204 height 340
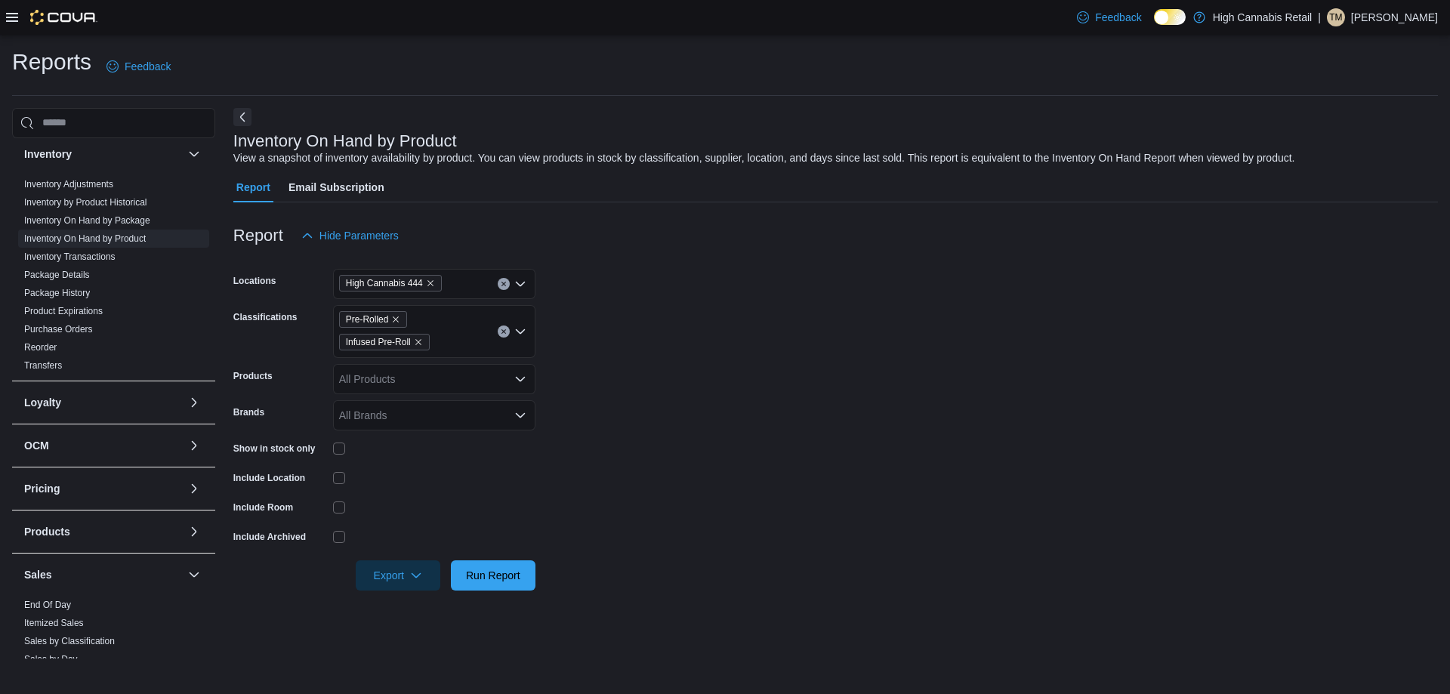
click at [345, 446] on div at bounding box center [434, 449] width 202 height 12
click at [530, 582] on button "Run Report" at bounding box center [493, 575] width 85 height 30
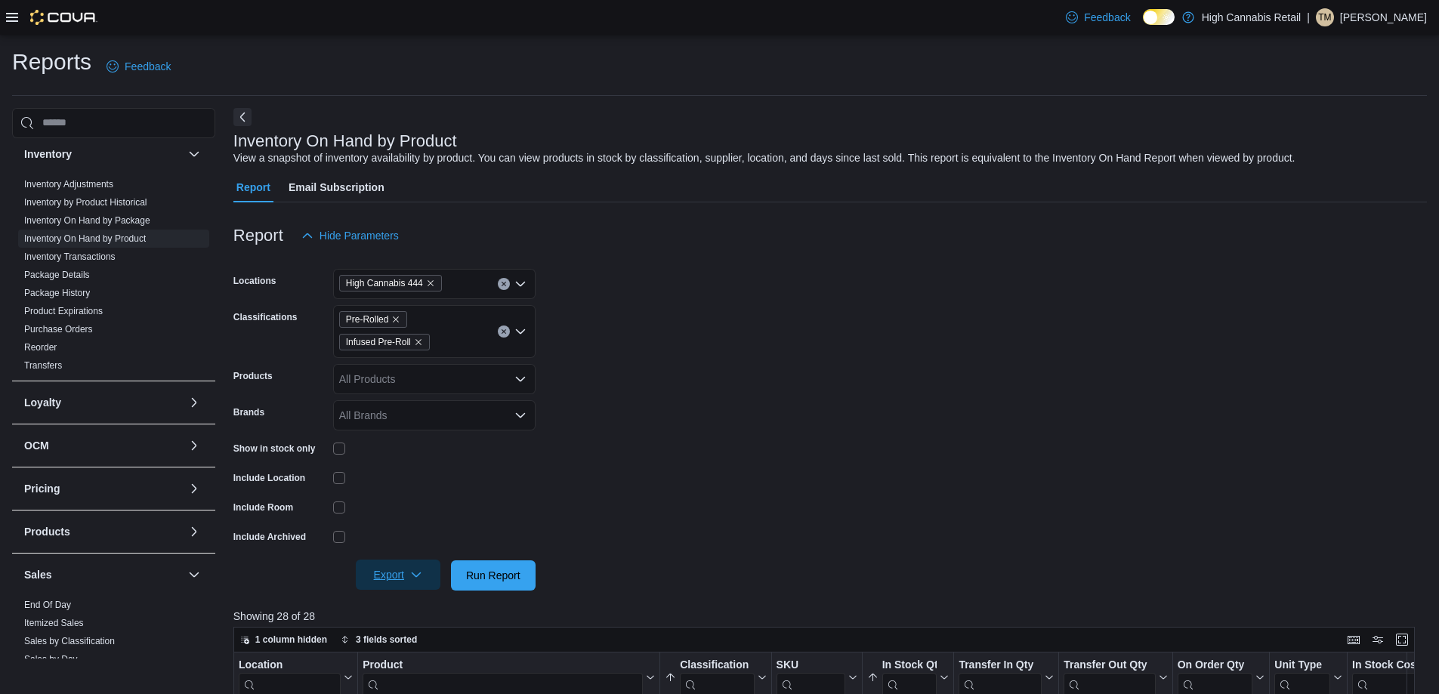
click at [405, 578] on span "Export" at bounding box center [398, 575] width 66 height 30
click at [414, 496] on button "Export to Excel" at bounding box center [400, 485] width 86 height 30
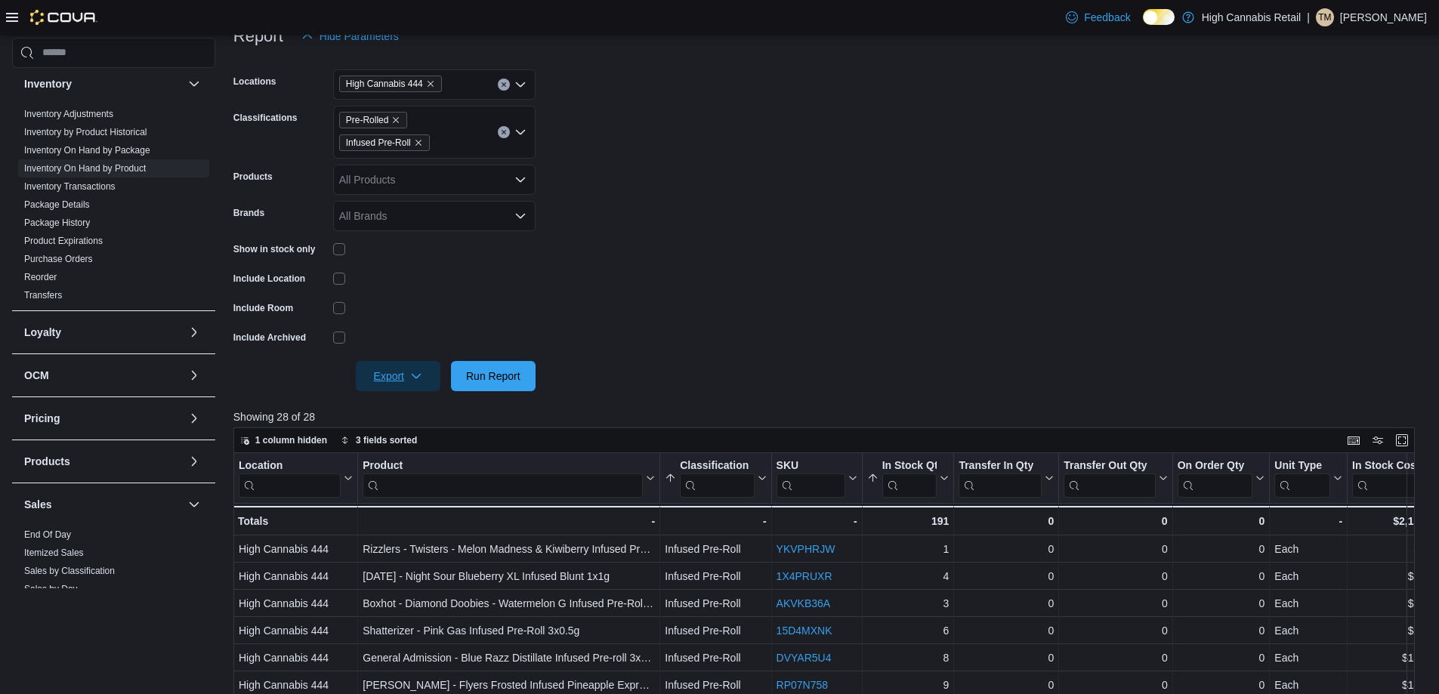
scroll to position [227, 0]
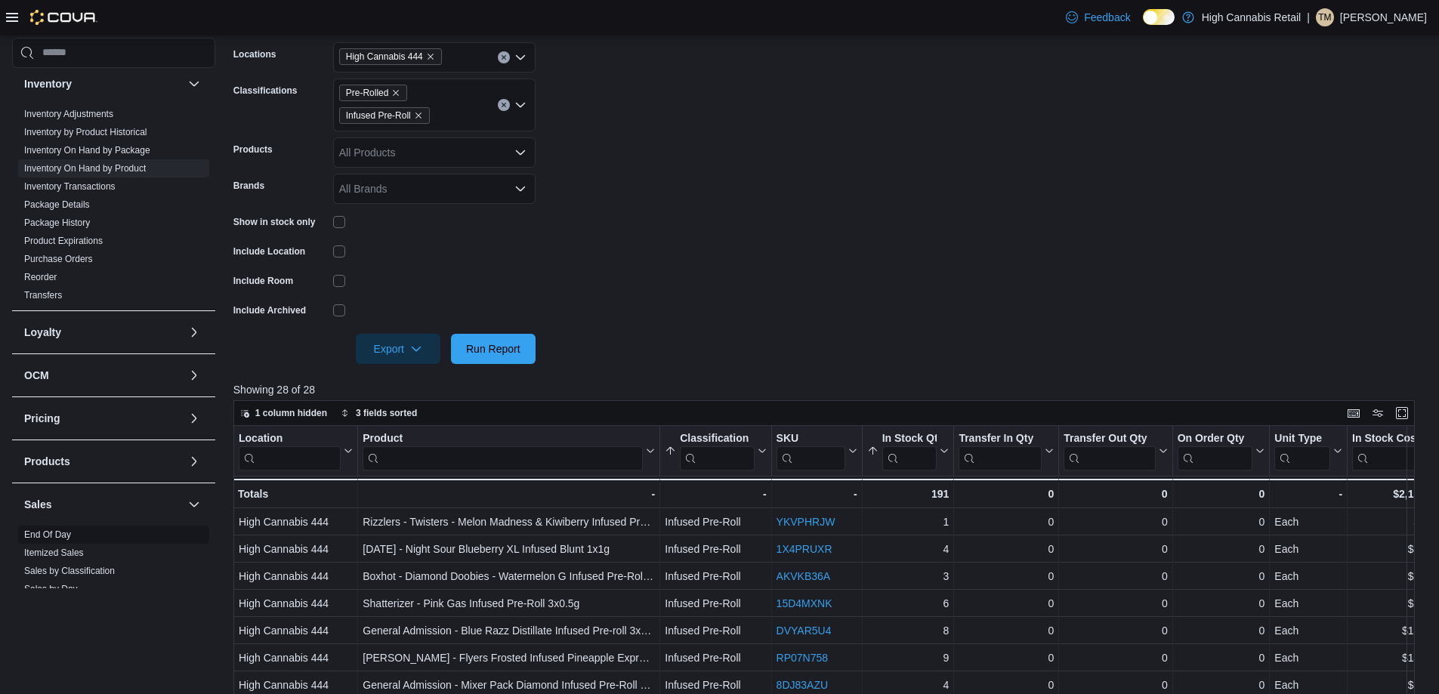
click at [69, 535] on link "End Of Day" at bounding box center [47, 534] width 47 height 11
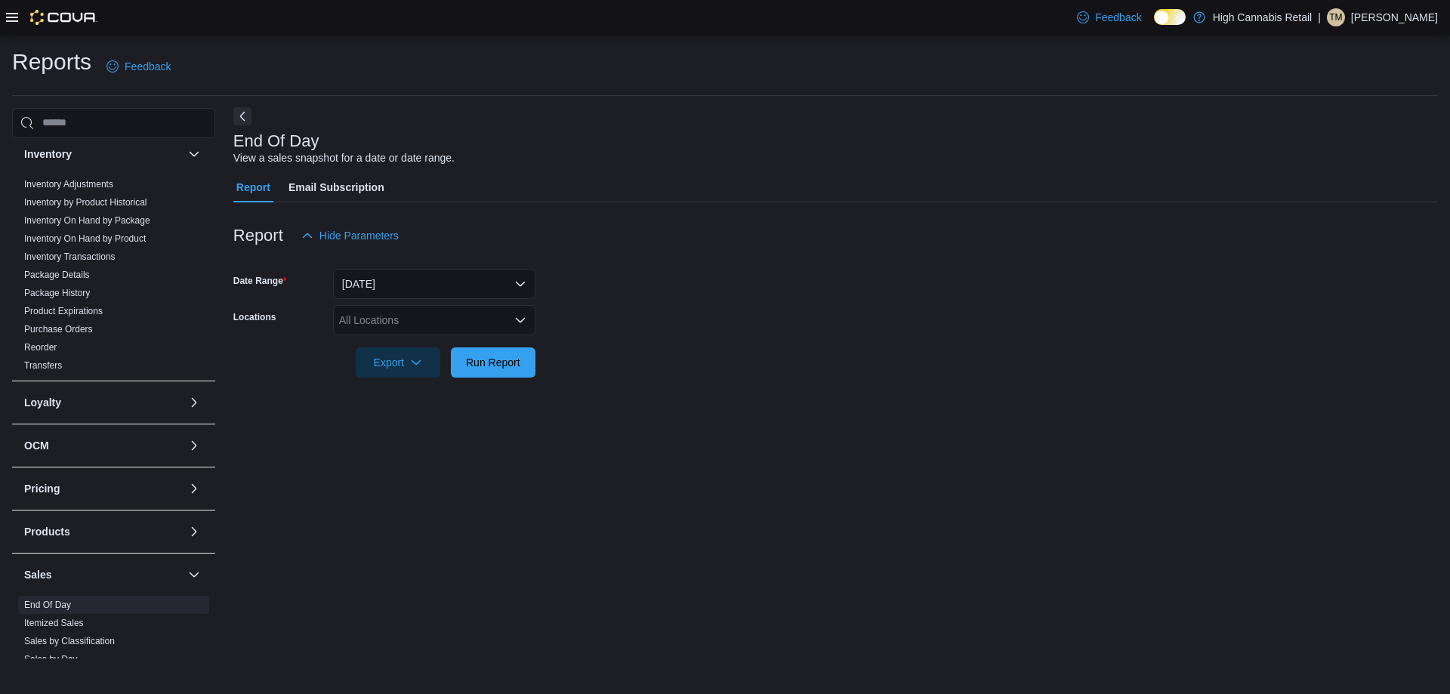
click at [245, 112] on button "Next" at bounding box center [242, 116] width 18 height 18
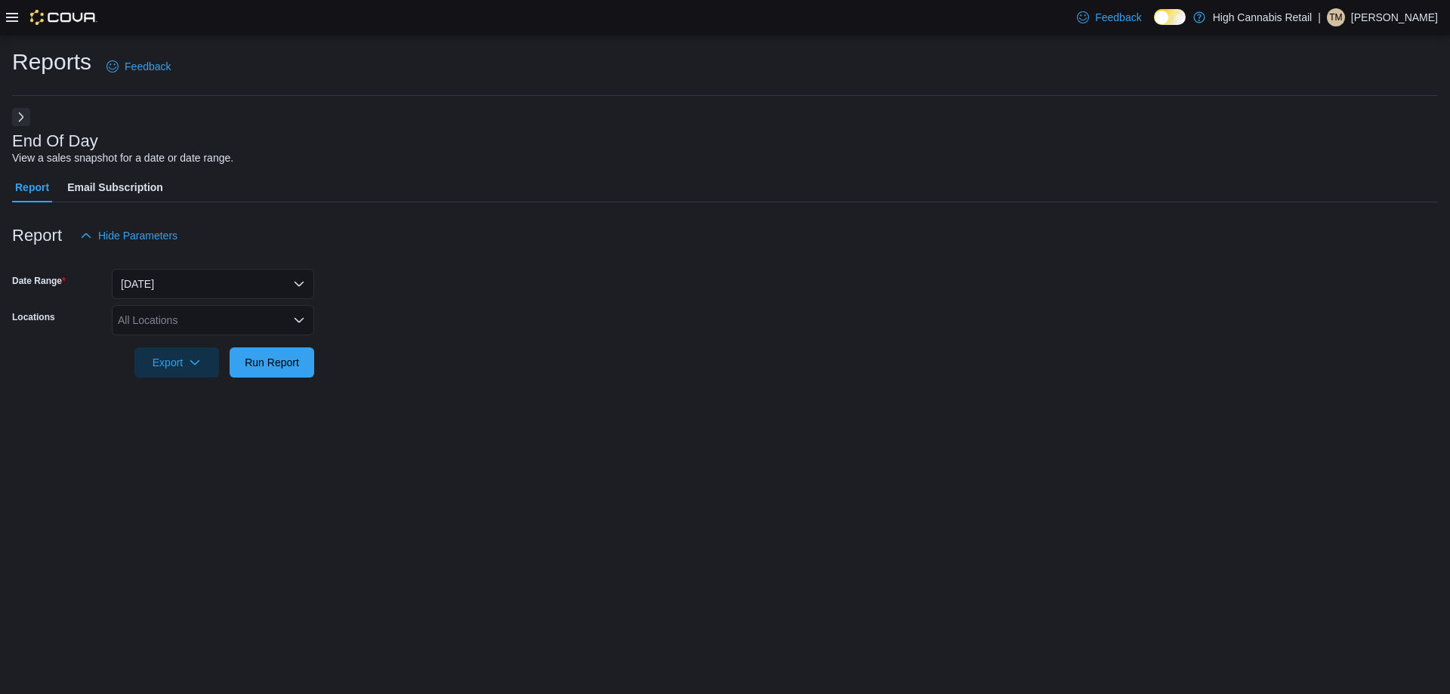
click at [304, 319] on icon "Open list of options" at bounding box center [299, 320] width 12 height 12
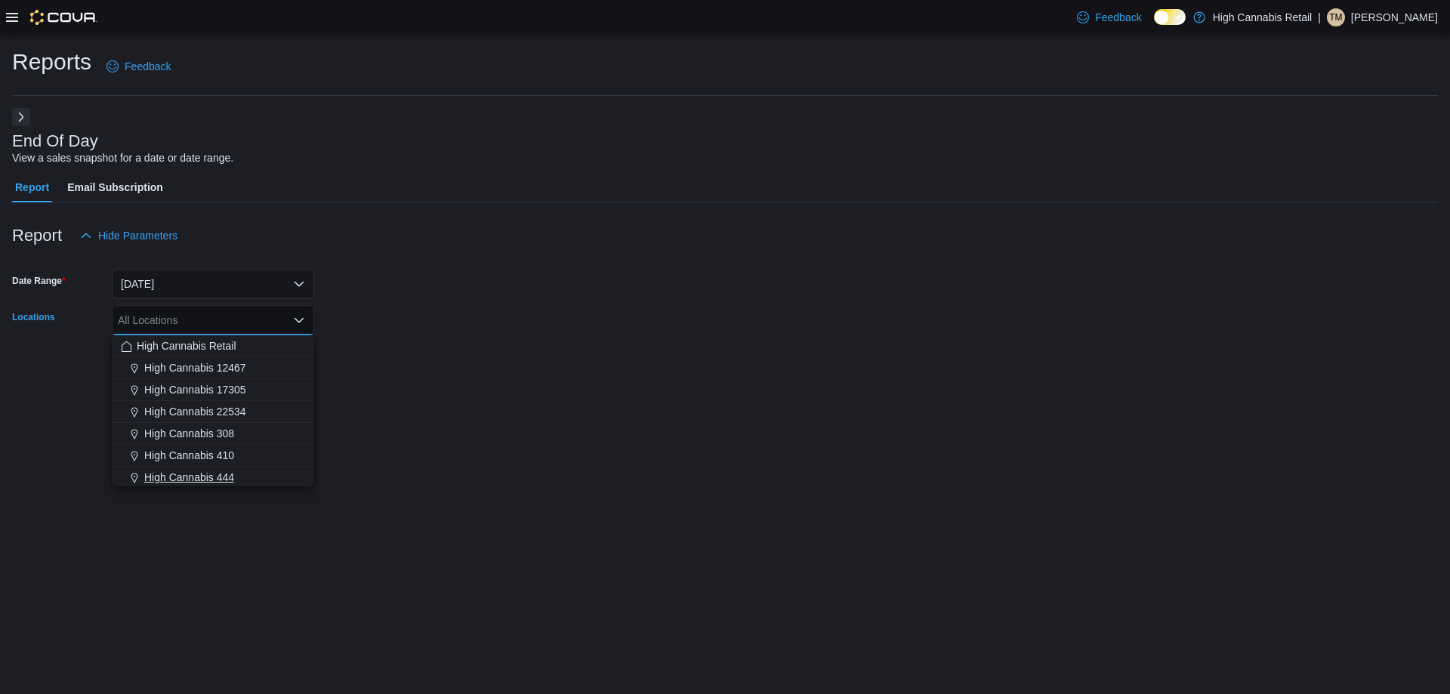
click at [235, 479] on div "High Cannabis 444" at bounding box center [213, 477] width 184 height 15
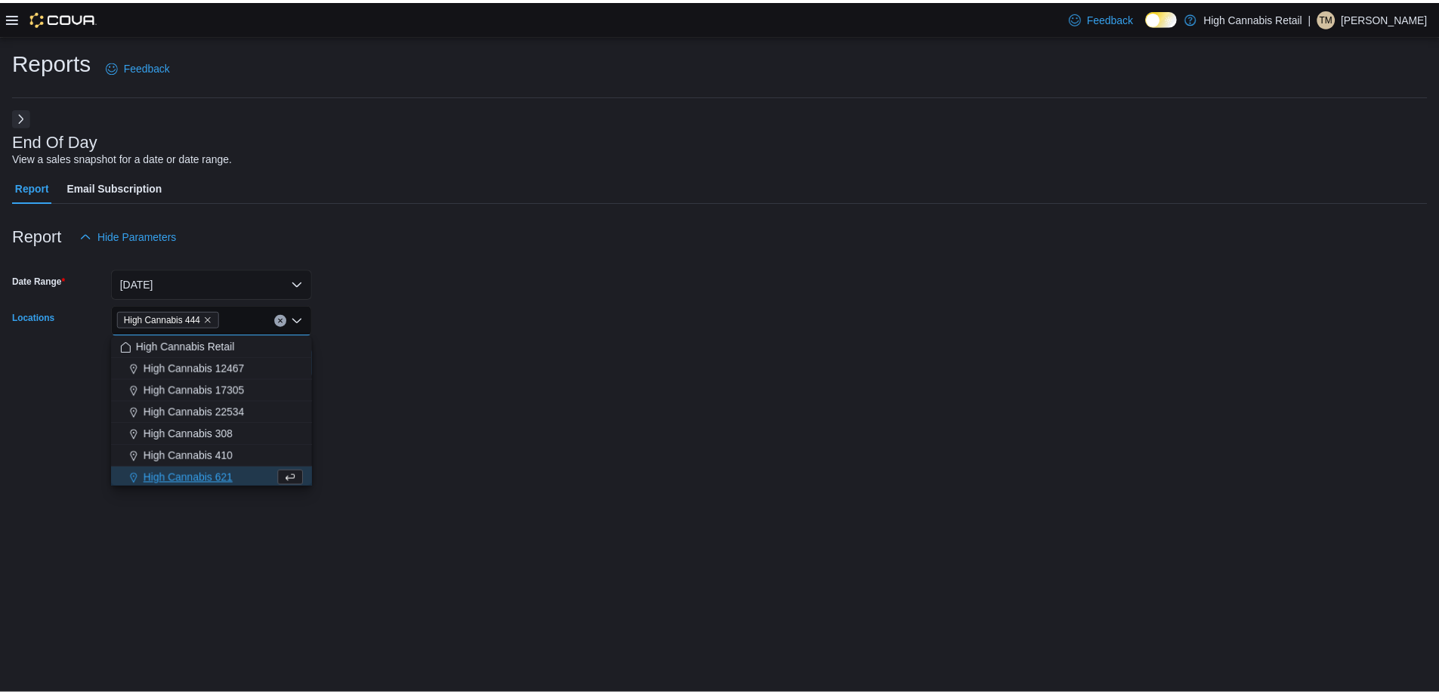
scroll to position [2, 0]
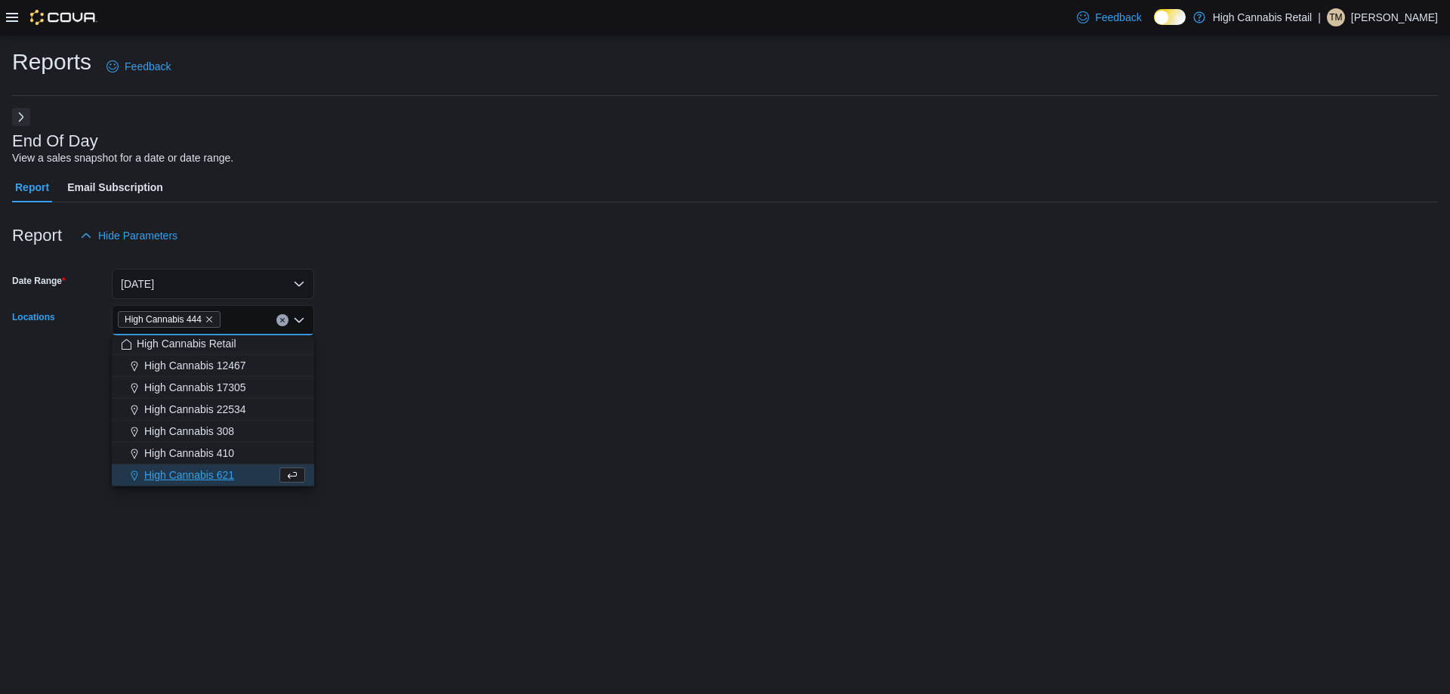
drag, startPoint x: 433, startPoint y: 380, endPoint x: 342, endPoint y: 373, distance: 91.6
click at [432, 379] on div at bounding box center [725, 387] width 1426 height 18
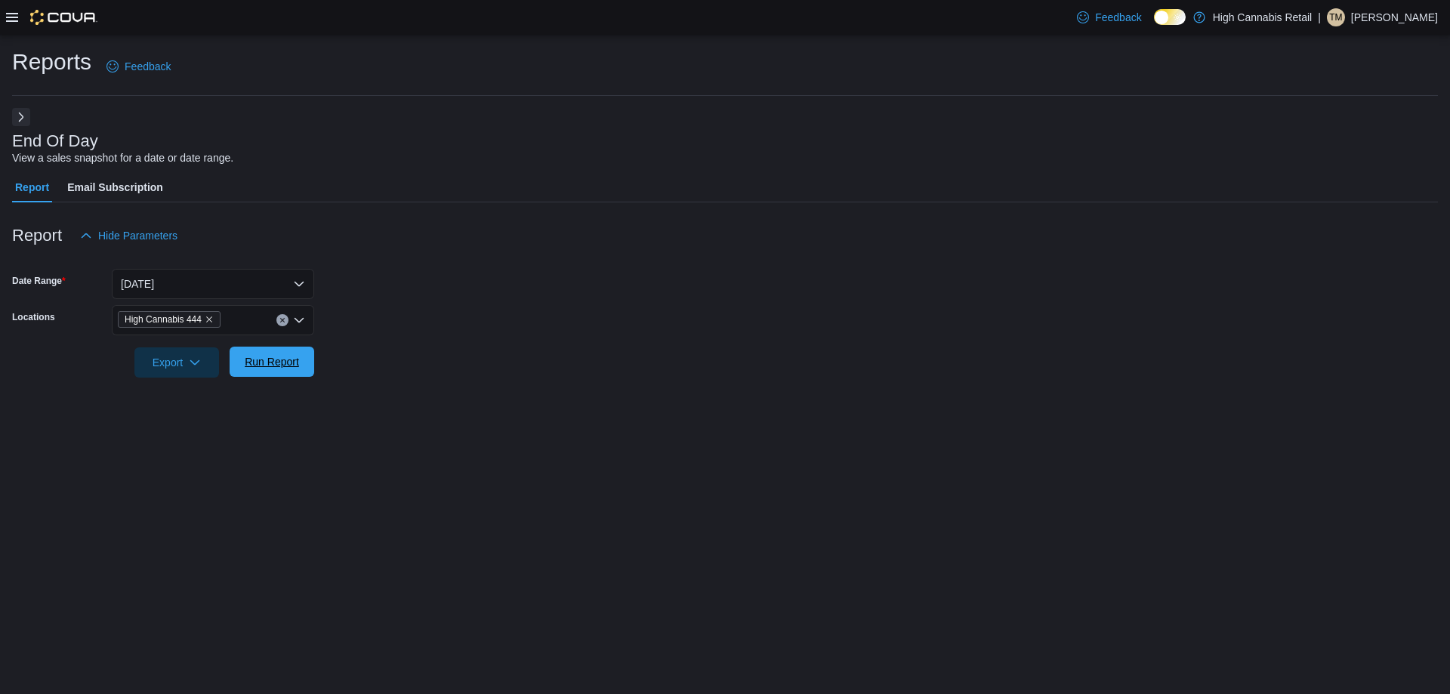
click at [313, 372] on button "Run Report" at bounding box center [272, 362] width 85 height 30
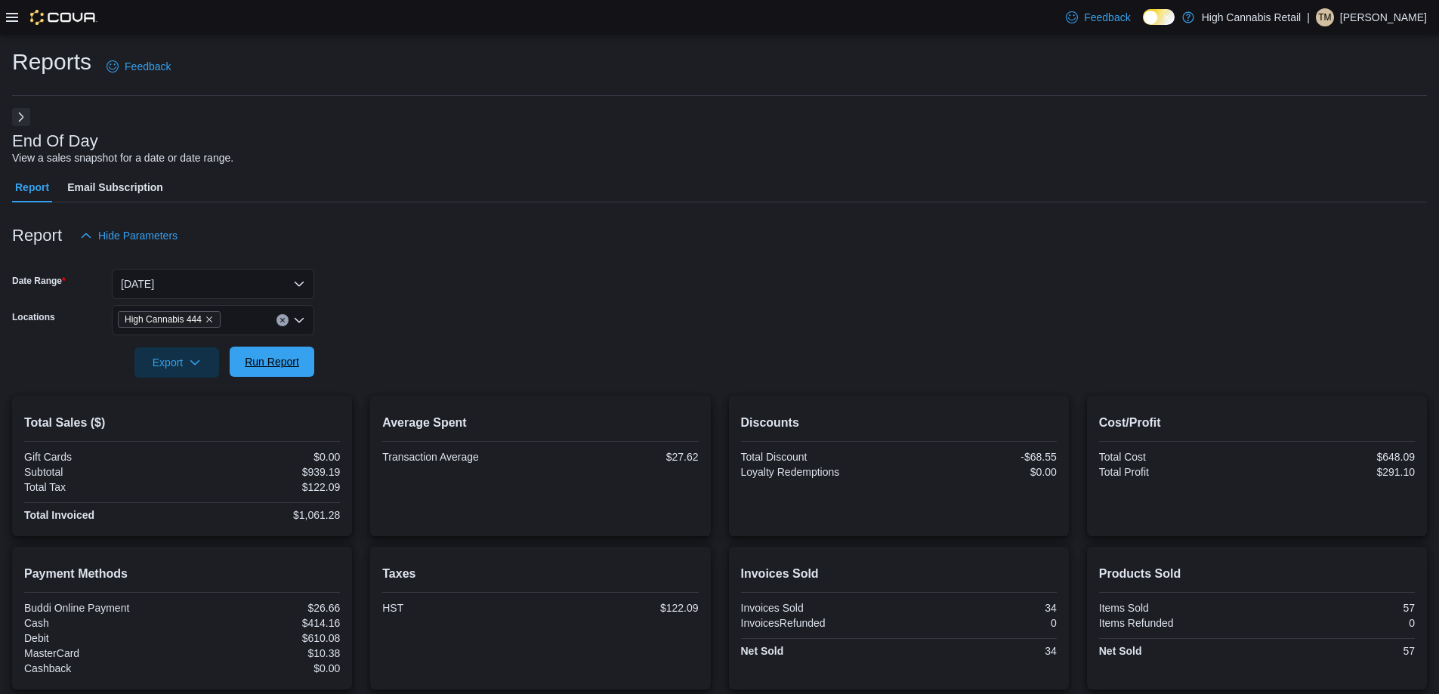
click at [284, 347] on div "Export Run Report" at bounding box center [163, 362] width 302 height 30
click at [288, 360] on span "Run Report" at bounding box center [272, 361] width 54 height 15
click at [271, 356] on span "Run Report" at bounding box center [272, 361] width 54 height 15
click at [250, 365] on span "Run Report" at bounding box center [272, 361] width 54 height 15
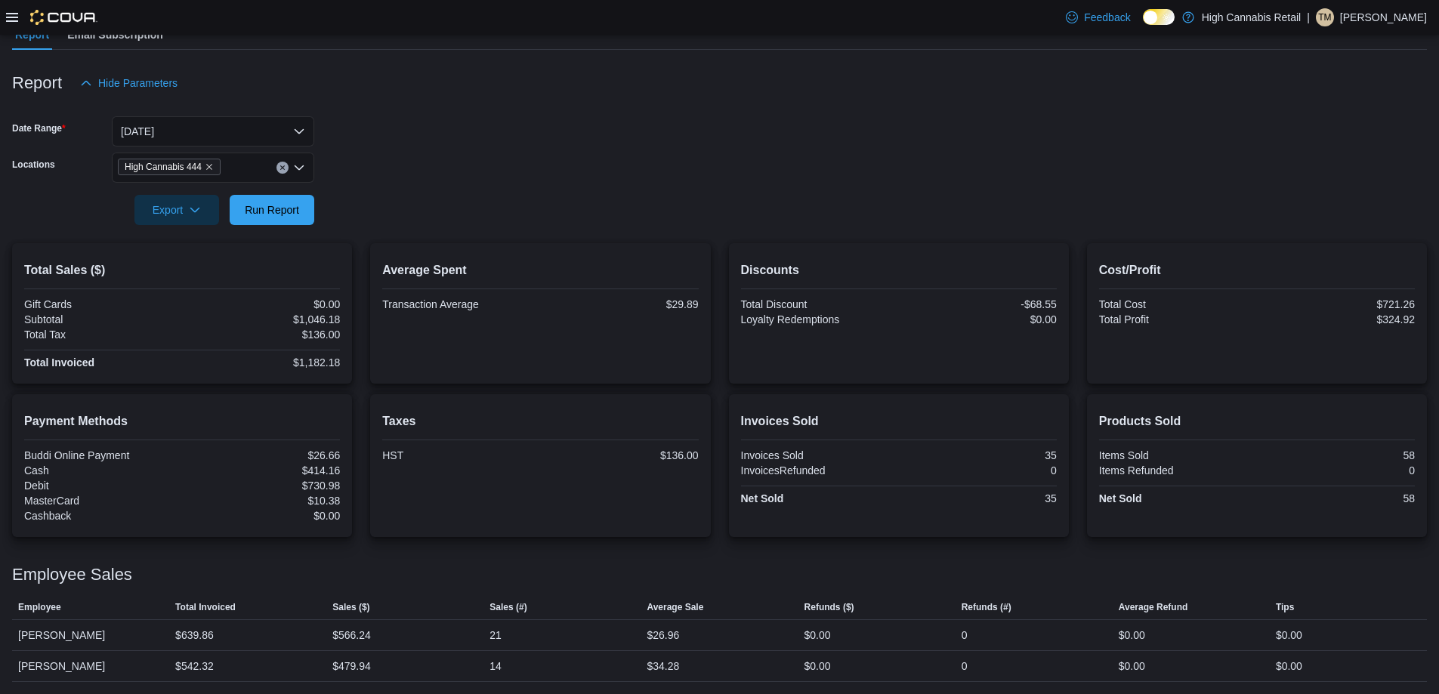
click at [283, 168] on icon "Clear input" at bounding box center [282, 167] width 4 height 4
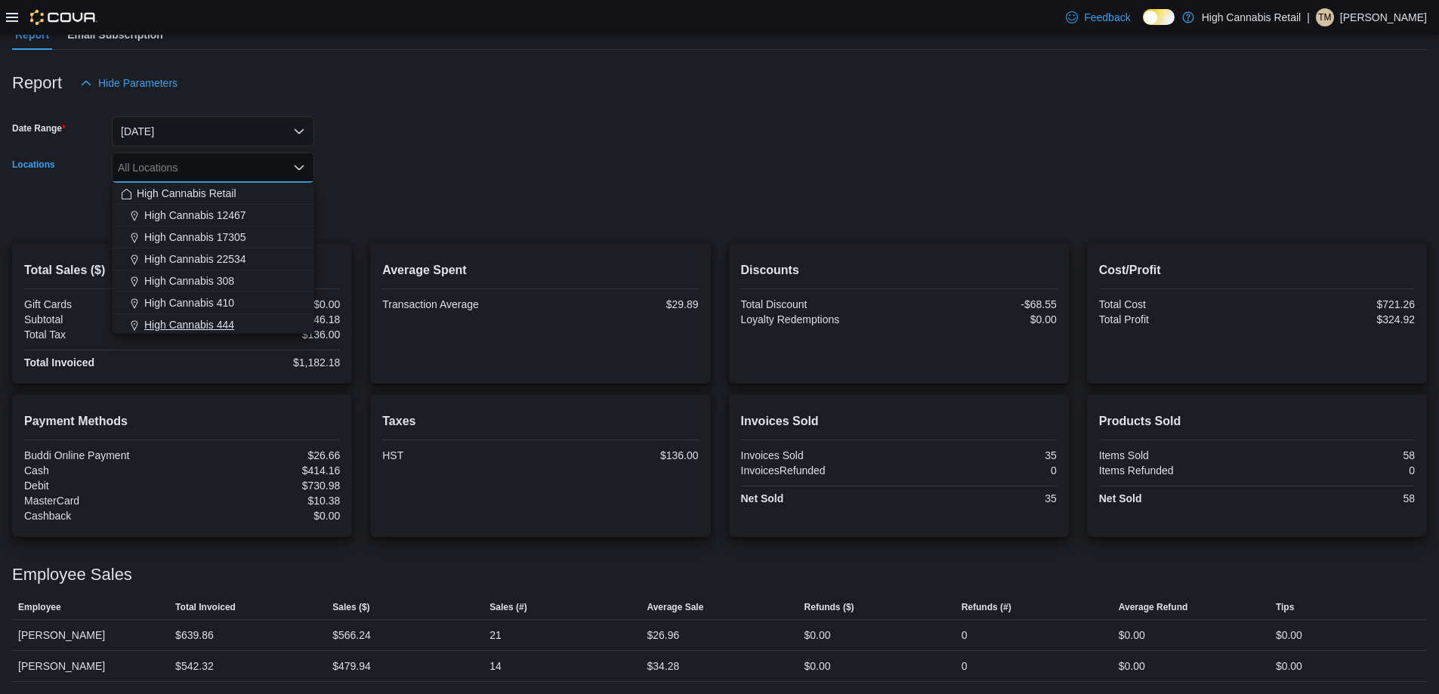
click at [238, 320] on div "High Cannabis 444" at bounding box center [213, 324] width 184 height 15
click at [282, 163] on button "Clear input" at bounding box center [282, 168] width 12 height 12
click at [251, 279] on div "High Cannabis 308" at bounding box center [213, 278] width 184 height 15
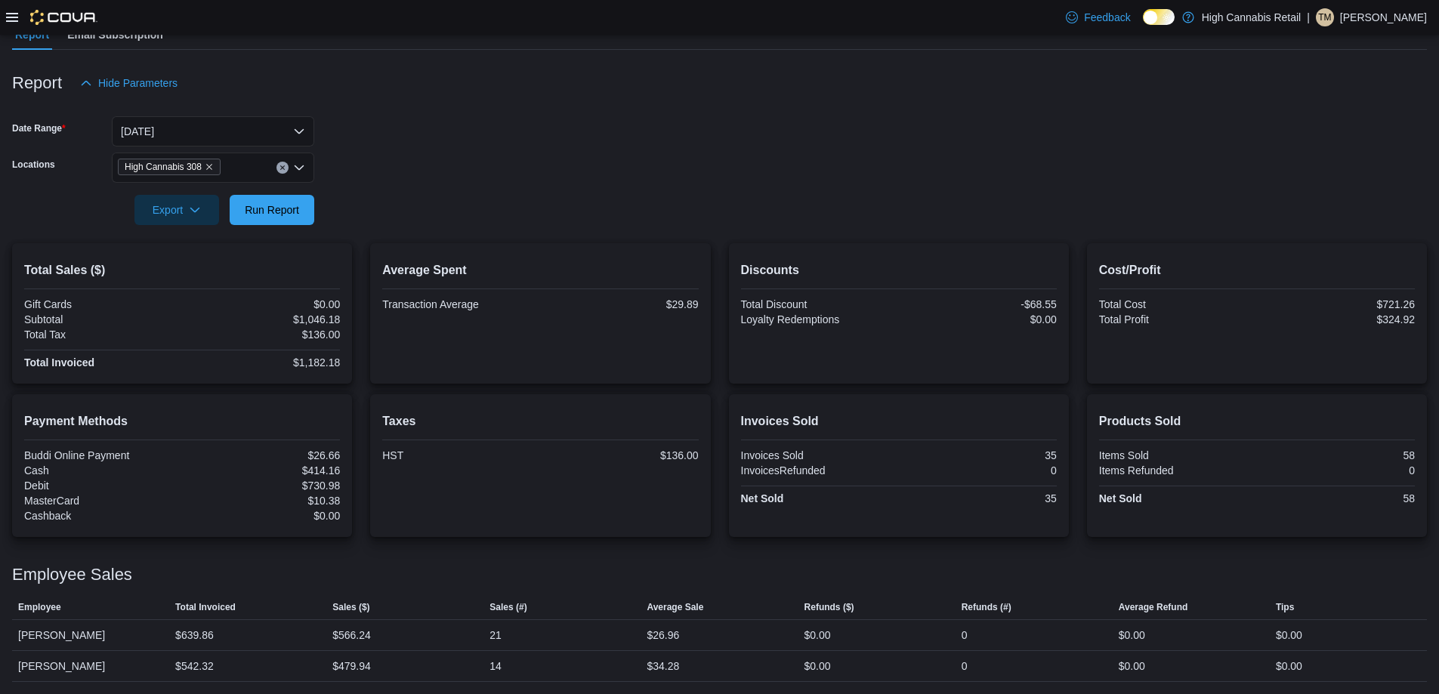
click at [345, 251] on div "Total Sales ($) Gift Cards $0.00 Subtotal $1,046.18 Total Tax $136.00 Total Inv…" at bounding box center [182, 313] width 340 height 140
click at [307, 224] on button "Run Report" at bounding box center [272, 209] width 85 height 30
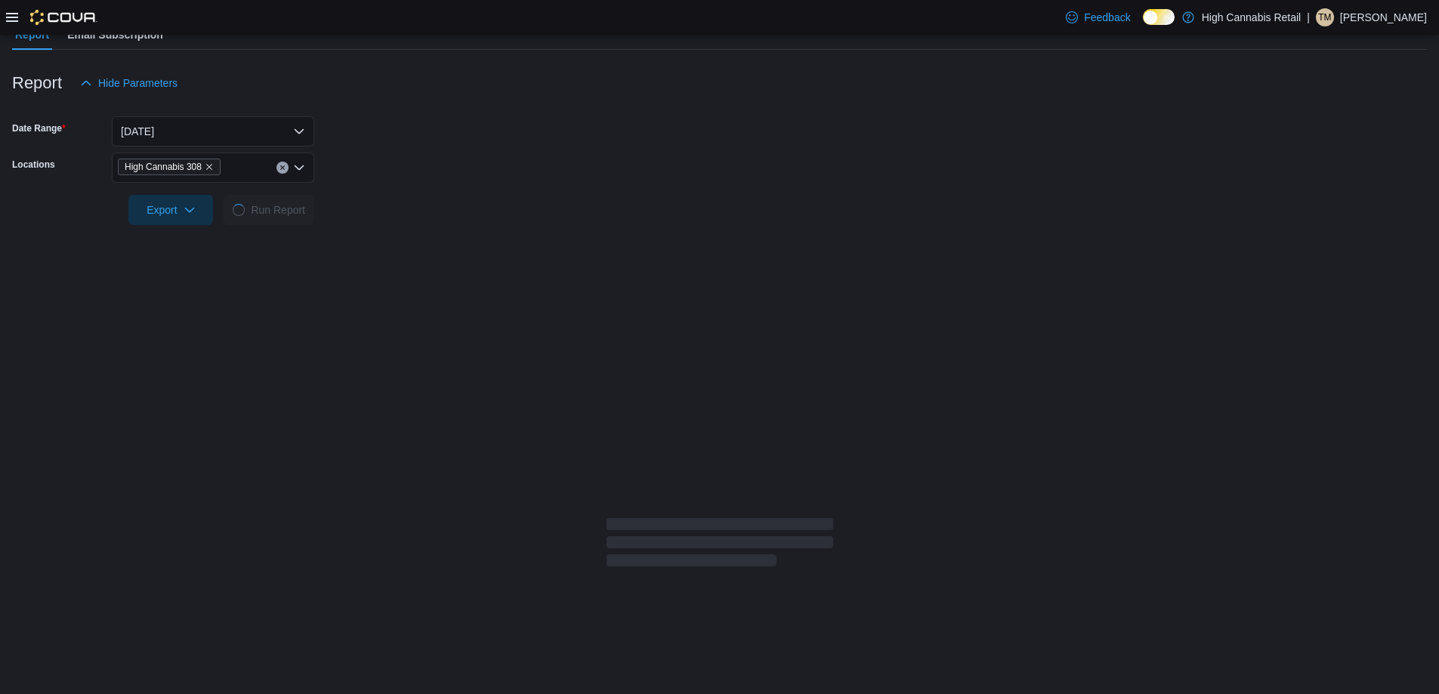
scroll to position [137, 0]
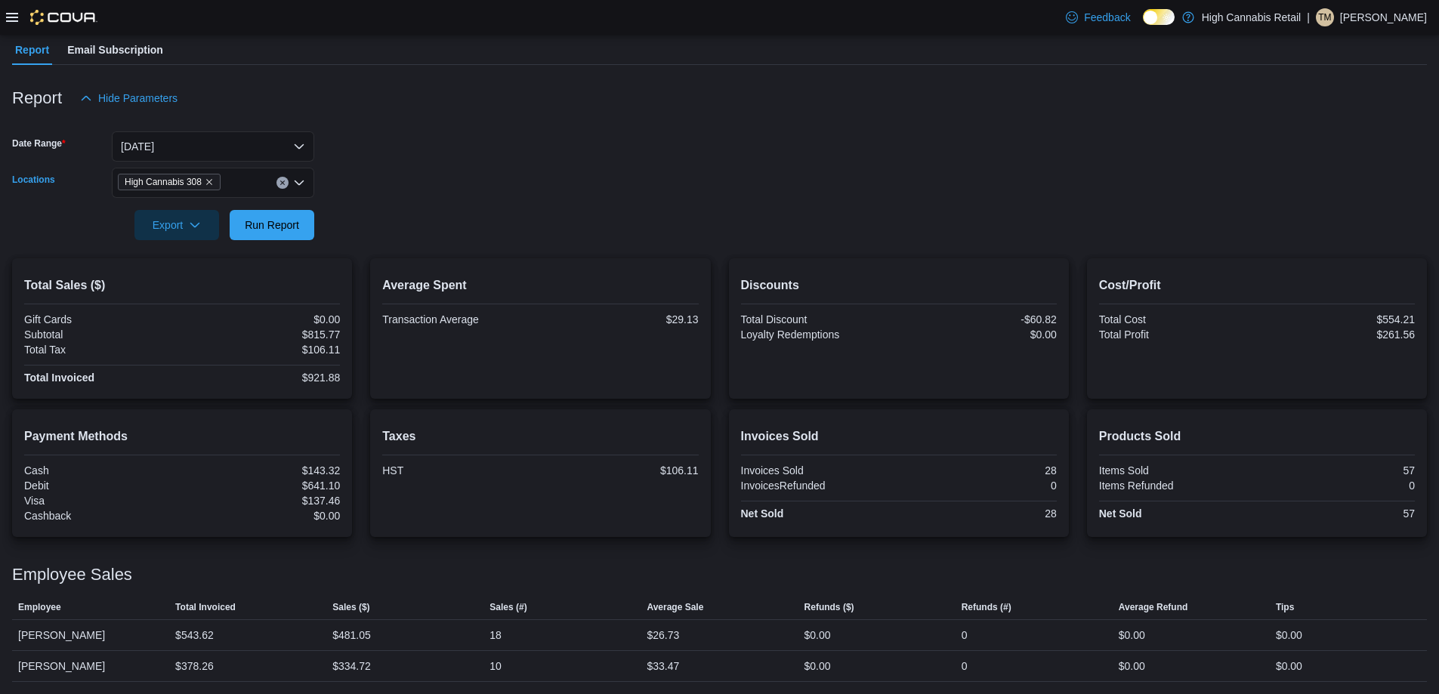
click at [280, 184] on icon "Clear input" at bounding box center [282, 183] width 6 height 6
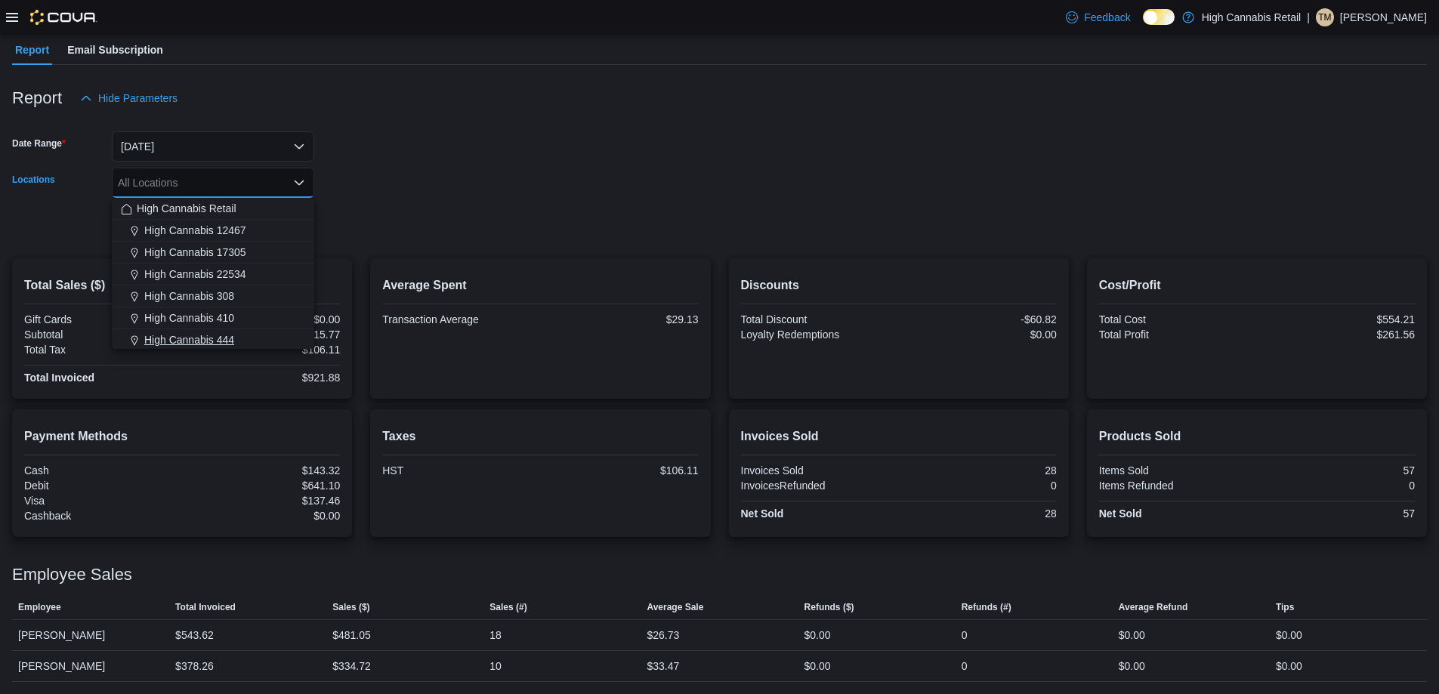
click at [250, 344] on div "High Cannabis 444" at bounding box center [213, 339] width 184 height 15
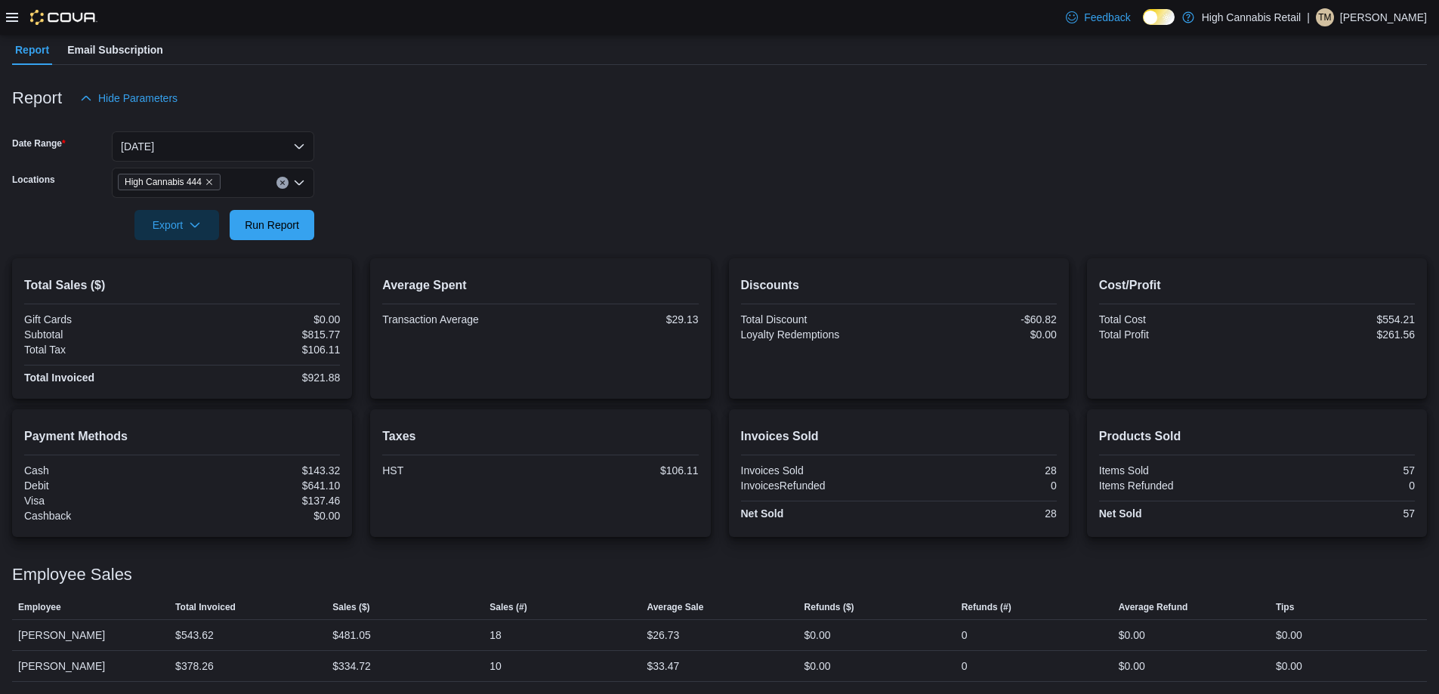
click at [357, 224] on form "Date Range [DATE] Locations High Cannabis 444 Export Run Report" at bounding box center [719, 176] width 1414 height 127
click at [292, 215] on span "Run Report" at bounding box center [272, 224] width 66 height 30
